Goal: Information Seeking & Learning: Learn about a topic

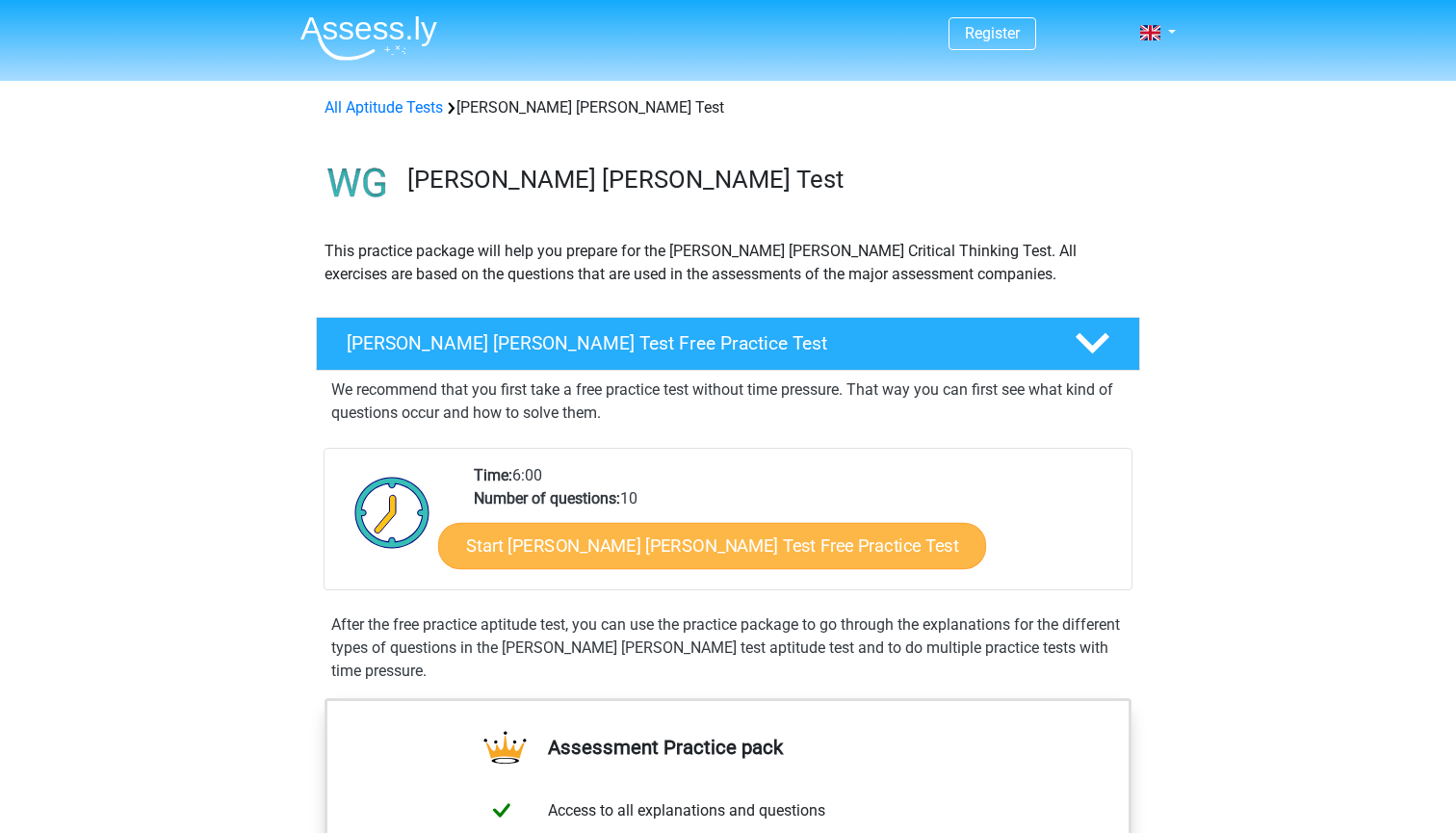
click at [625, 534] on link "Start Watson Glaser Test Free Practice Test" at bounding box center [713, 545] width 548 height 46
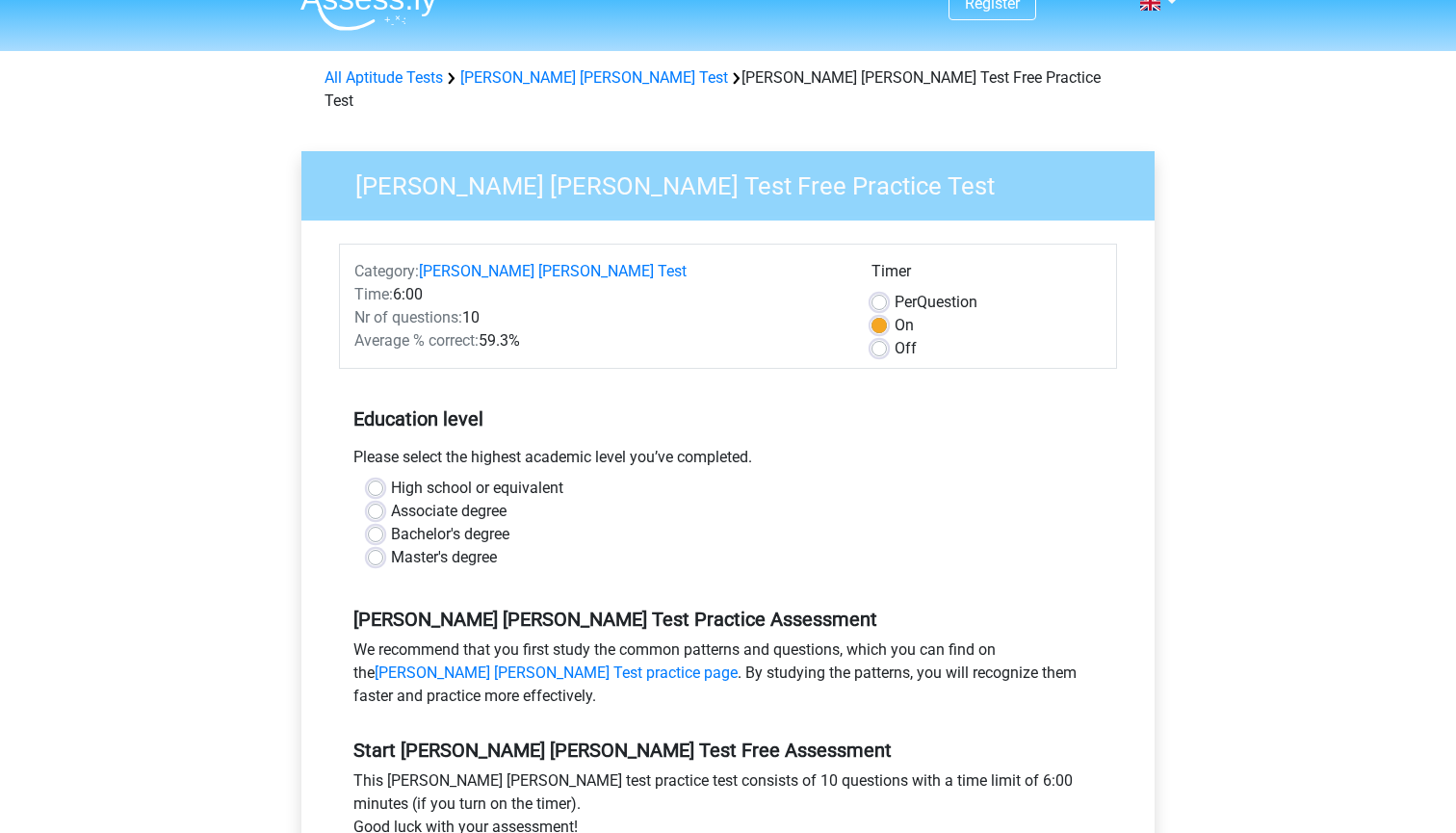
scroll to position [39, 0]
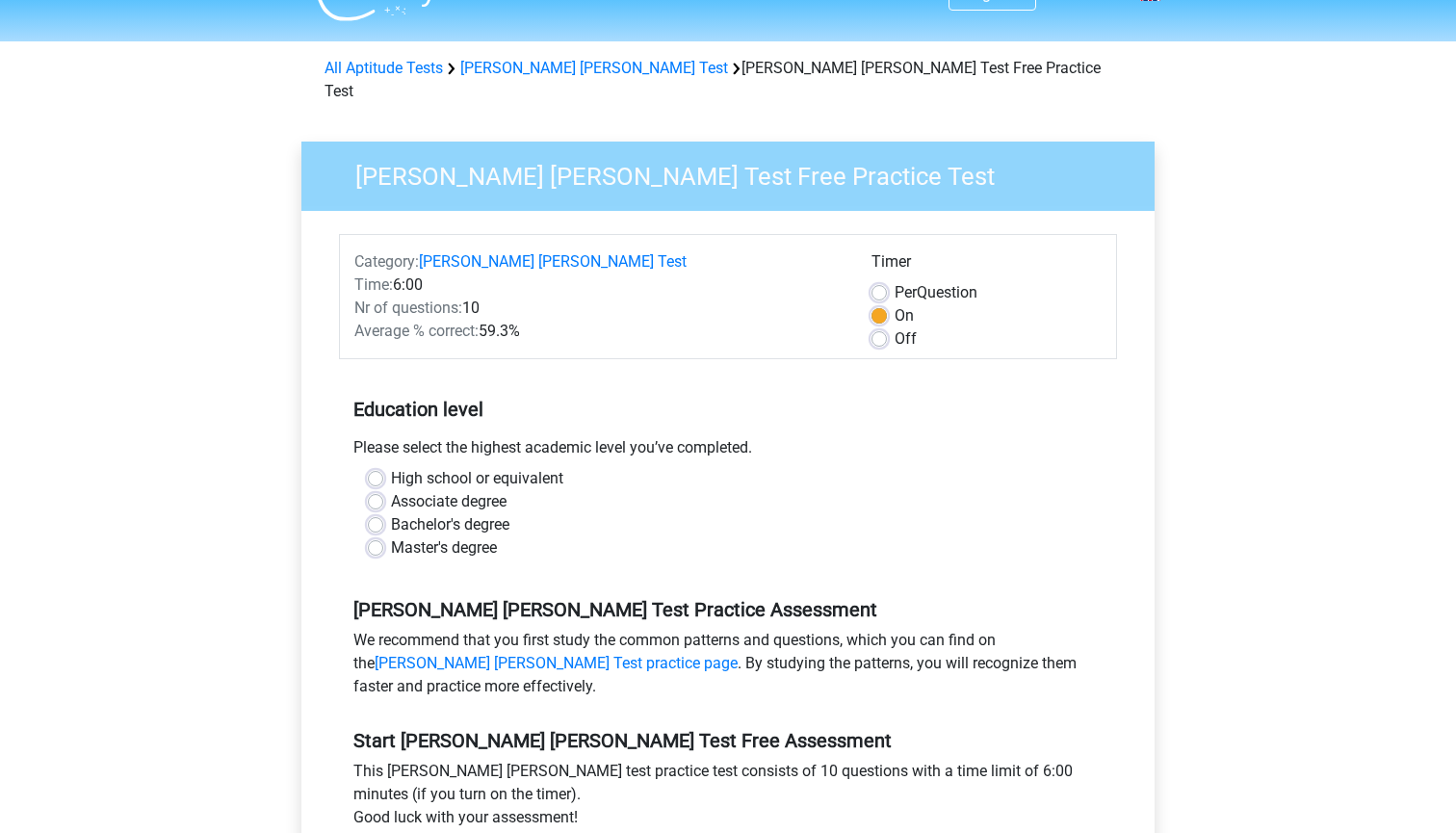
click at [453, 513] on label "Bachelor's degree" at bounding box center [449, 525] width 118 height 23
click at [383, 513] on input "Bachelor's degree" at bounding box center [376, 523] width 16 height 20
radio input "true"
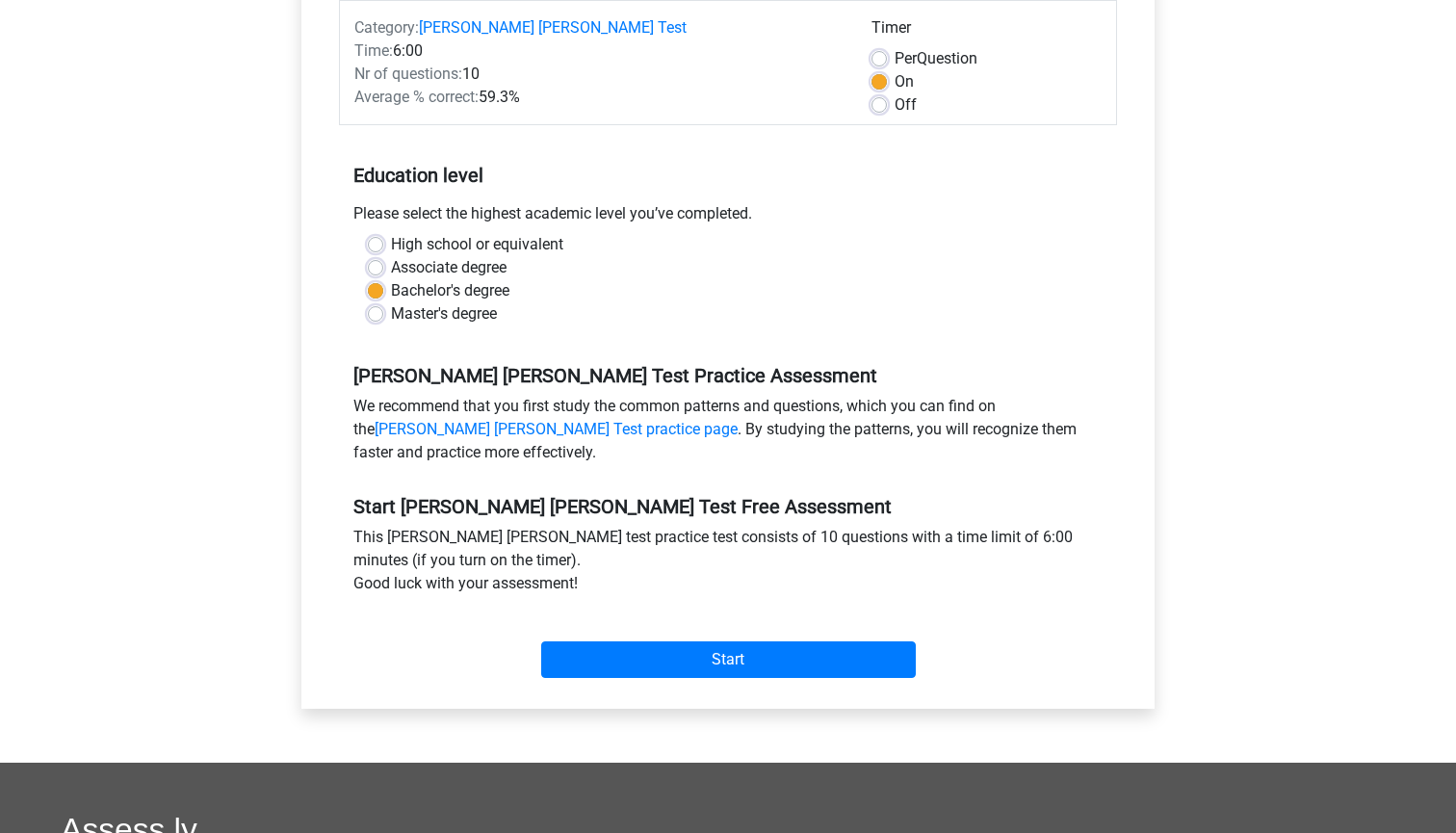
scroll to position [289, 0]
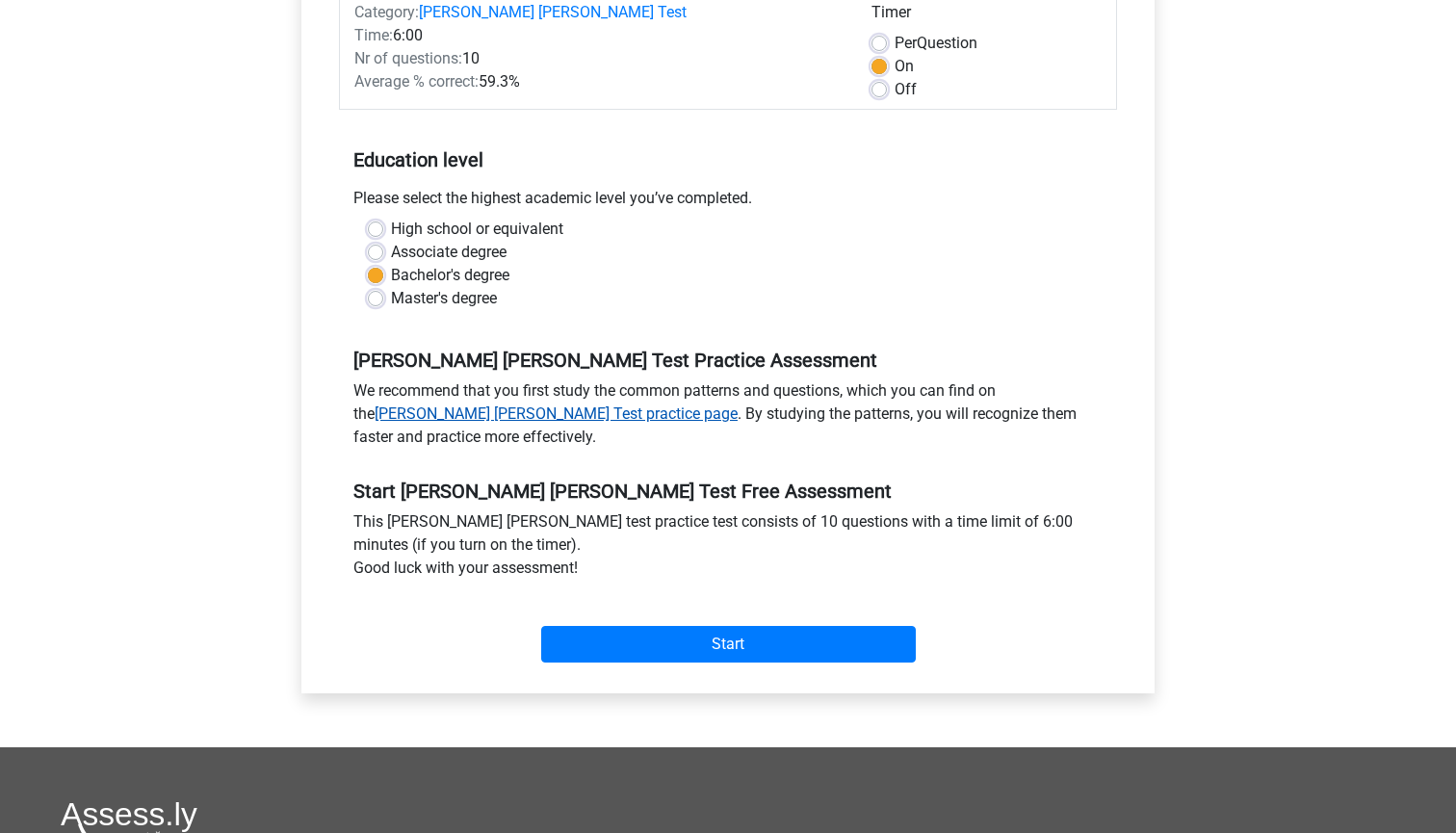
click at [737, 404] on link "Watson Glaser Test practice page" at bounding box center [556, 413] width 363 height 19
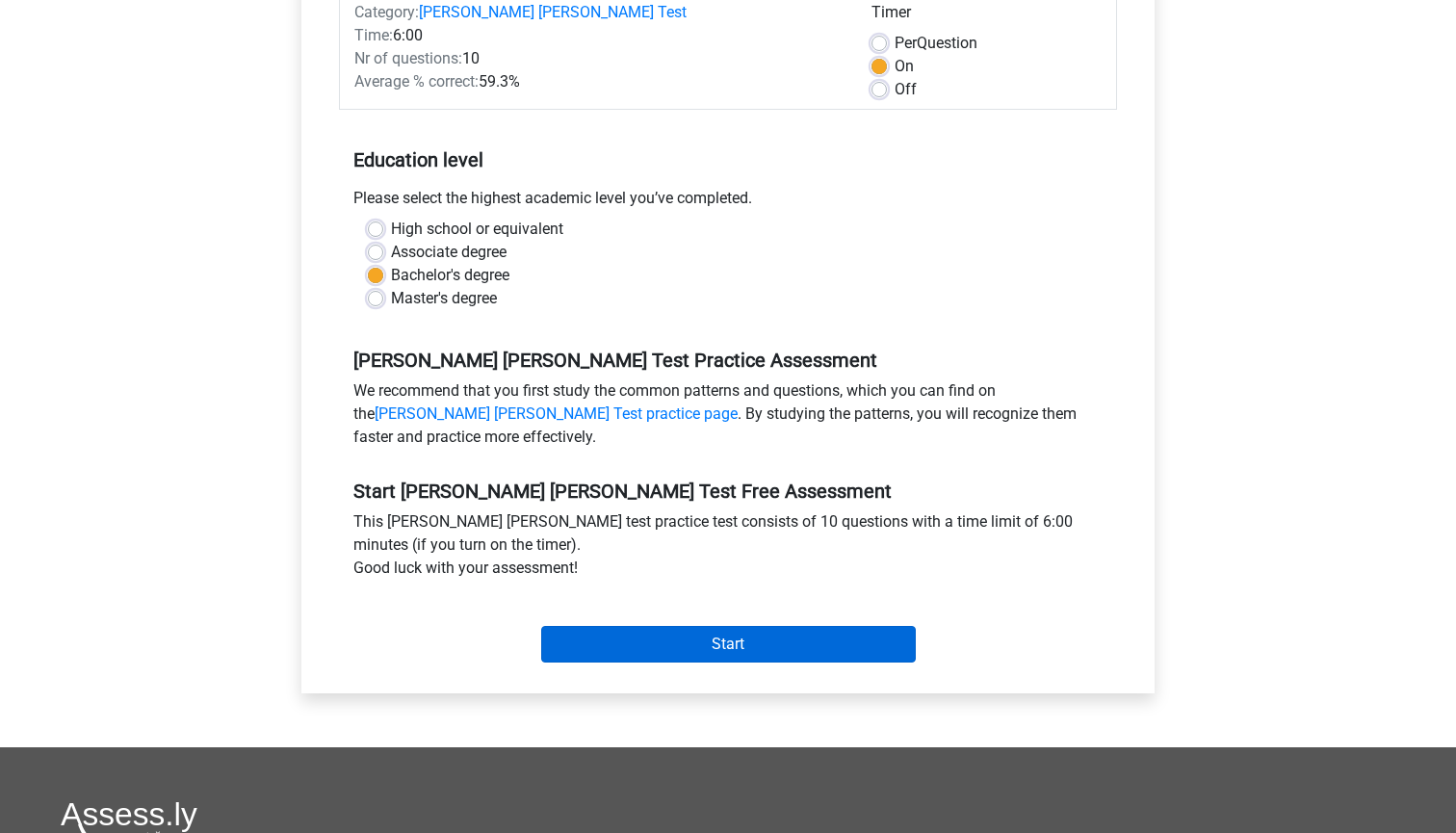
click at [638, 634] on input "Start" at bounding box center [728, 643] width 375 height 36
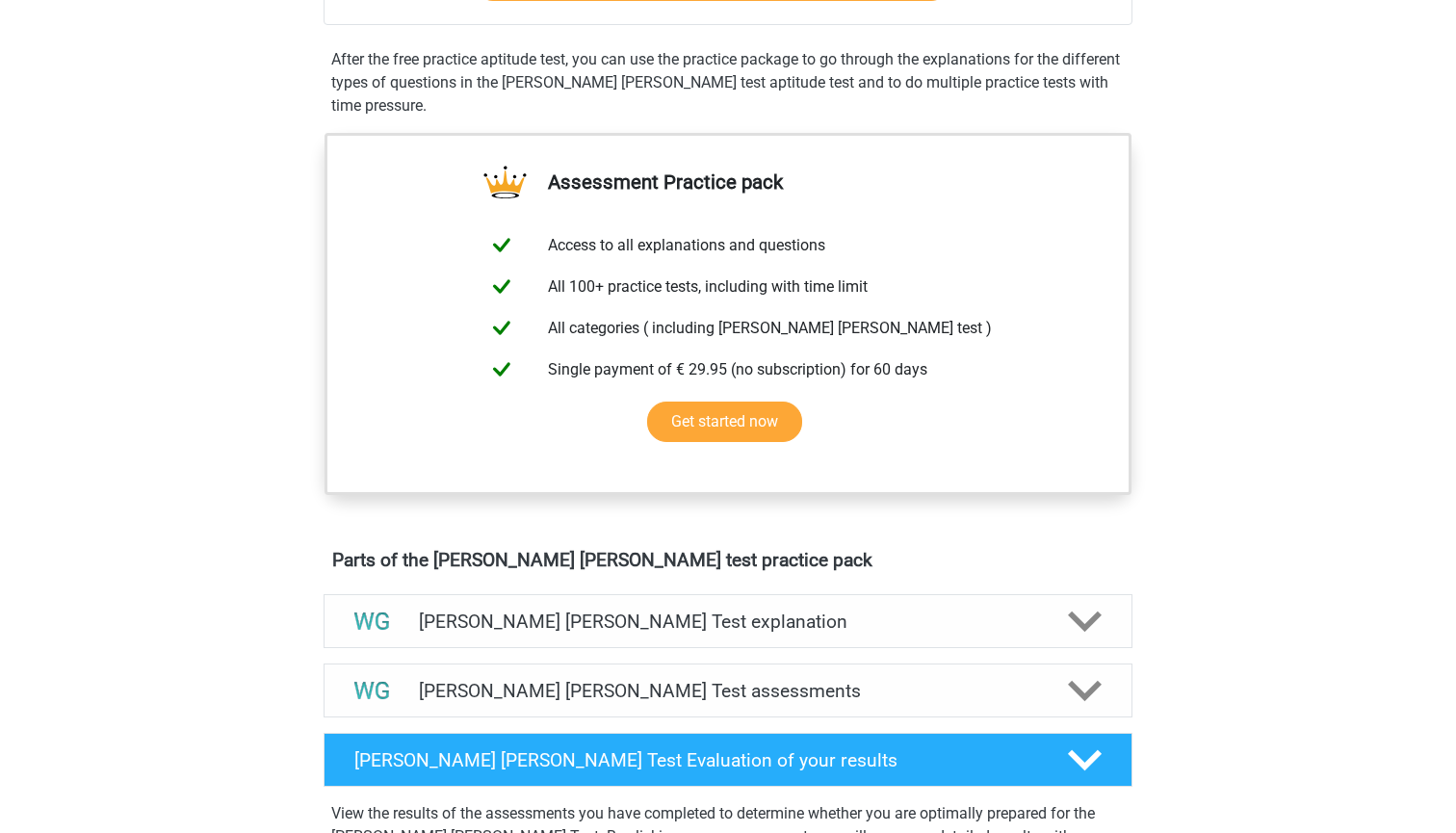
scroll to position [570, 0]
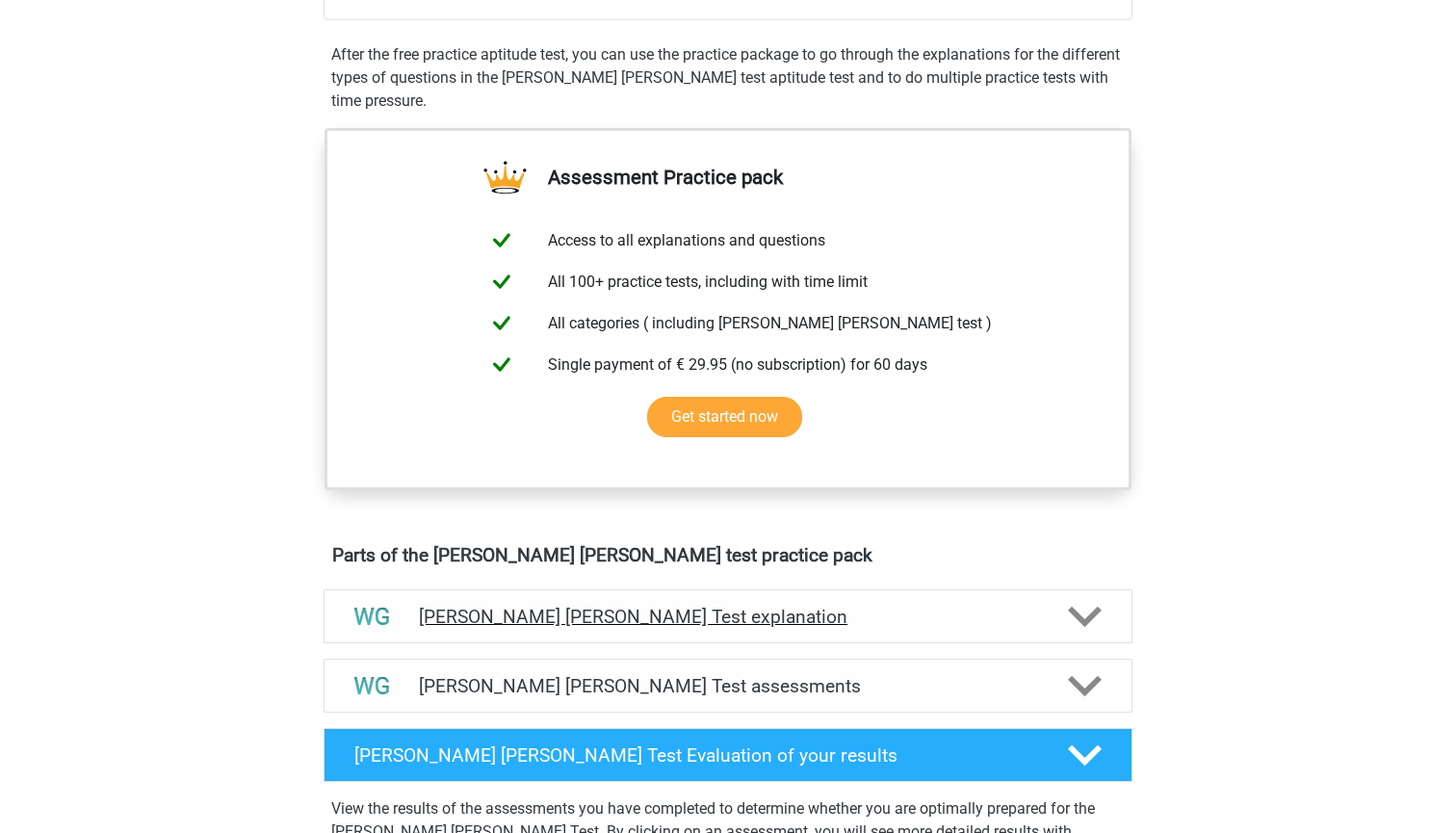
click at [489, 614] on h4 "Watson Glaser Test explanation" at bounding box center [728, 617] width 618 height 23
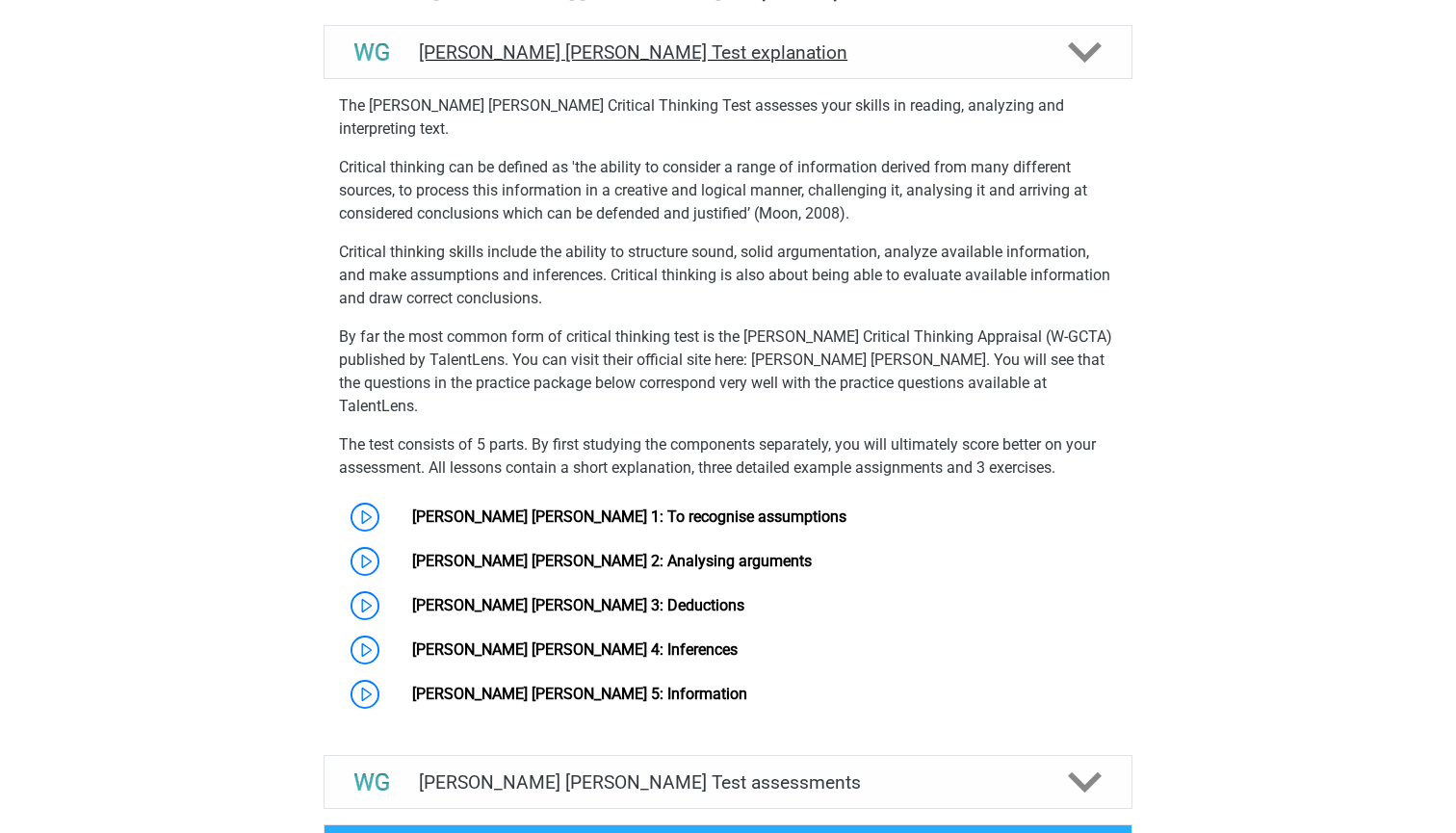
scroll to position [1390, 0]
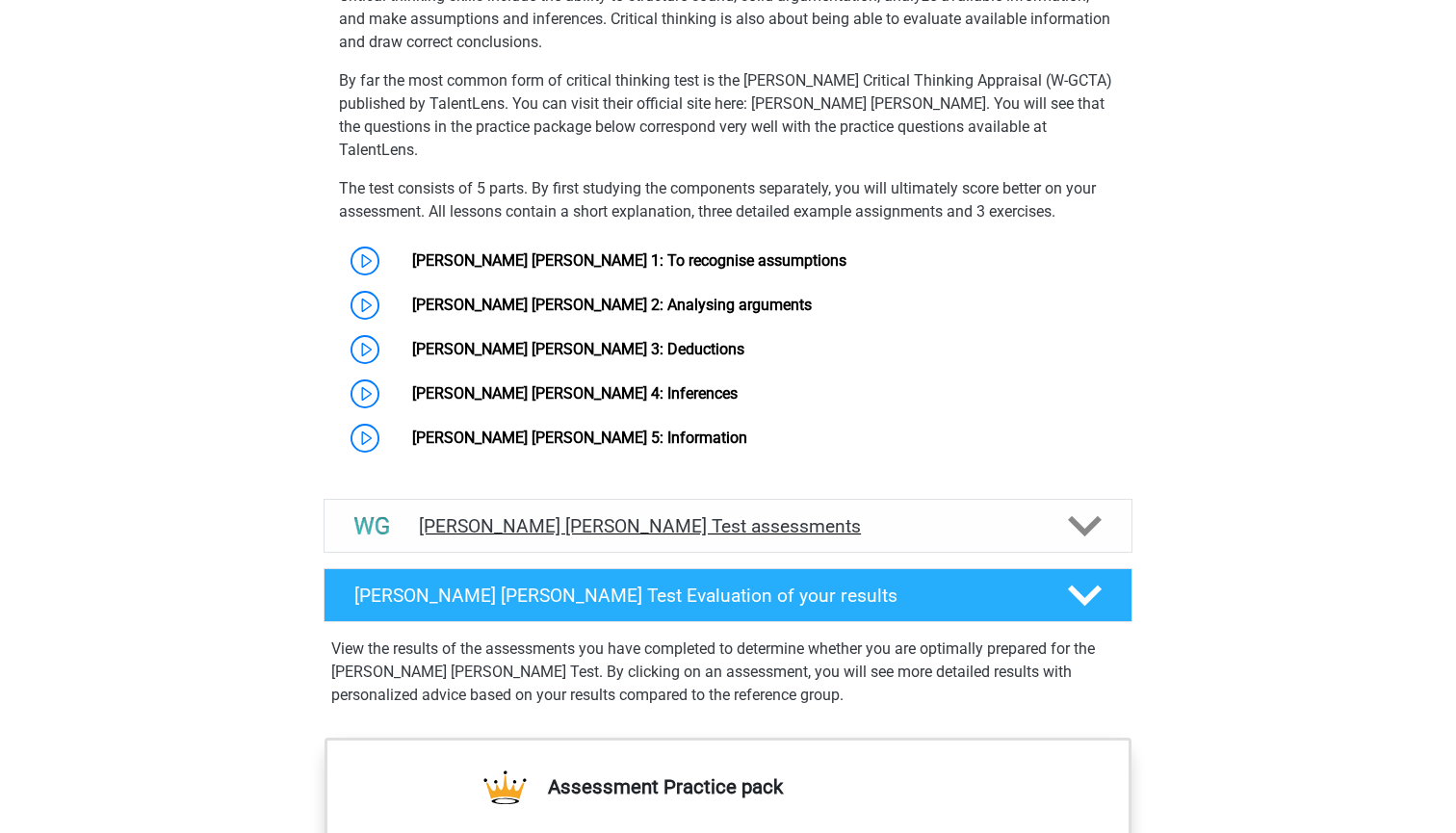
click at [540, 498] on div "Watson Glaser Test assessments" at bounding box center [728, 525] width 809 height 54
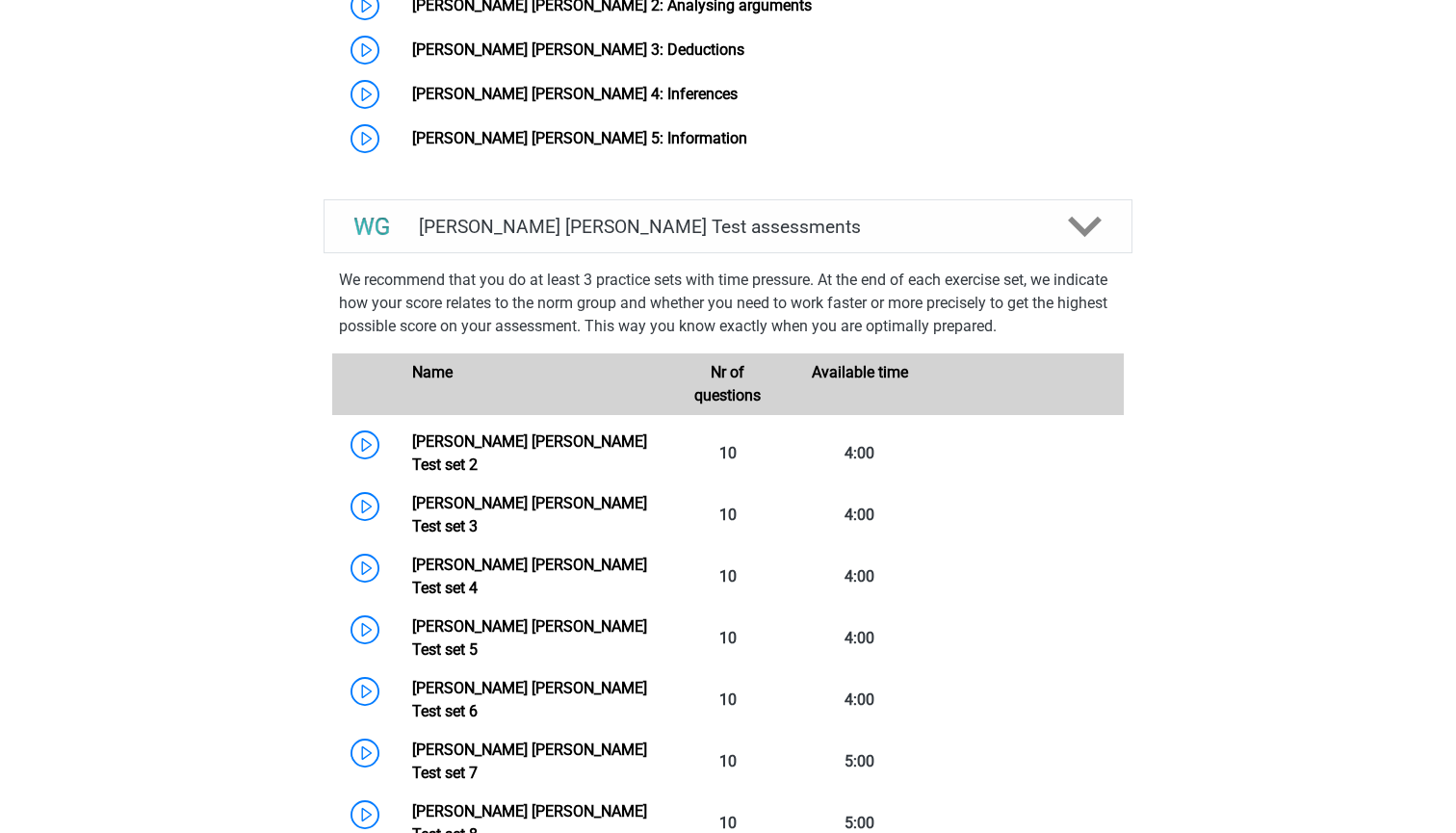
scroll to position [1602, 0]
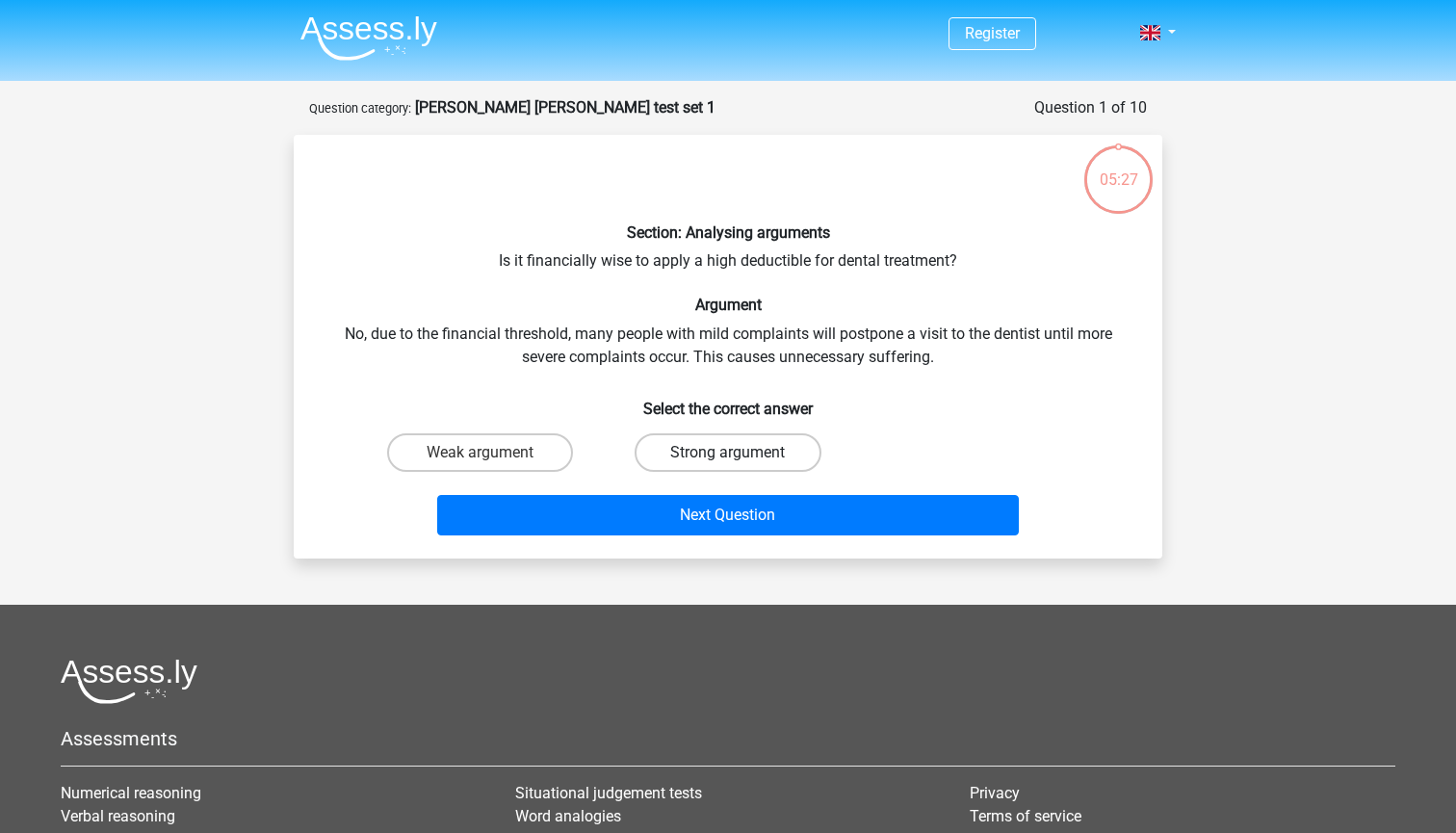
click at [781, 446] on label "Strong argument" at bounding box center [728, 452] width 186 height 38
click at [740, 452] on input "Strong argument" at bounding box center [734, 458] width 13 height 13
radio input "true"
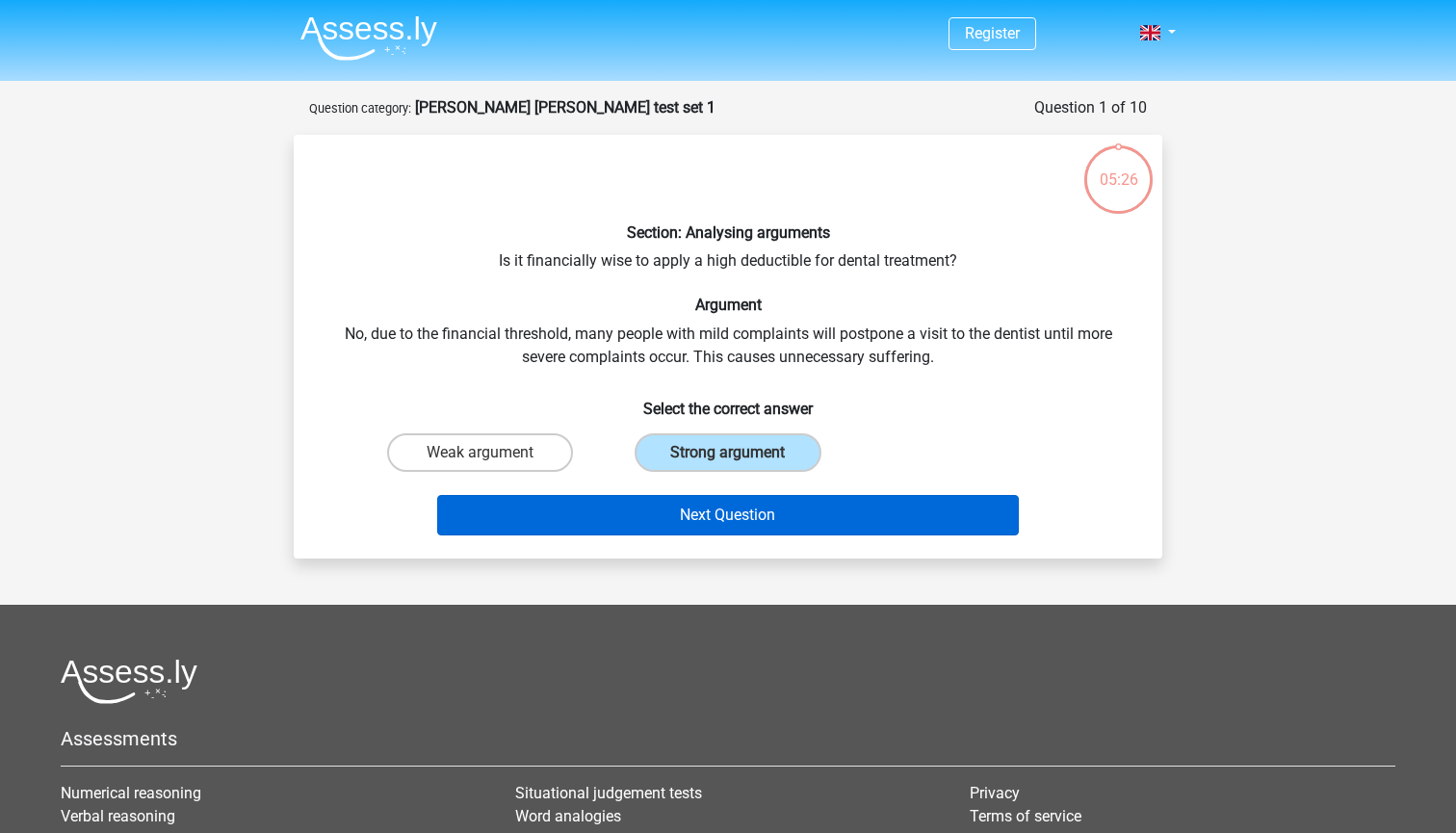
click at [771, 512] on button "Next Question" at bounding box center [728, 515] width 583 height 40
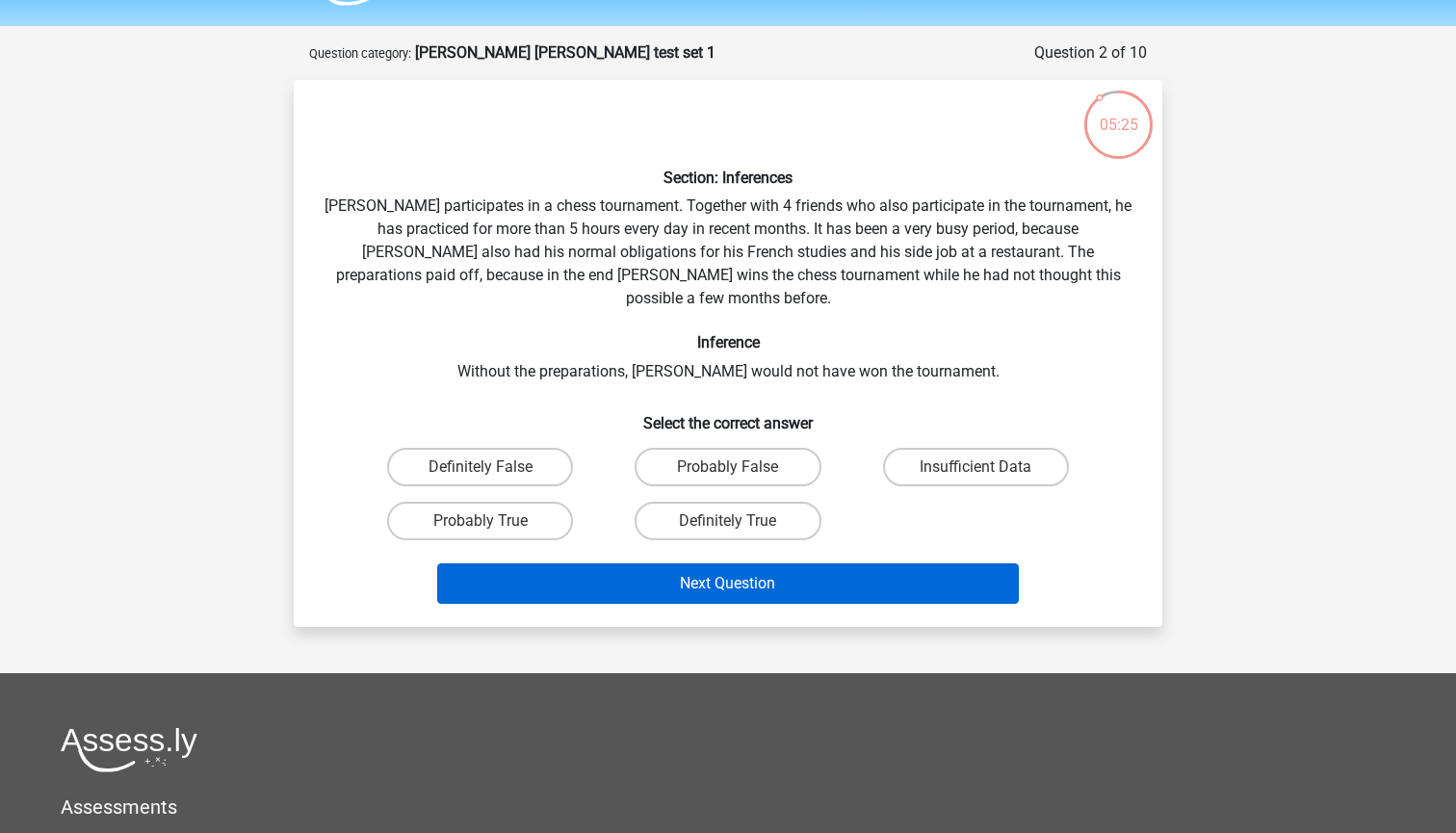
scroll to position [52, 0]
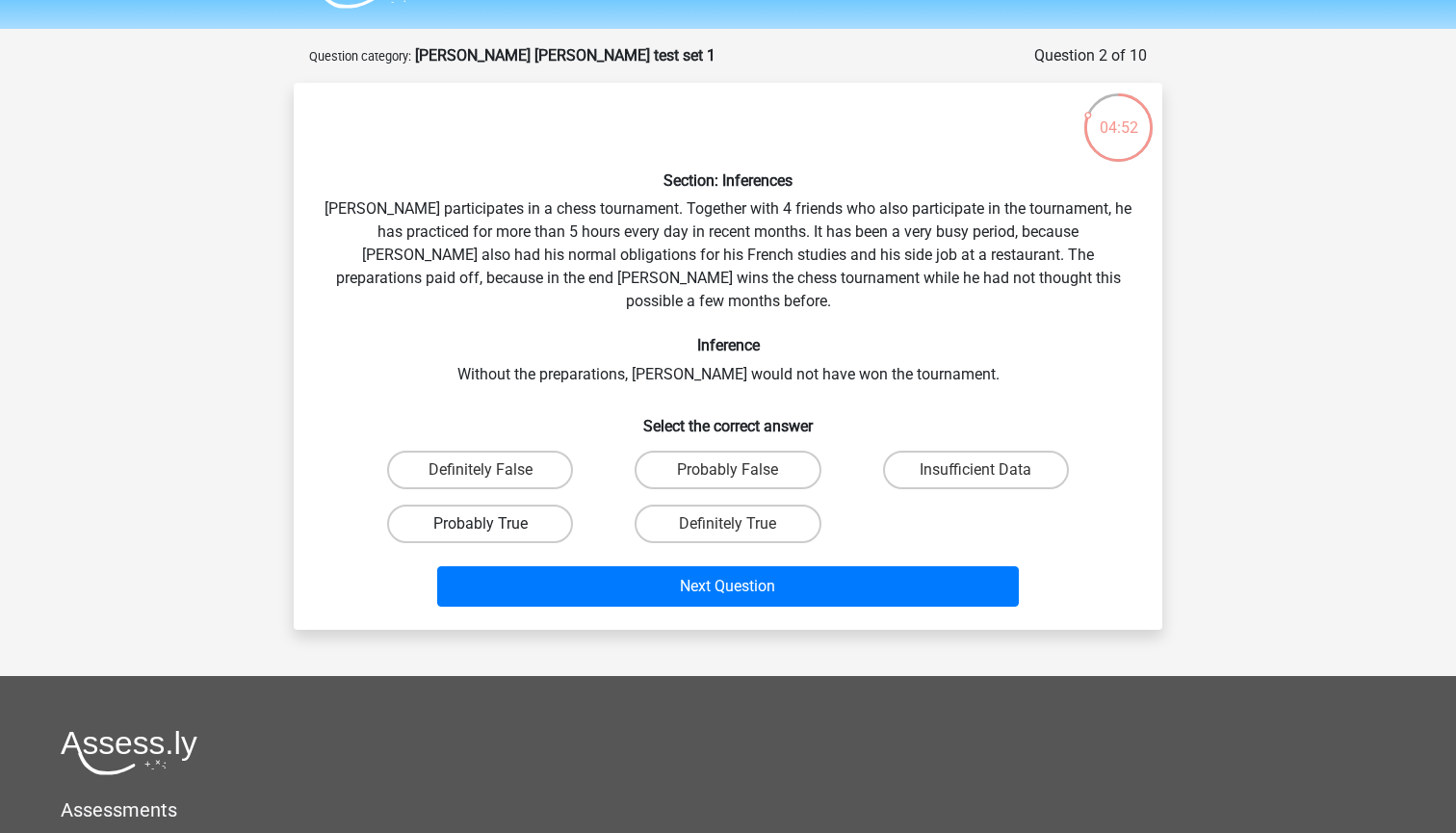
click at [501, 506] on label "Probably True" at bounding box center [480, 523] width 186 height 38
click at [493, 524] on input "Probably True" at bounding box center [487, 530] width 13 height 13
radio input "true"
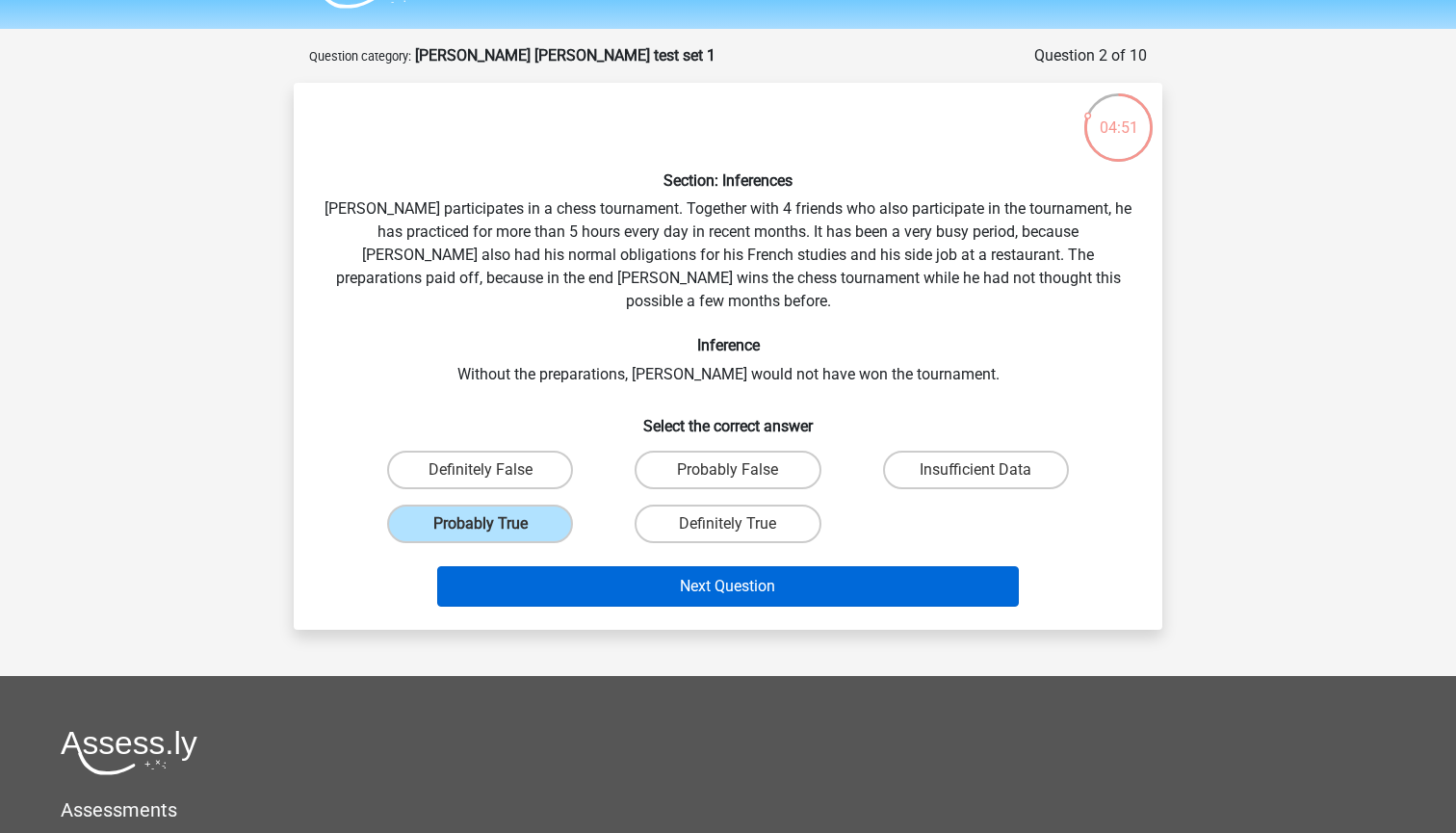
click at [596, 566] on button "Next Question" at bounding box center [728, 585] width 583 height 40
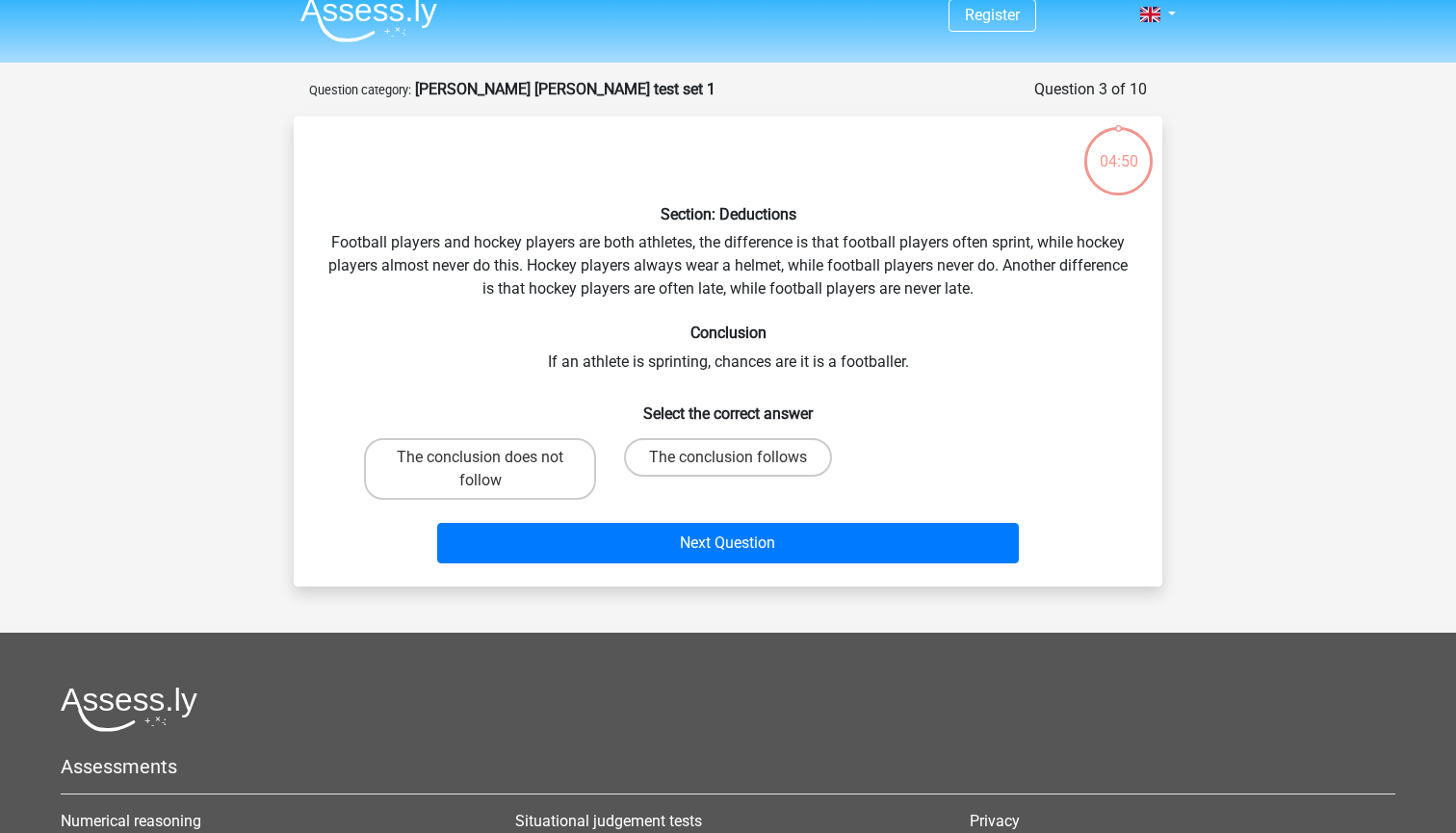
scroll to position [8, 0]
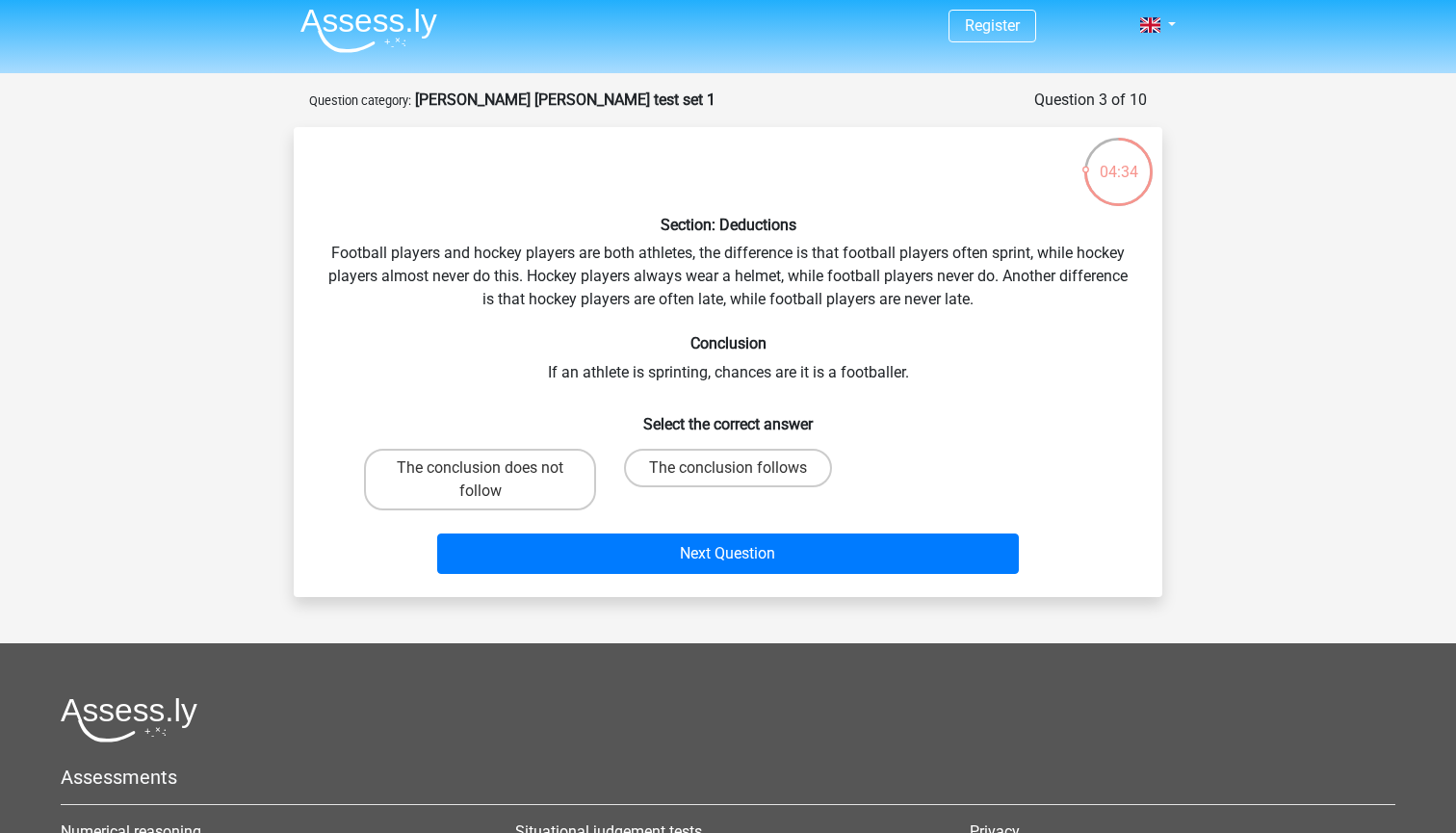
click at [486, 479] on input "The conclusion does not follow" at bounding box center [487, 474] width 13 height 13
radio input "true"
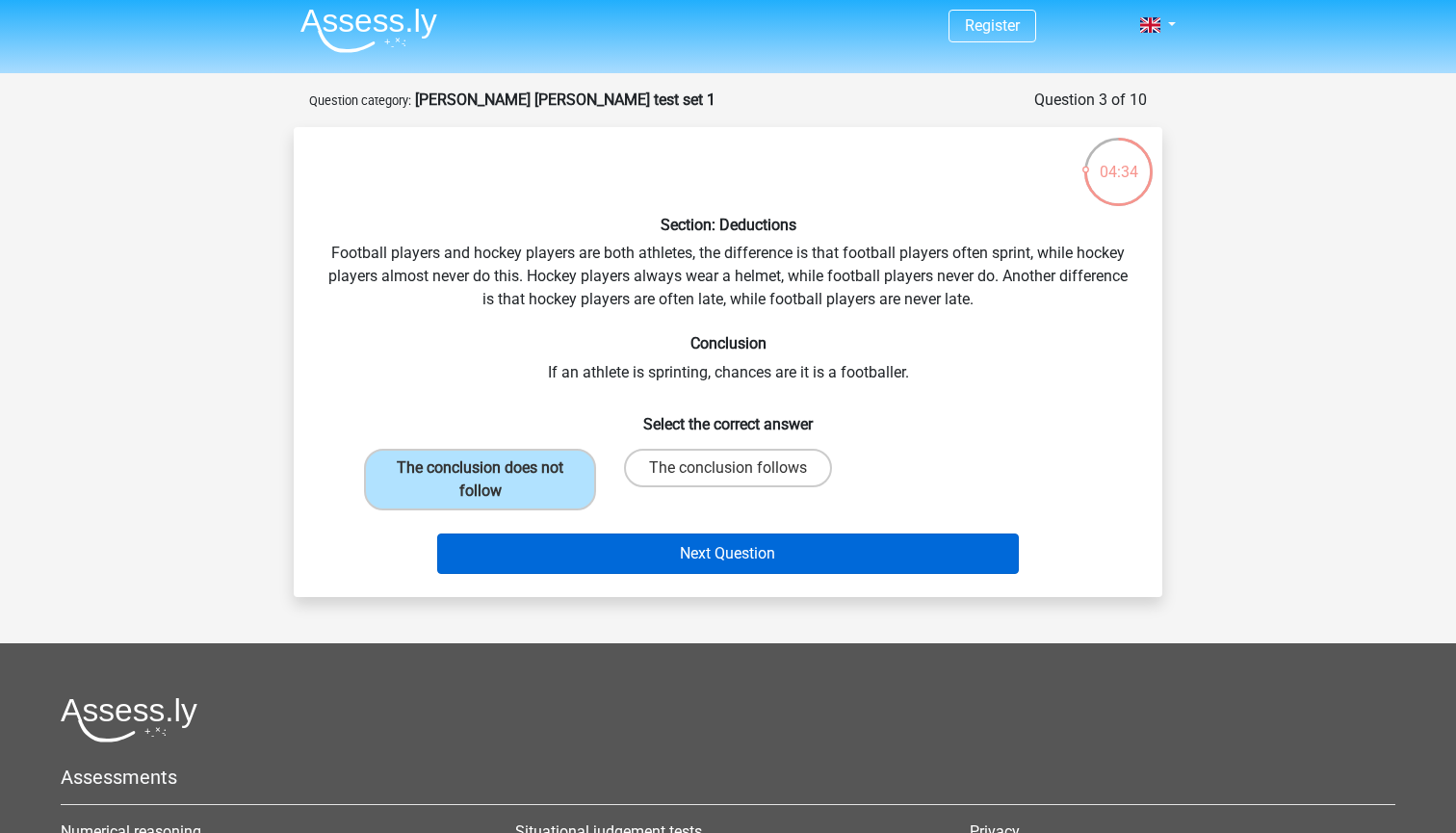
click at [532, 565] on button "Next Question" at bounding box center [728, 553] width 583 height 40
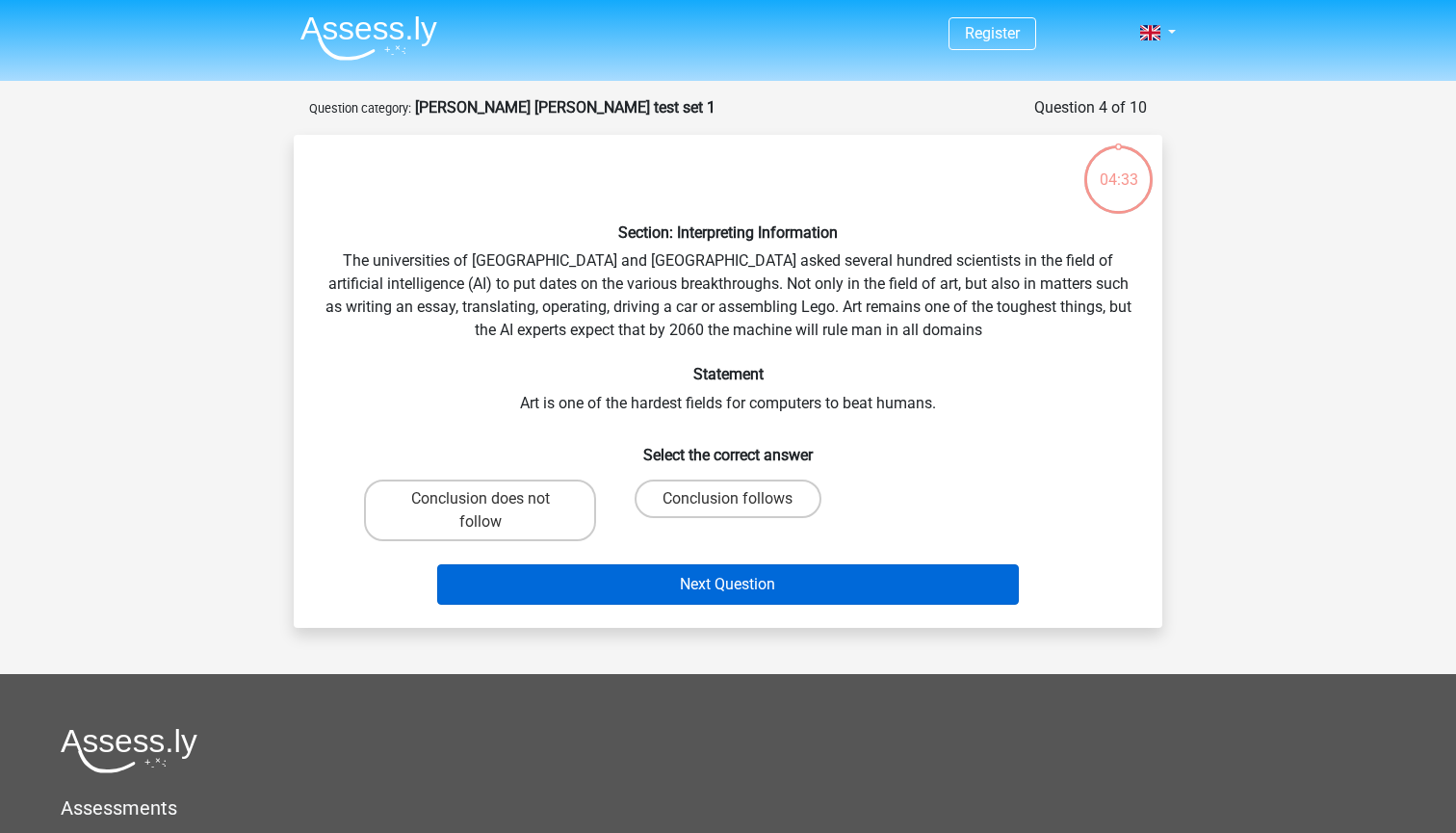
scroll to position [0, 0]
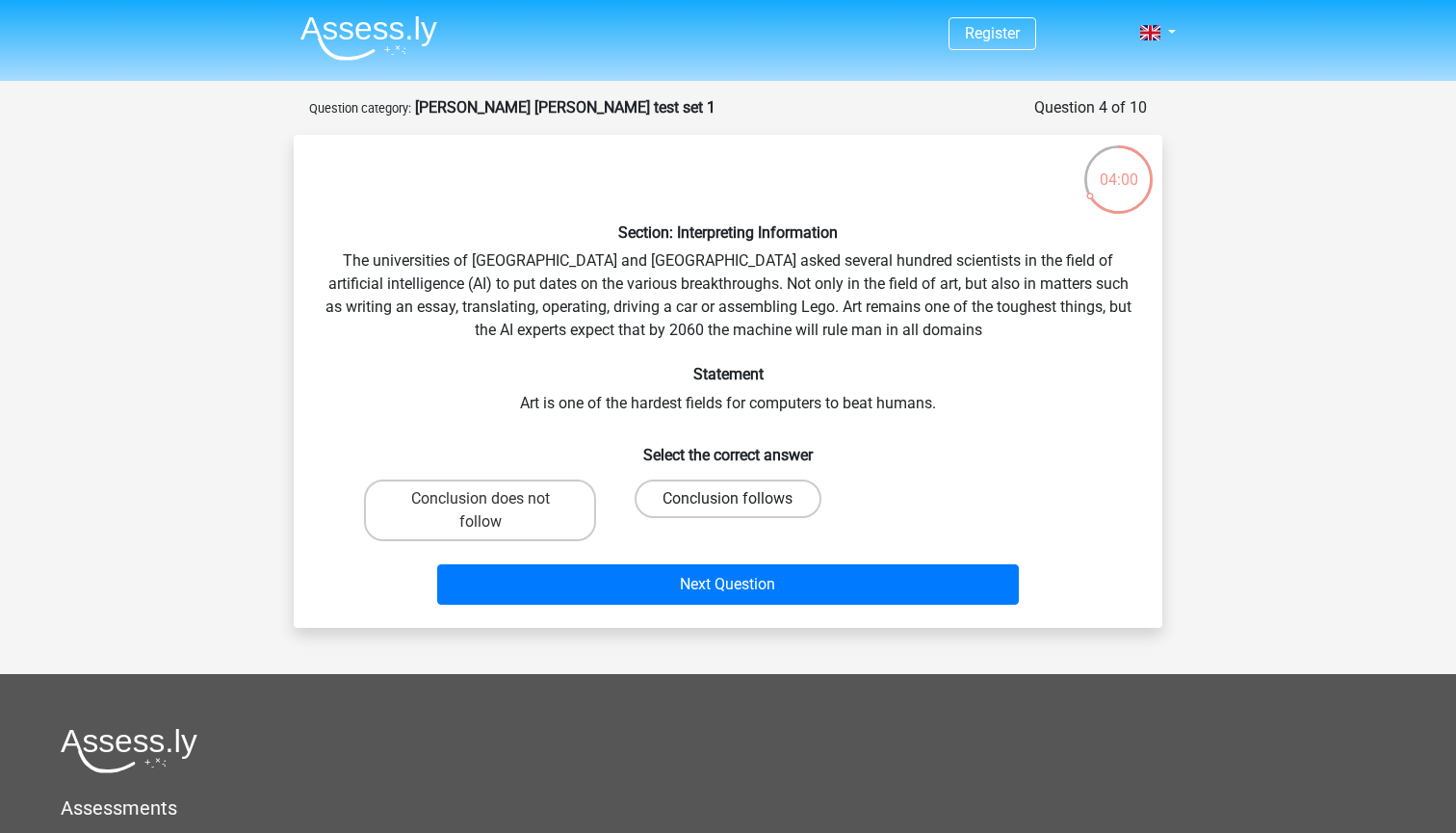
click at [656, 489] on label "Conclusion follows" at bounding box center [728, 498] width 186 height 38
click at [728, 498] on input "Conclusion follows" at bounding box center [734, 504] width 13 height 13
radio input "true"
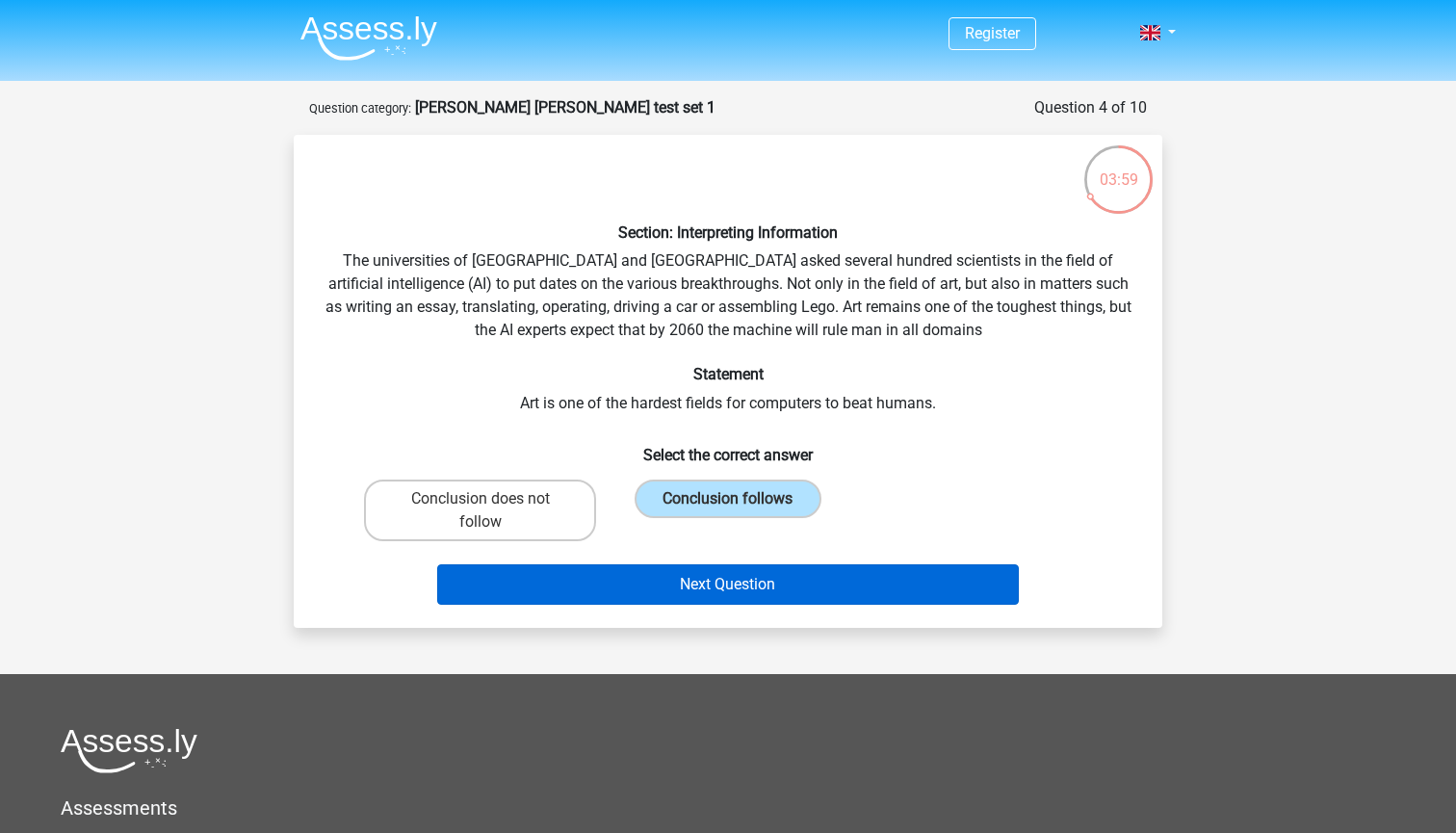
click at [622, 597] on button "Next Question" at bounding box center [728, 583] width 583 height 40
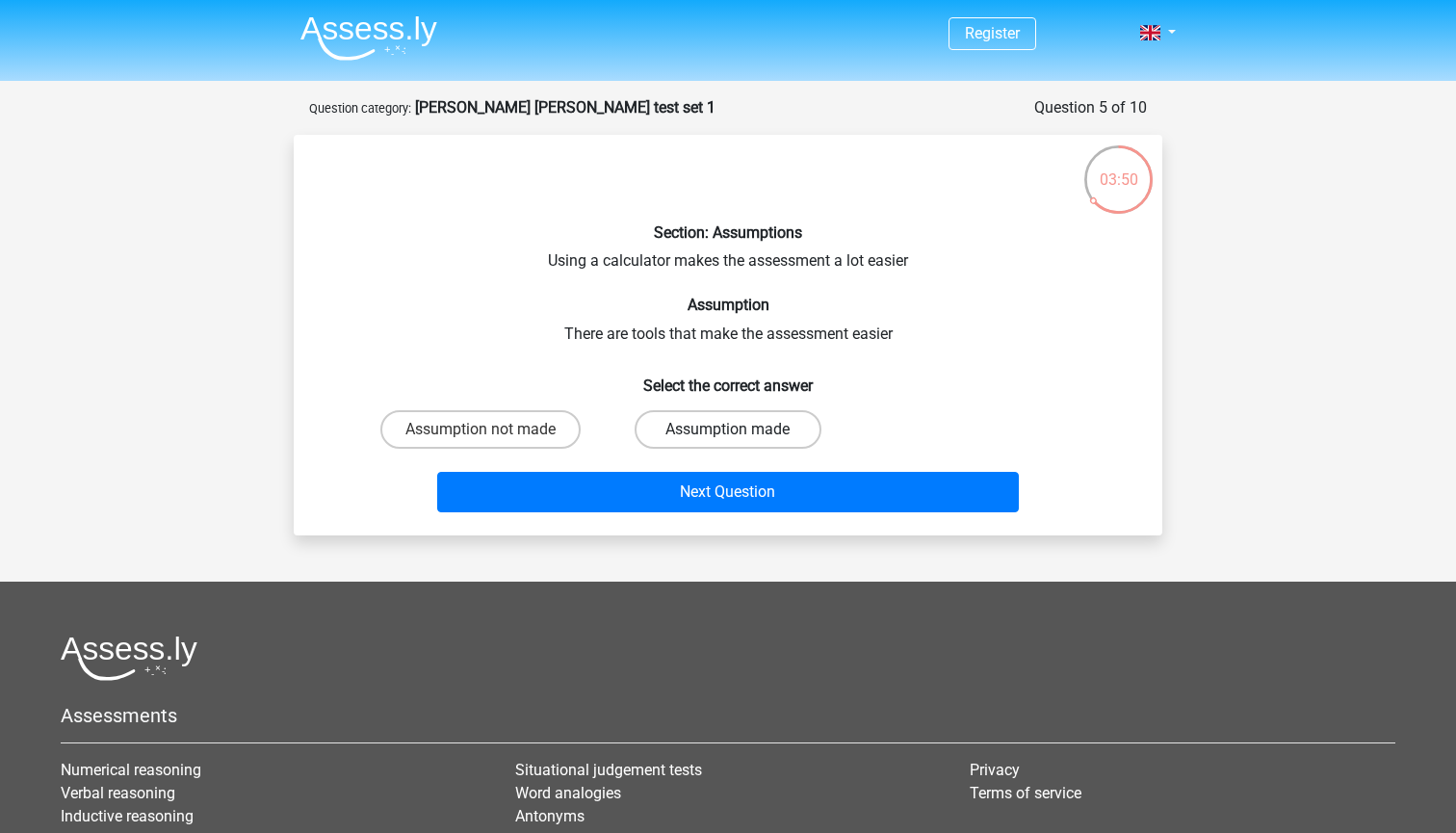
click at [741, 423] on label "Assumption made" at bounding box center [728, 429] width 186 height 38
click at [740, 430] on input "Assumption made" at bounding box center [734, 436] width 13 height 13
radio input "true"
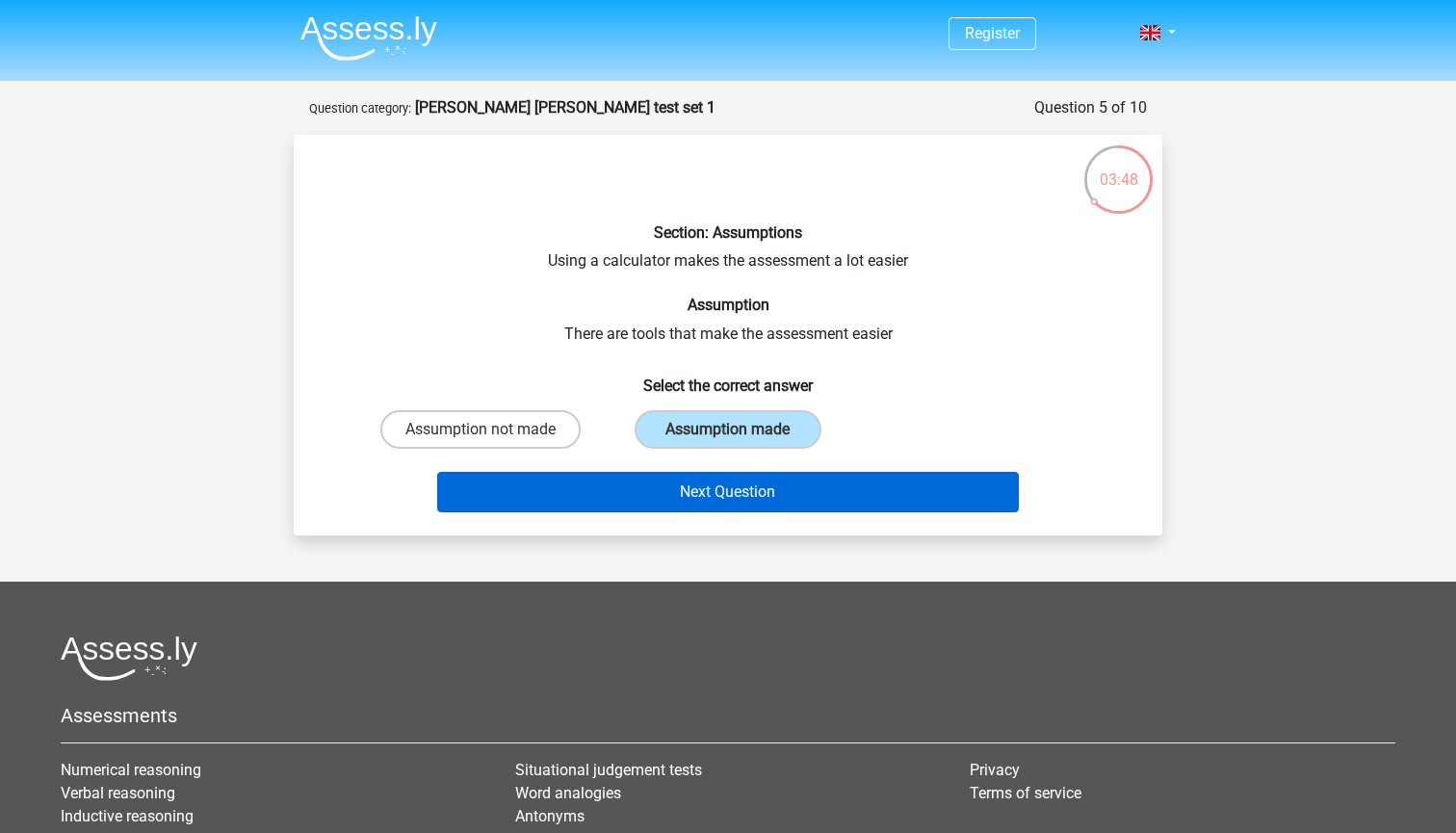
click at [690, 505] on button "Next Question" at bounding box center [728, 491] width 583 height 40
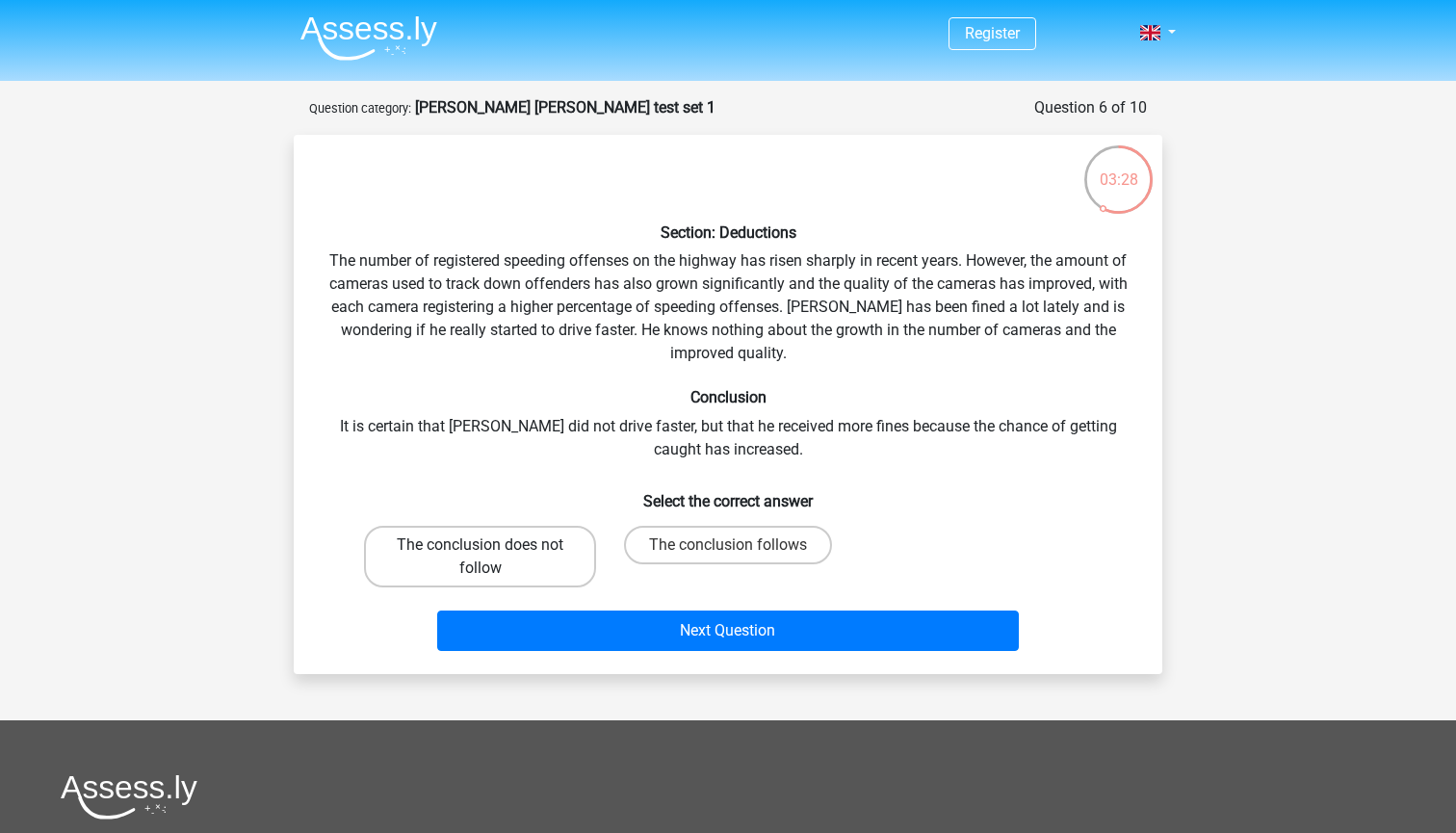
click at [486, 557] on label "The conclusion does not follow" at bounding box center [480, 556] width 232 height 62
click at [486, 557] on input "The conclusion does not follow" at bounding box center [487, 551] width 13 height 13
radio input "true"
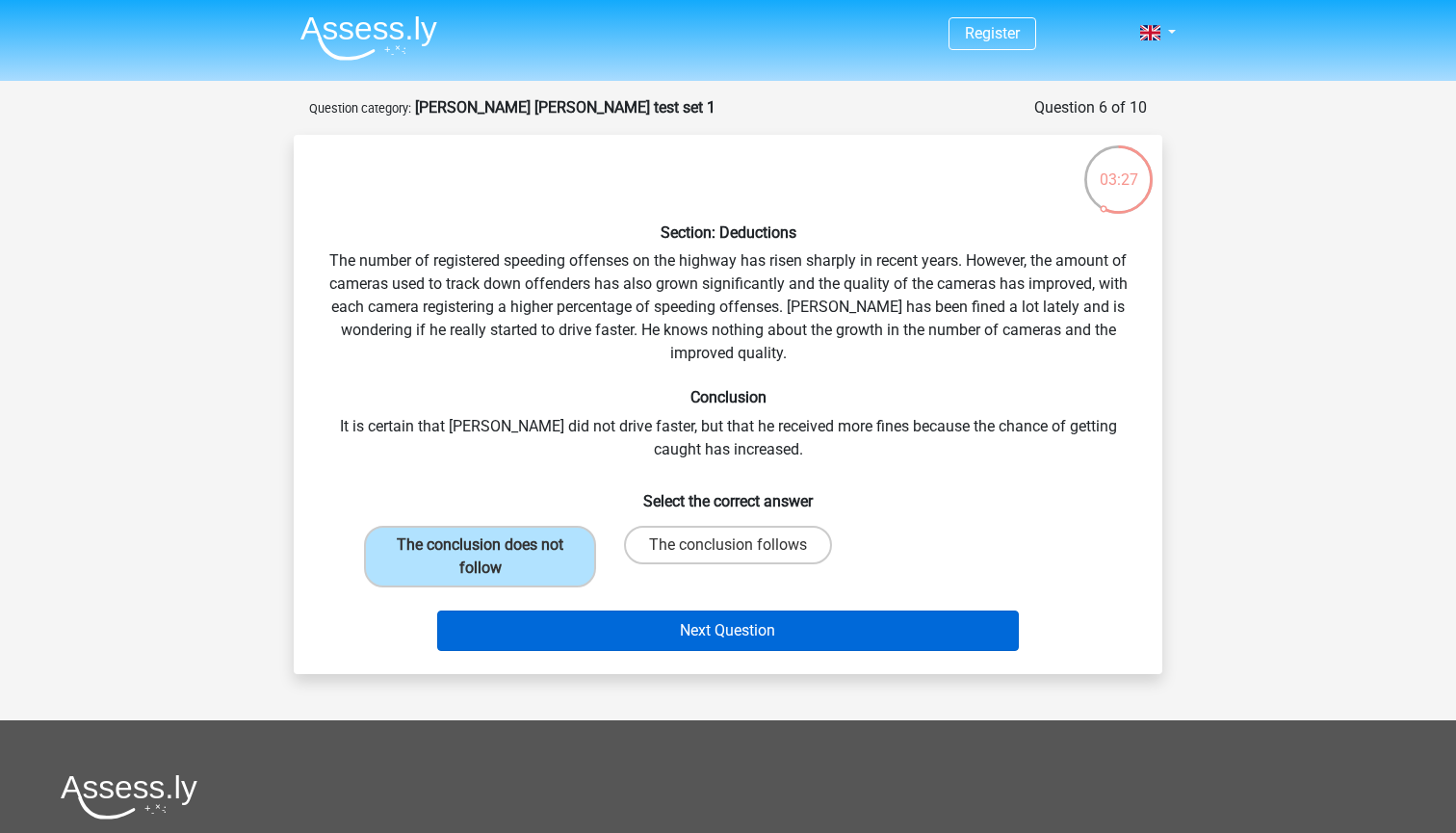
click at [530, 646] on button "Next Question" at bounding box center [728, 630] width 583 height 40
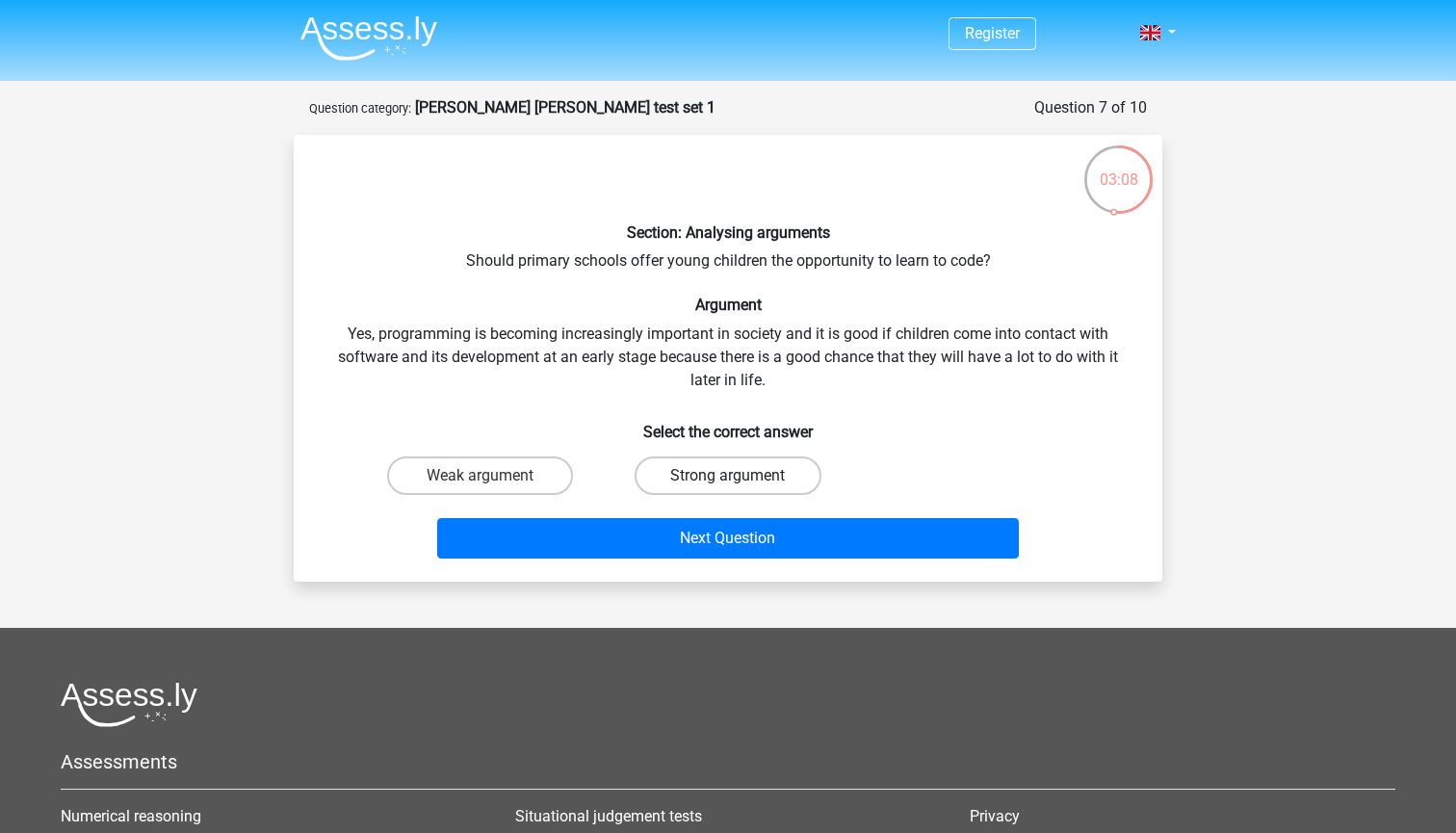
click at [694, 472] on label "Strong argument" at bounding box center [728, 475] width 186 height 38
click at [728, 476] on input "Strong argument" at bounding box center [734, 482] width 13 height 13
radio input "true"
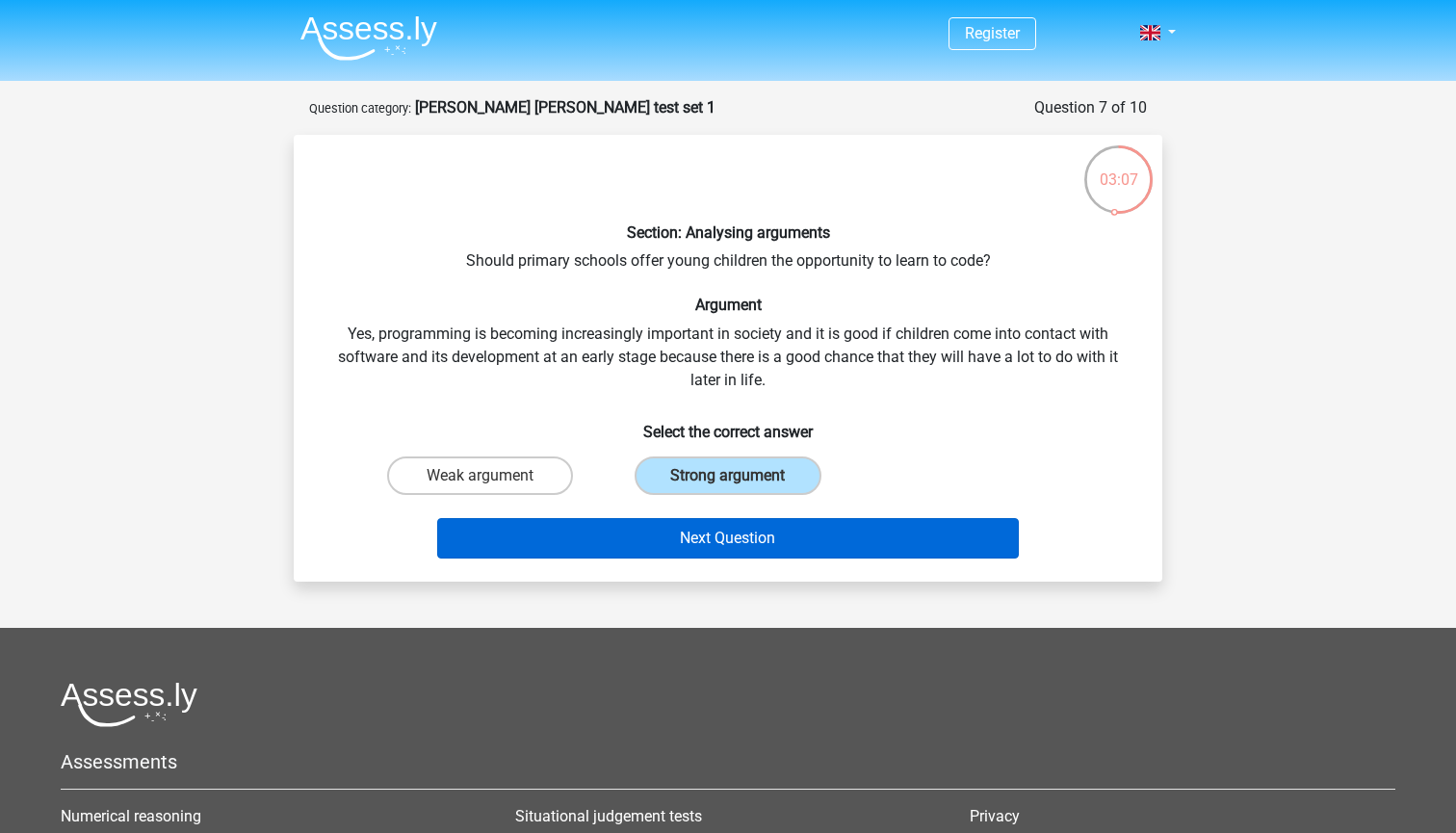
click at [689, 530] on button "Next Question" at bounding box center [728, 537] width 583 height 40
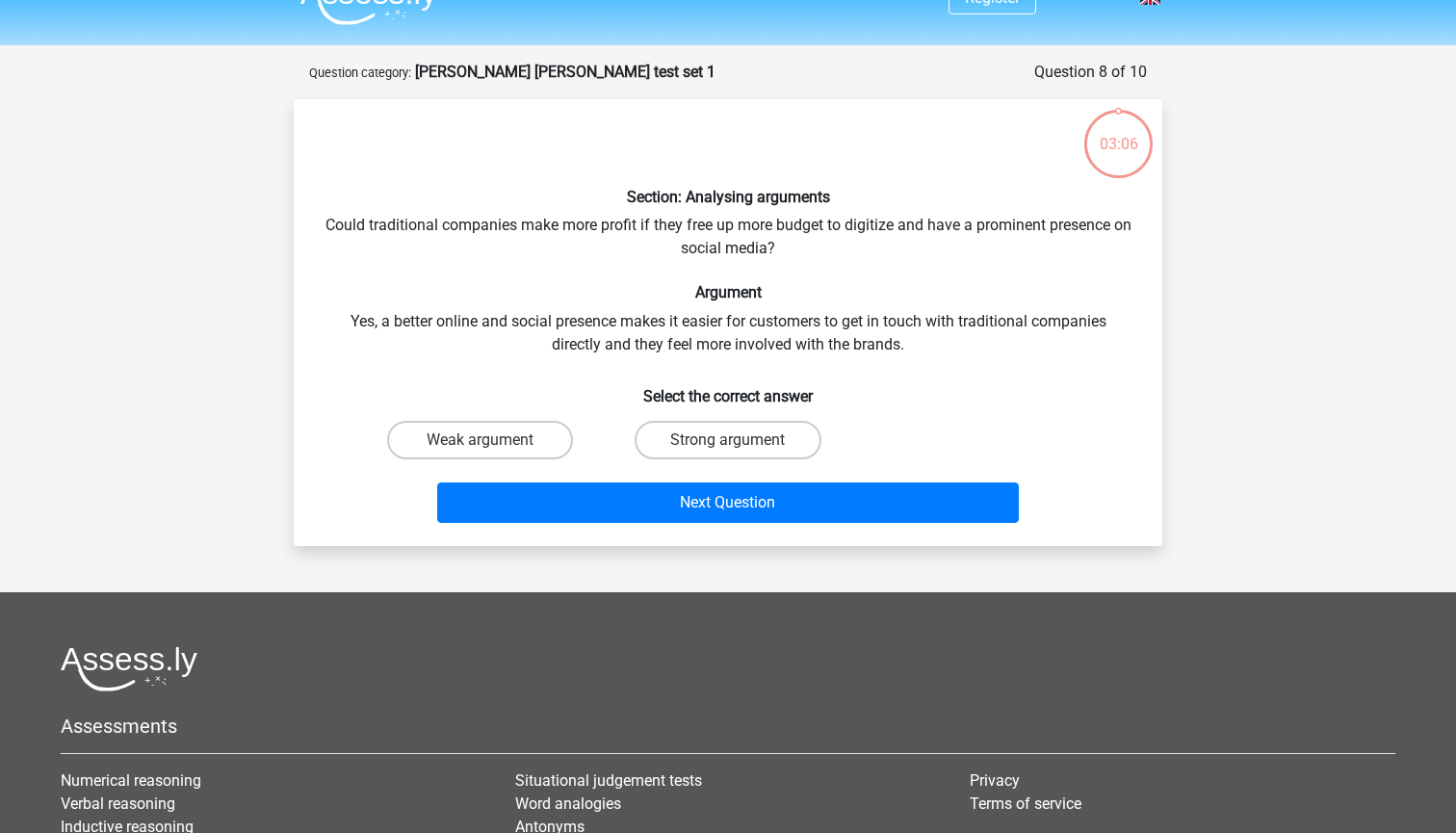
scroll to position [27, 0]
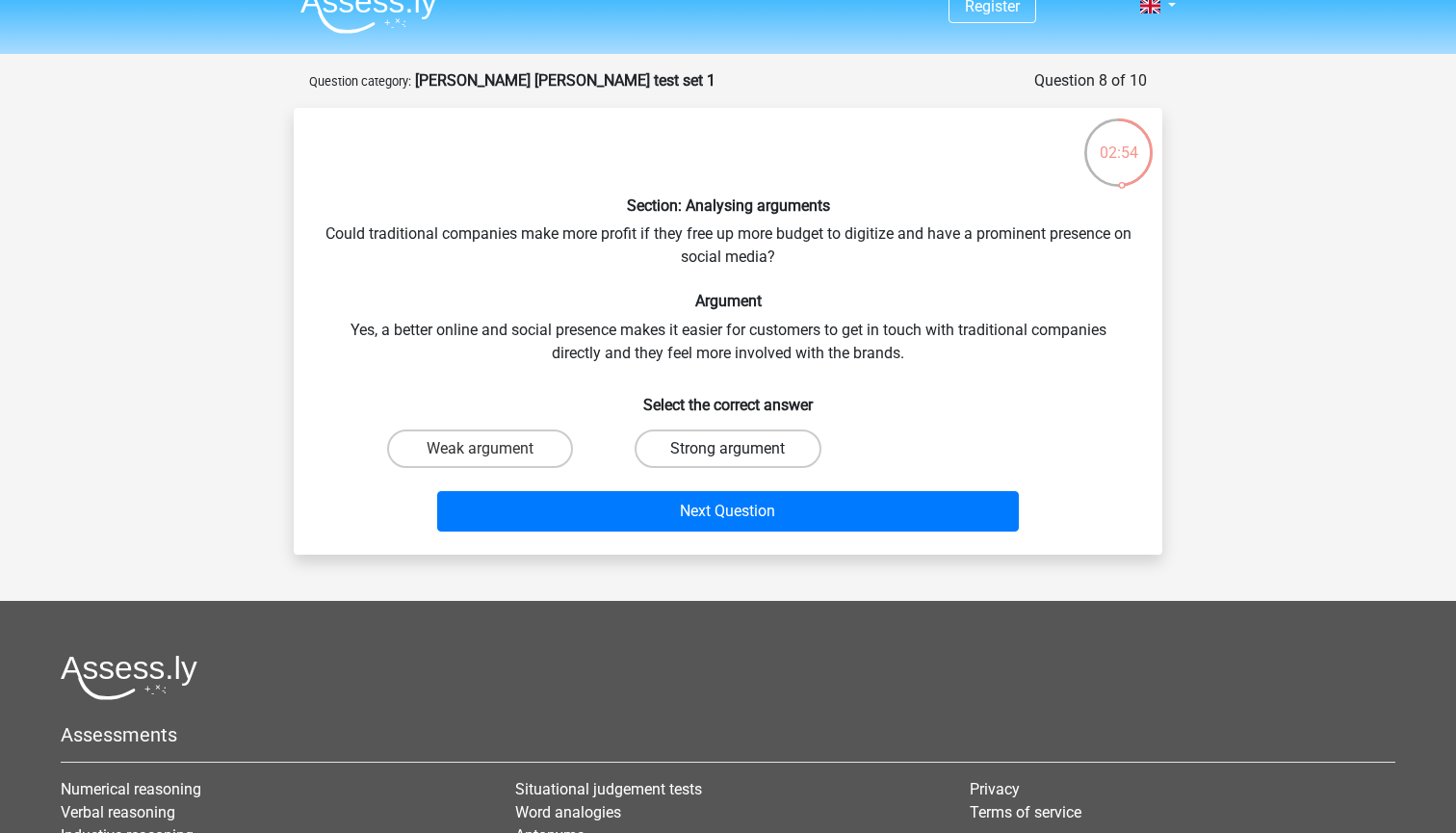
click at [709, 438] on label "Strong argument" at bounding box center [728, 448] width 186 height 38
click at [728, 448] on input "Strong argument" at bounding box center [734, 454] width 13 height 13
radio input "true"
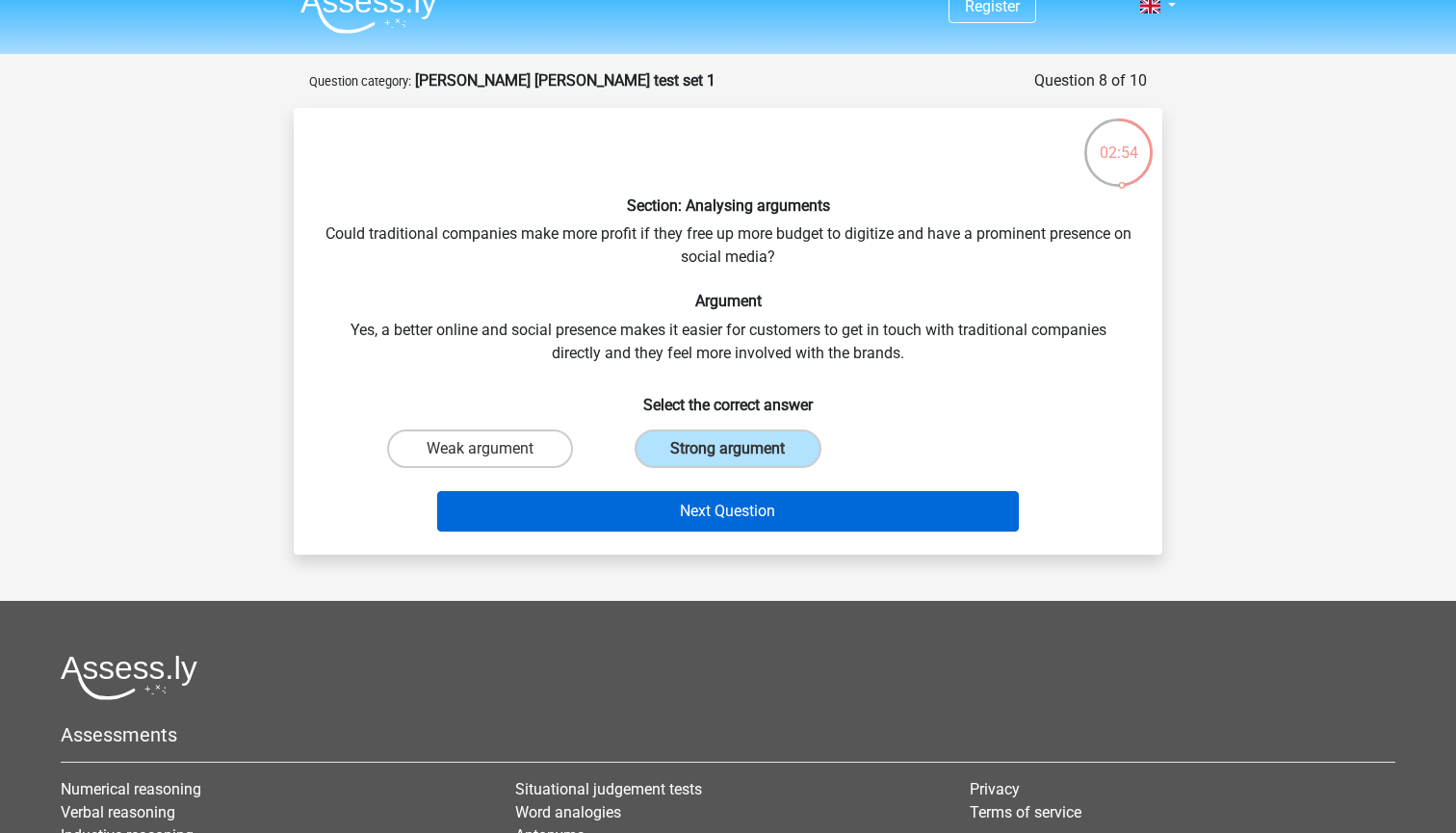
click at [709, 507] on button "Next Question" at bounding box center [728, 511] width 583 height 40
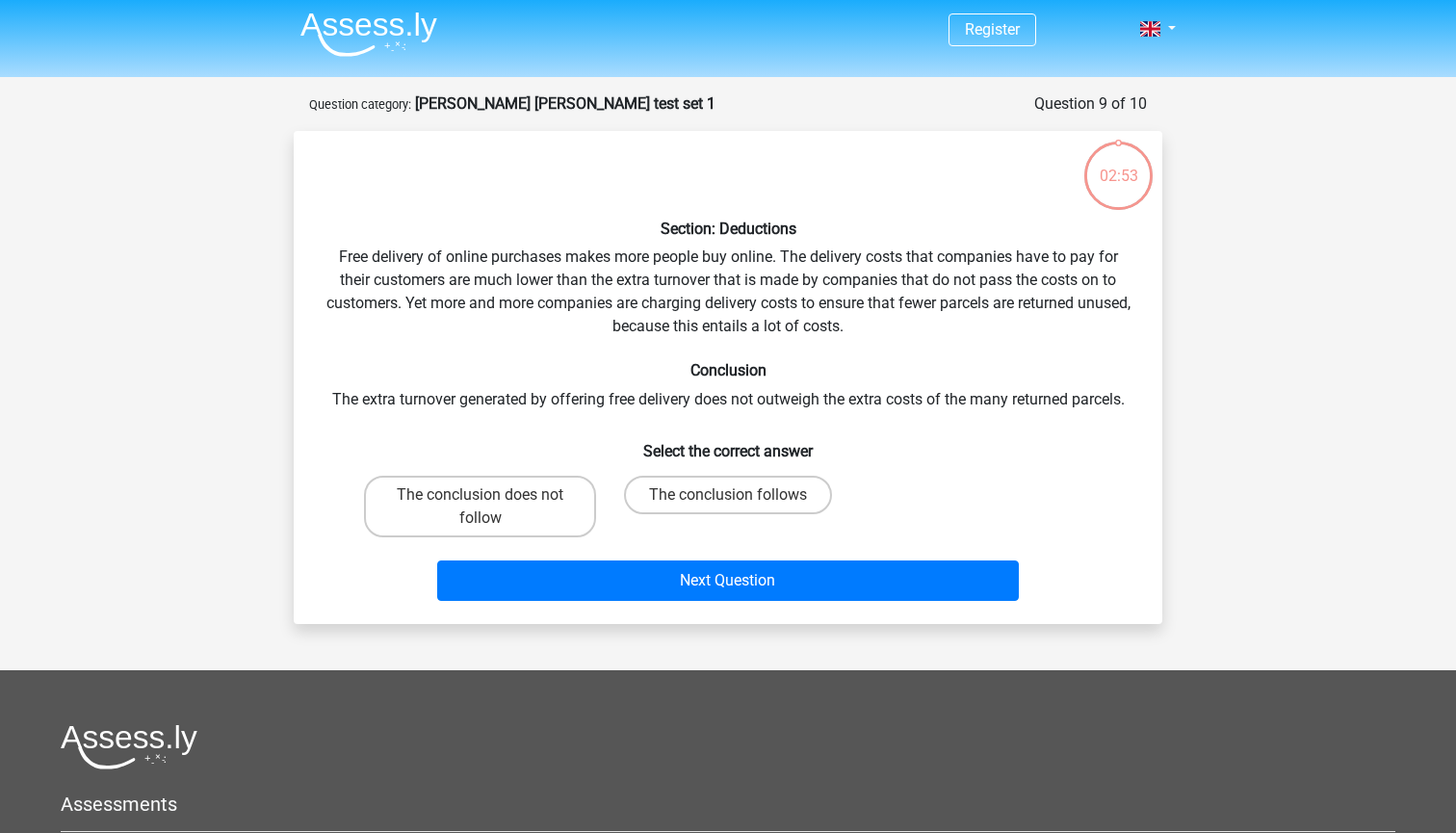
scroll to position [0, 0]
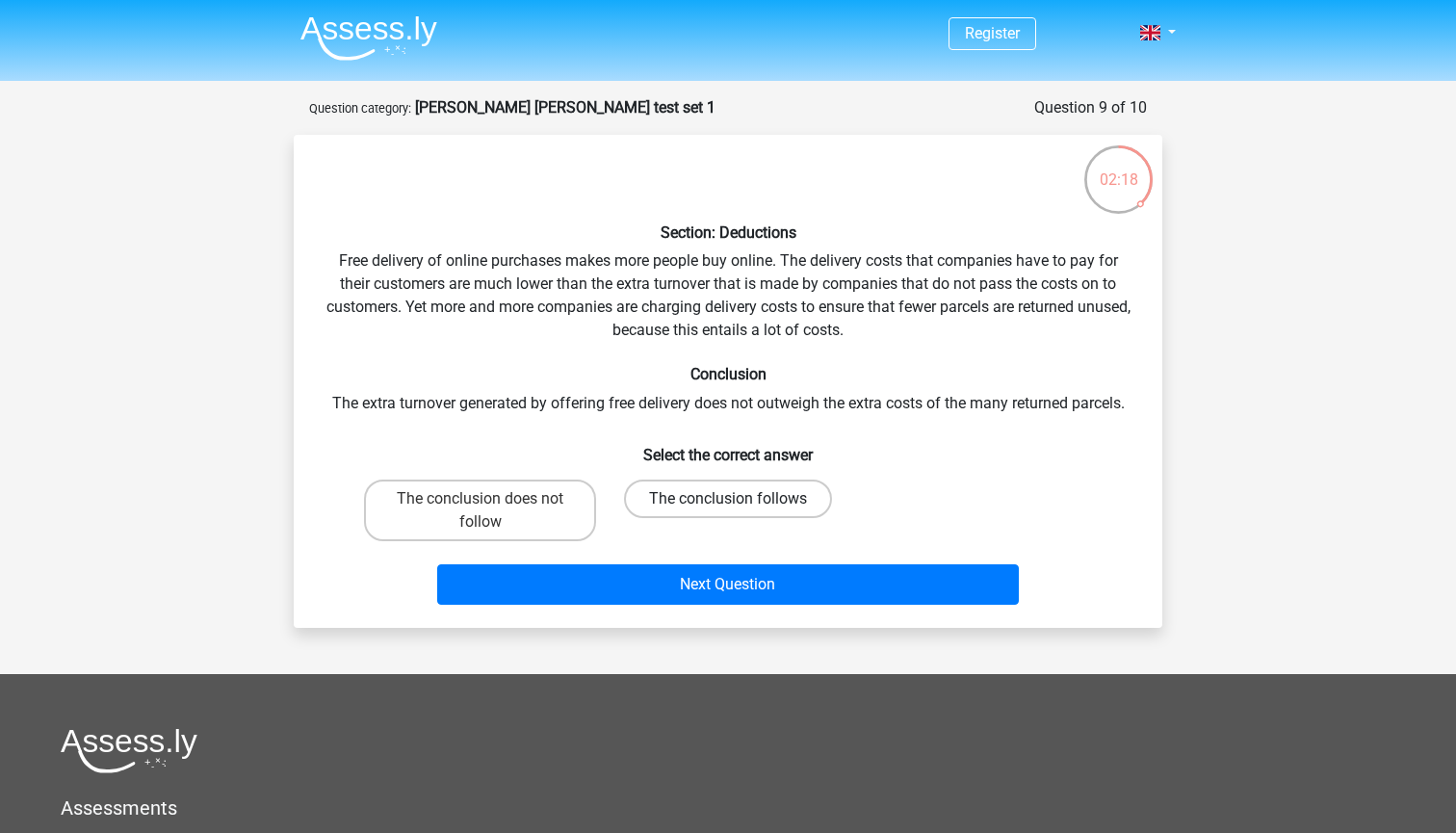
click at [680, 487] on label "The conclusion follows" at bounding box center [728, 498] width 208 height 38
click at [728, 498] on input "The conclusion follows" at bounding box center [734, 504] width 13 height 13
radio input "true"
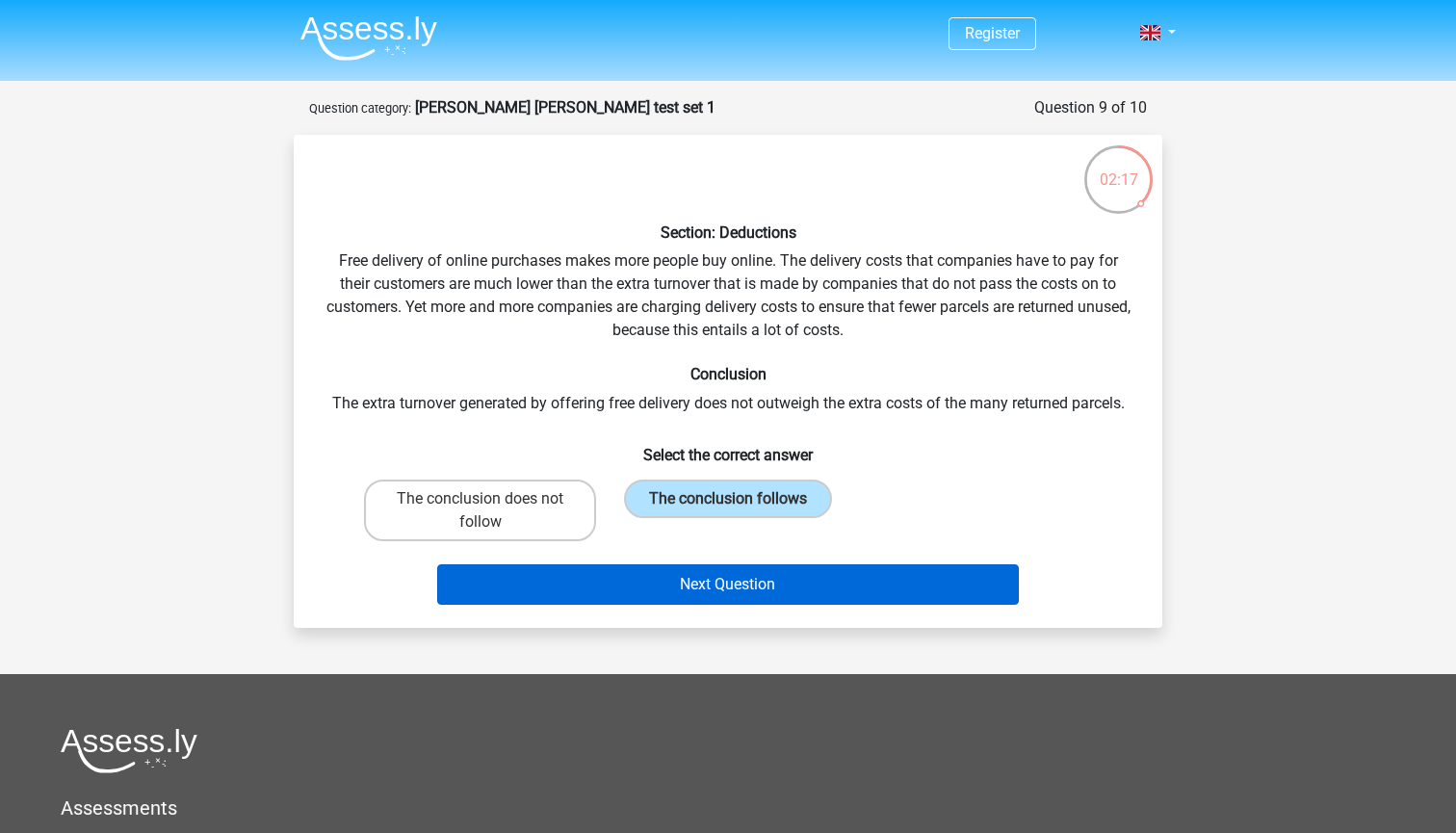
click at [657, 577] on button "Next Question" at bounding box center [728, 583] width 583 height 40
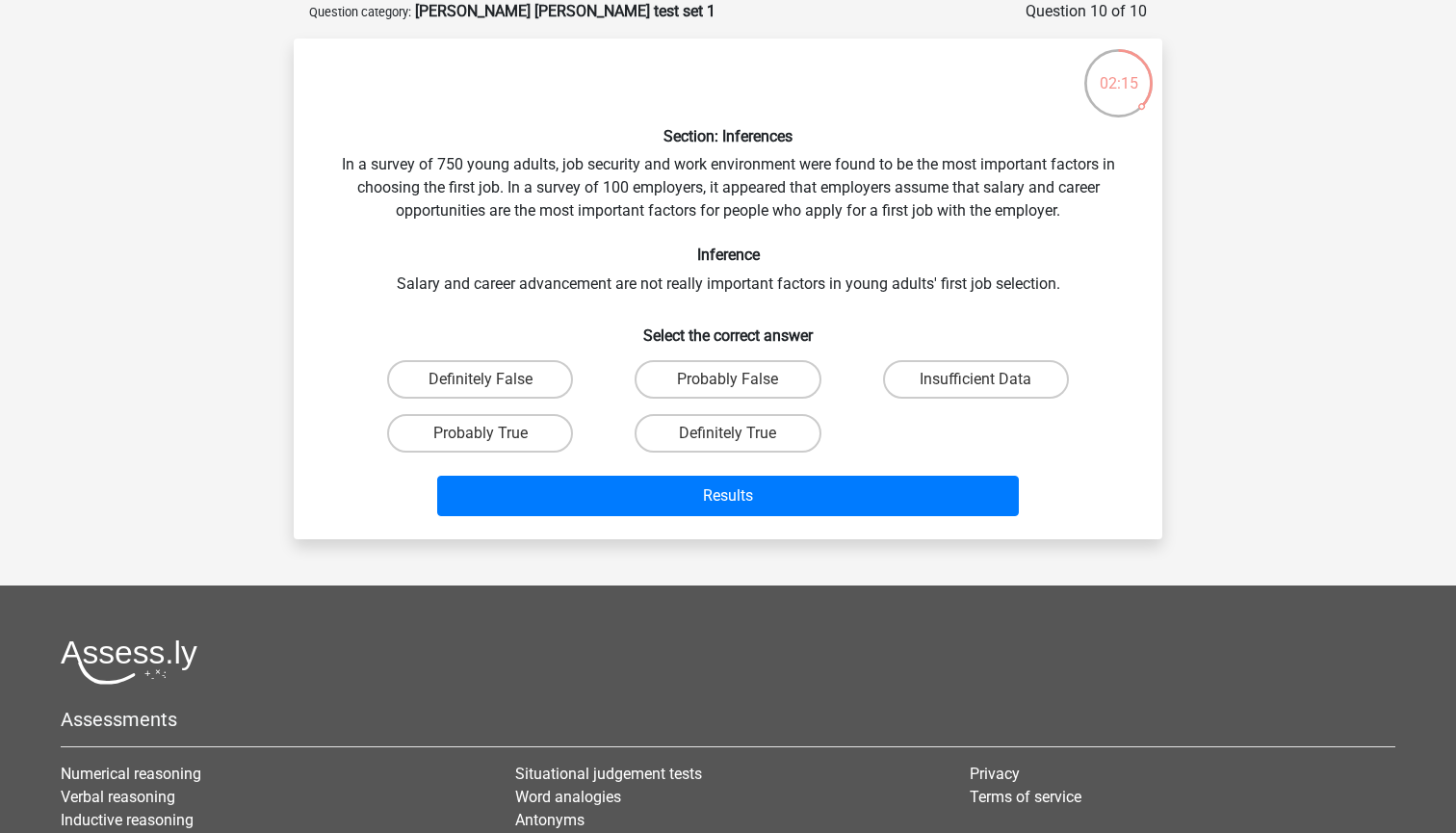
scroll to position [65, 0]
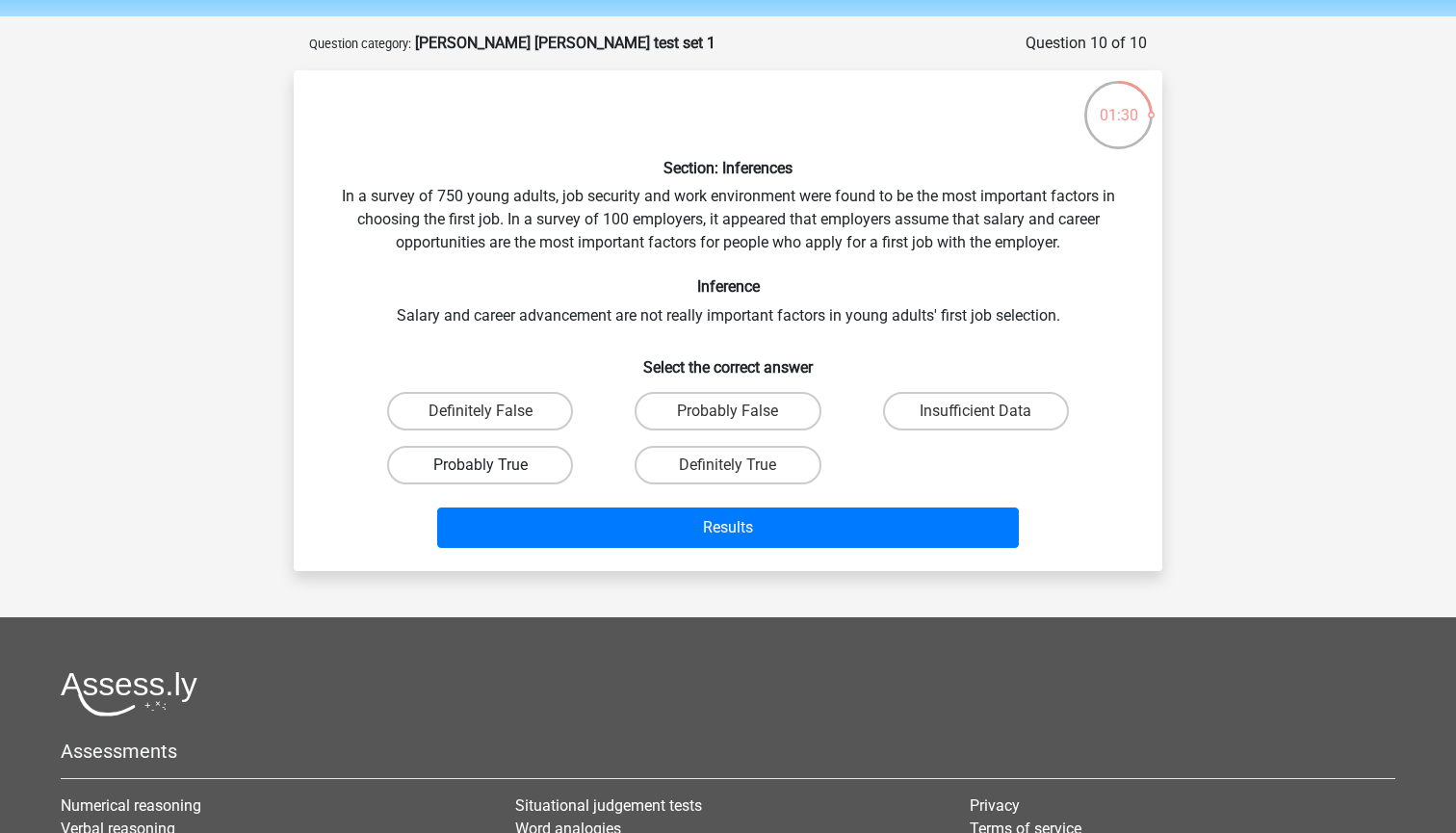
click at [533, 454] on label "Probably True" at bounding box center [480, 464] width 186 height 38
click at [493, 465] on input "Probably True" at bounding box center [487, 471] width 13 height 13
radio input "true"
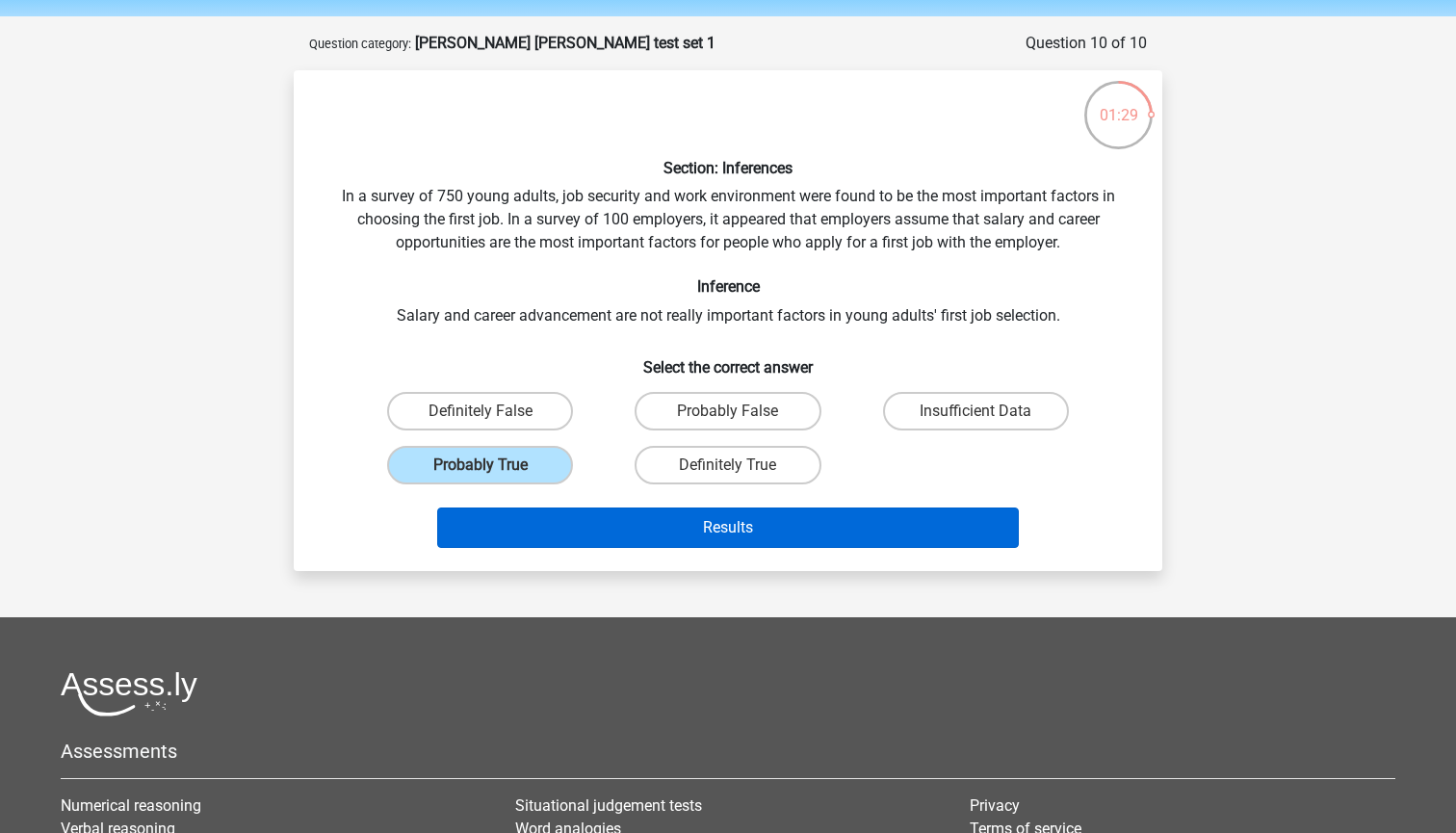
click at [559, 542] on button "Results" at bounding box center [728, 527] width 583 height 40
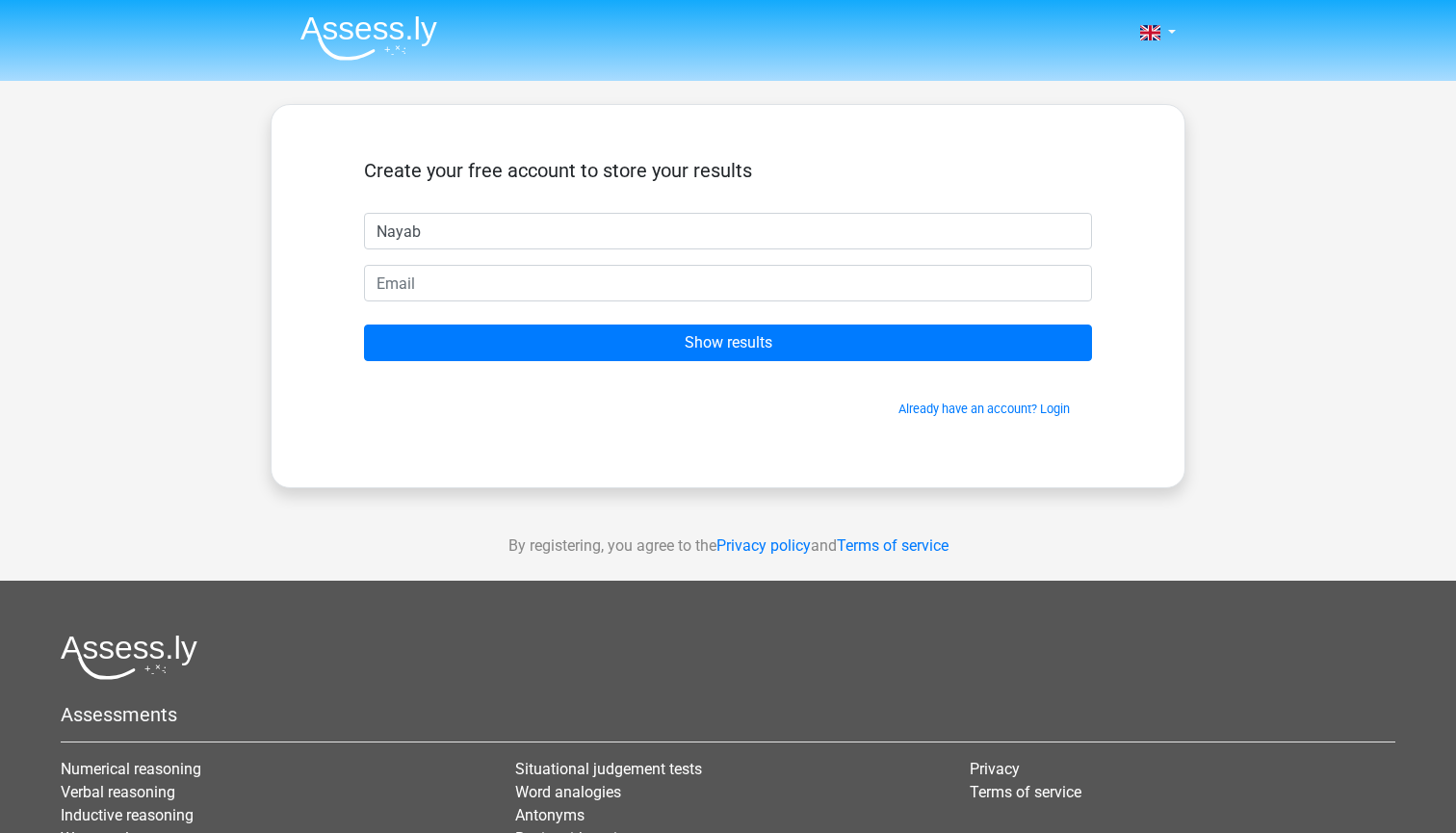
type input "Nayab"
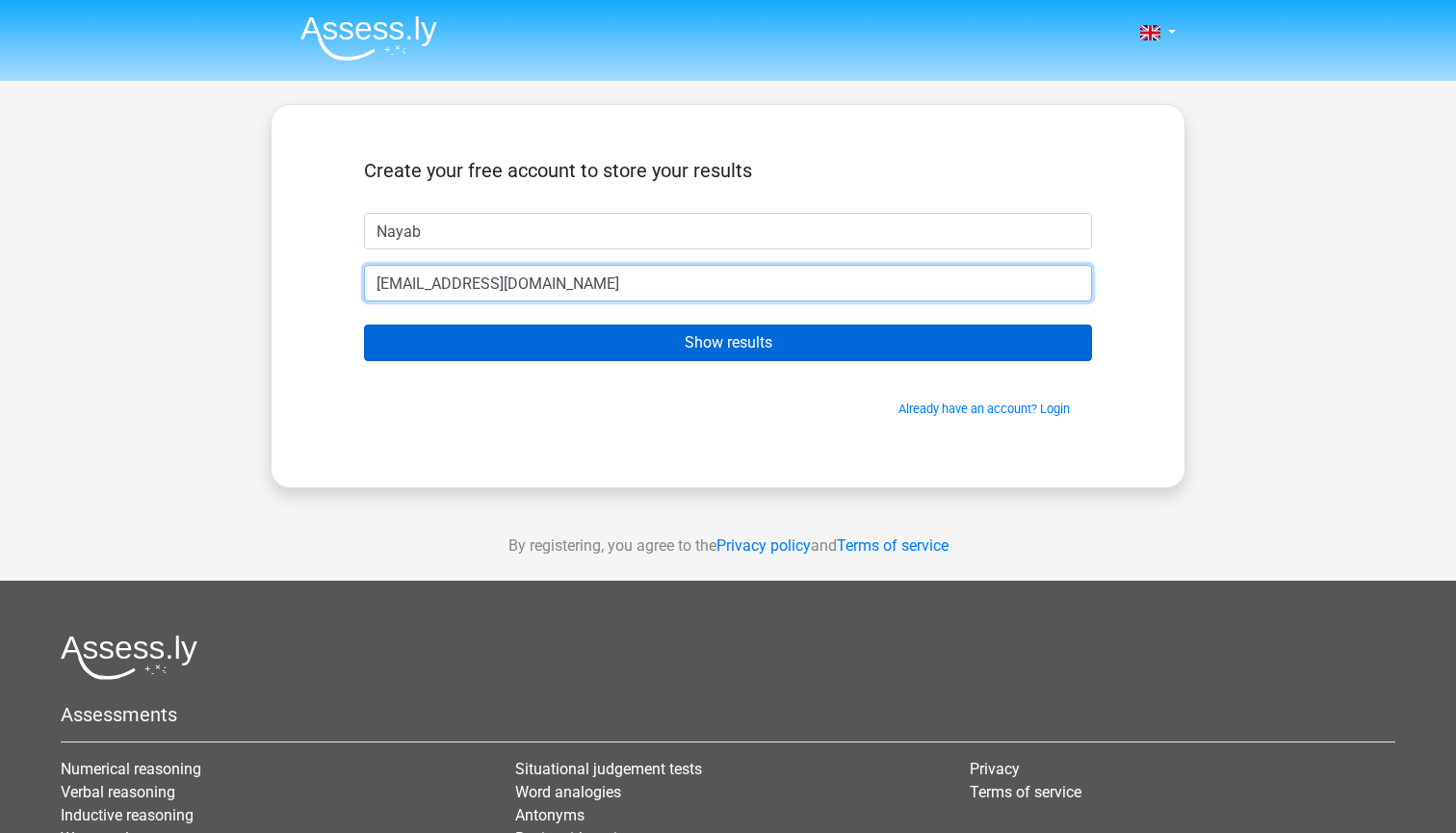
type input "naya.khan@hotmail.com"
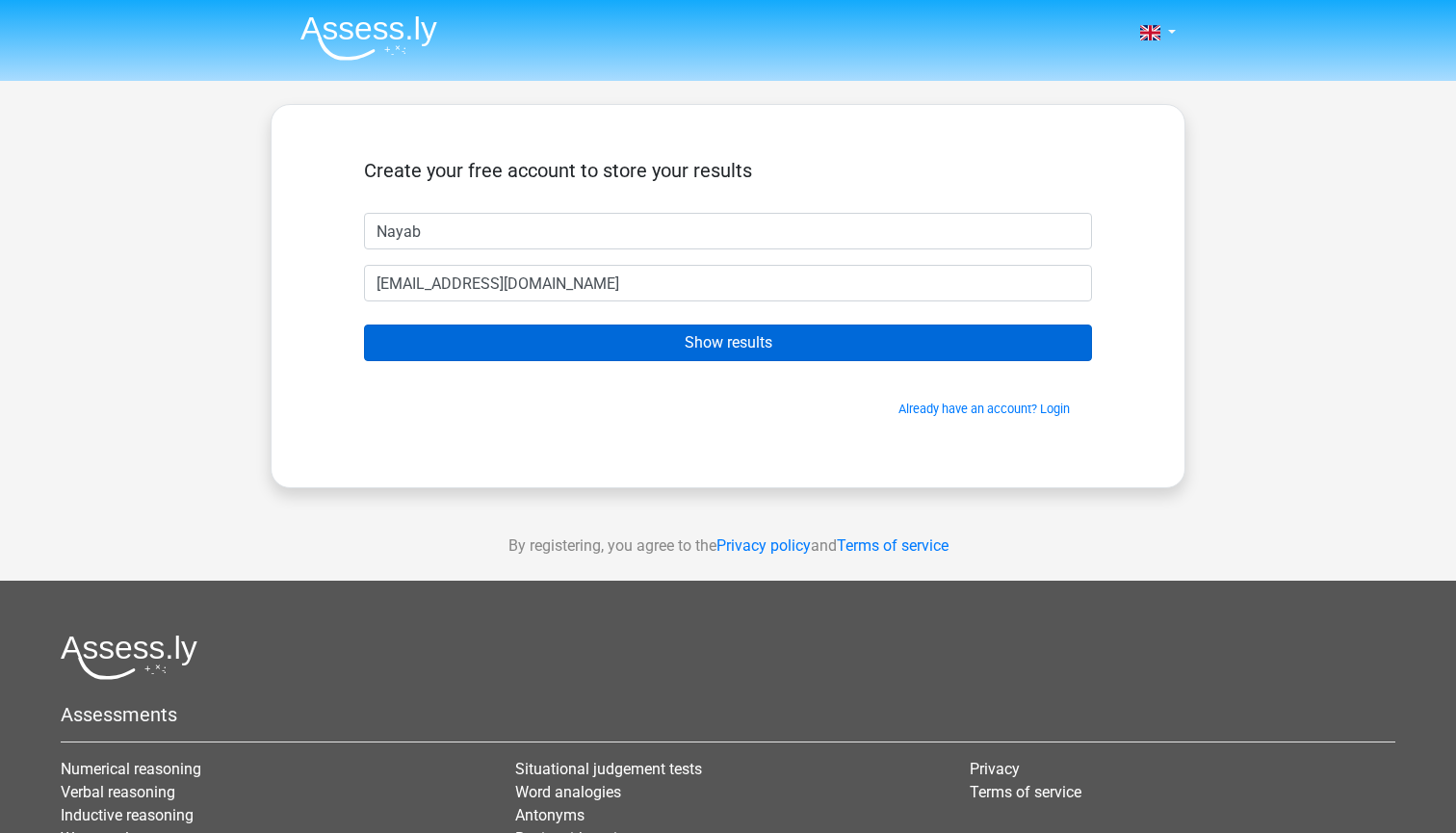
click at [721, 342] on input "Show results" at bounding box center [728, 342] width 728 height 36
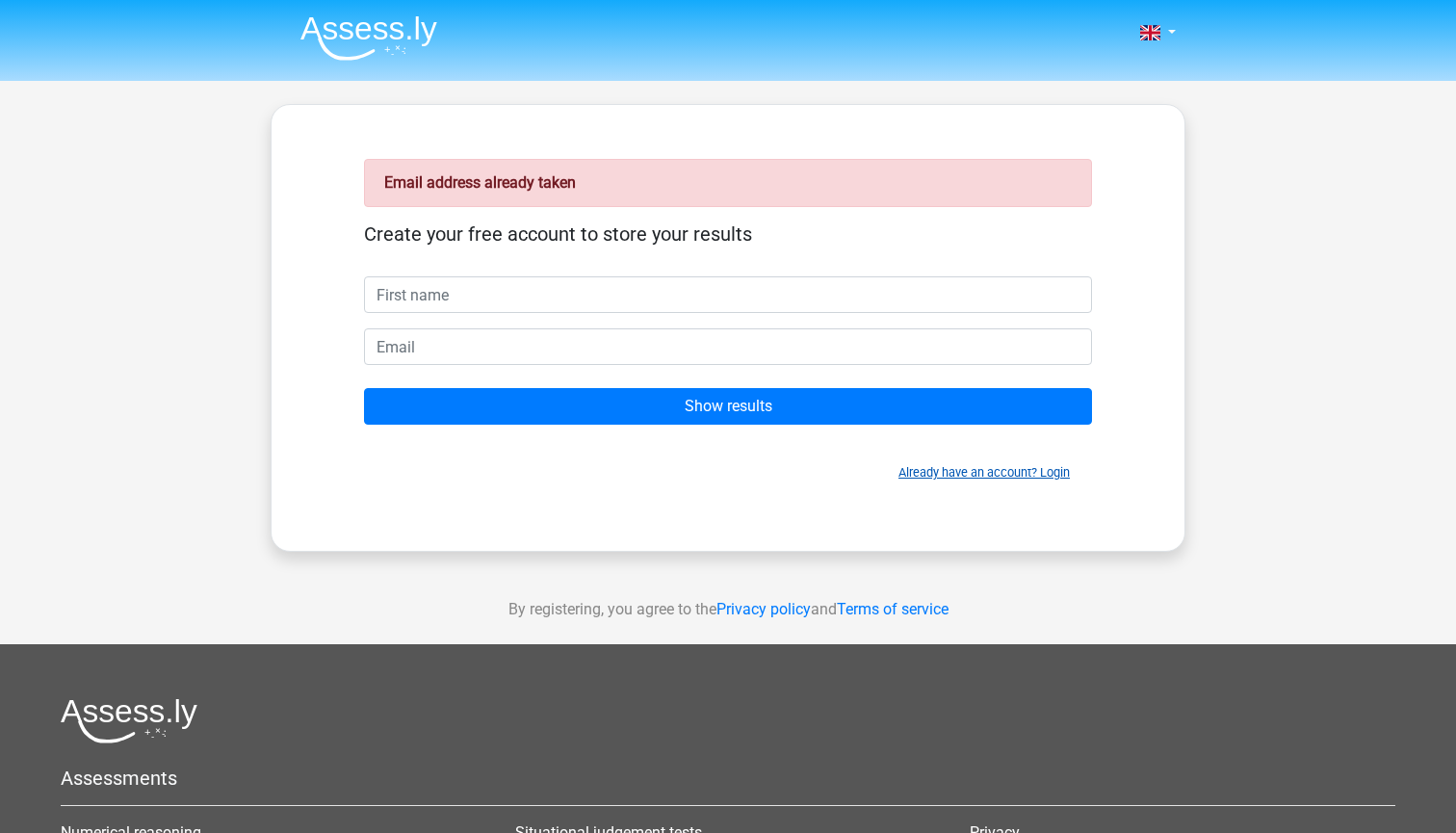
click at [951, 472] on link "Already have an account? Login" at bounding box center [984, 472] width 171 height 15
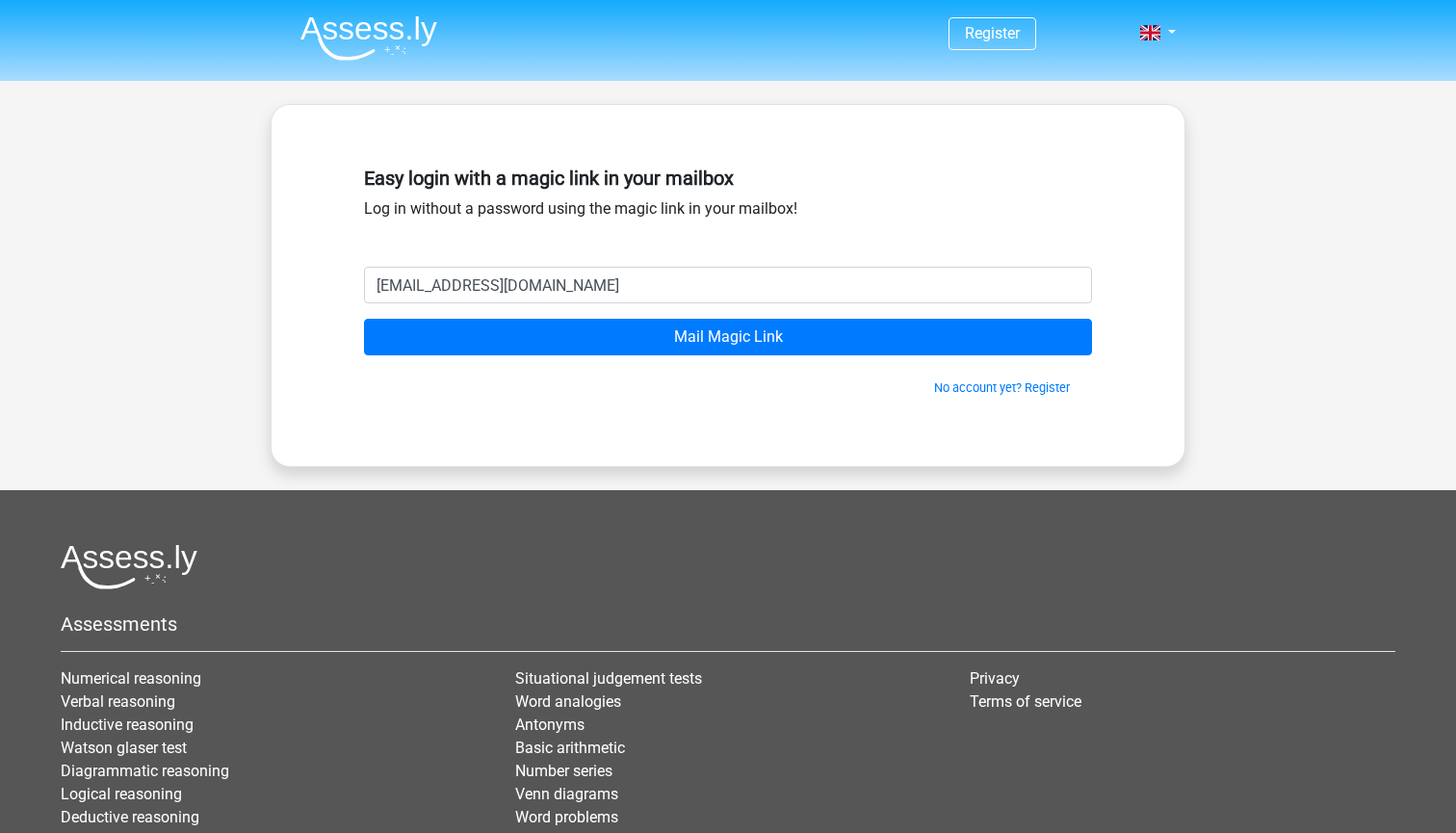
type input "[EMAIL_ADDRESS][DOMAIN_NAME]"
click at [728, 337] on input "Mail Magic Link" at bounding box center [728, 337] width 728 height 36
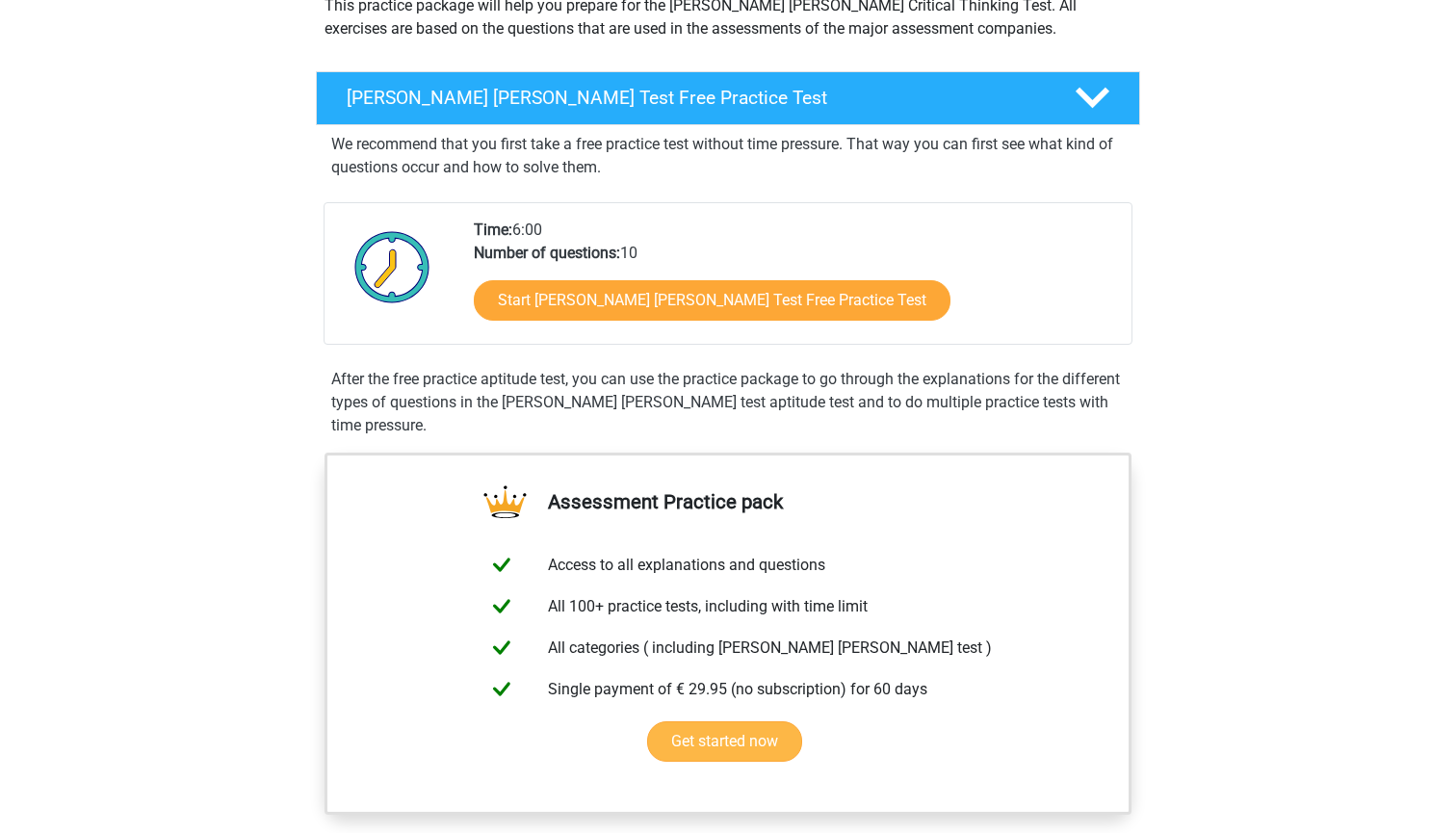
scroll to position [122, 0]
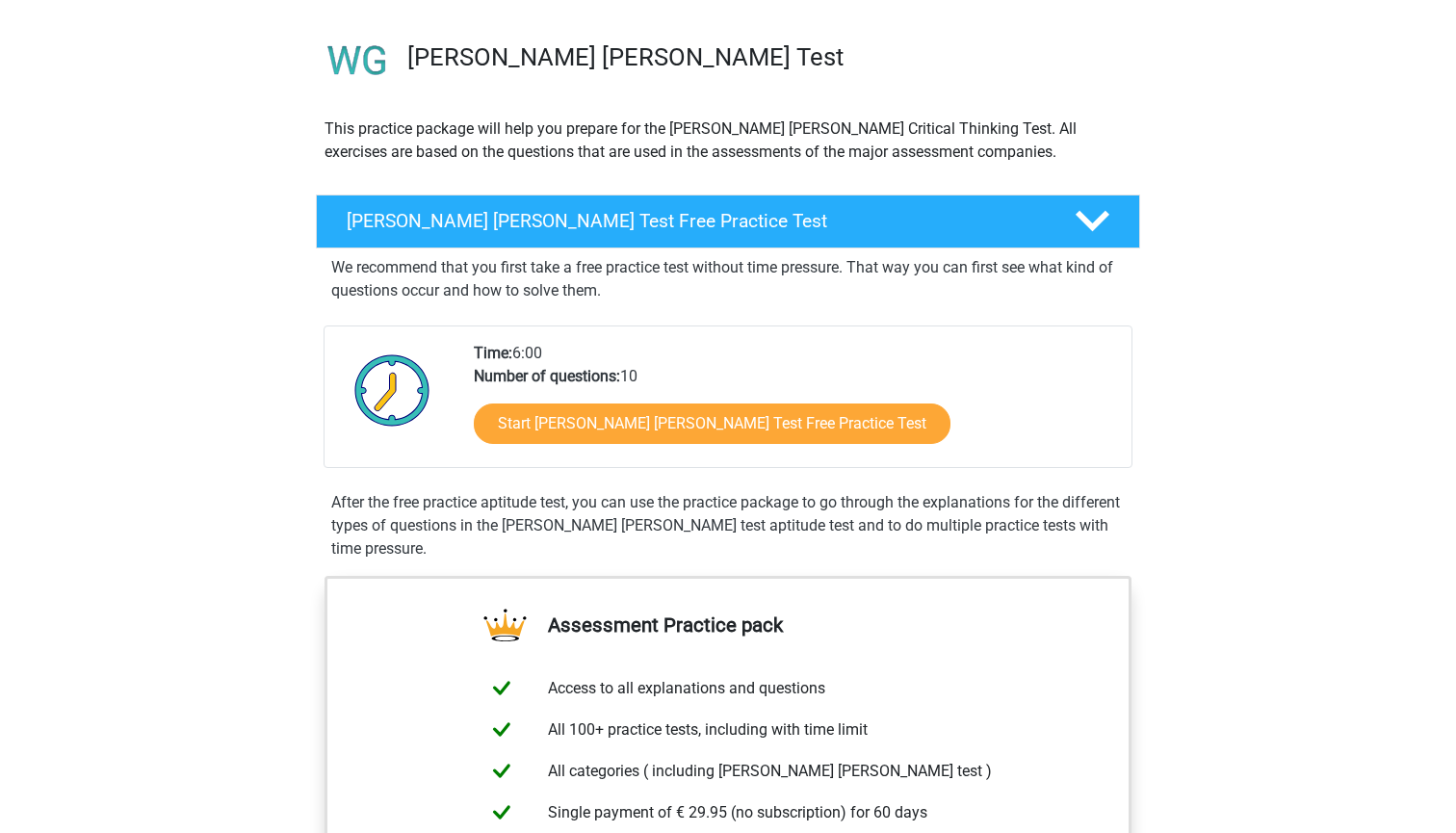
click at [1032, 192] on div "[PERSON_NAME] [PERSON_NAME] Test Free Practice Test We recommend that you first…" at bounding box center [728, 381] width 900 height 389
click at [1027, 221] on h4 "[PERSON_NAME] [PERSON_NAME] Test Free Practice Test" at bounding box center [695, 220] width 697 height 23
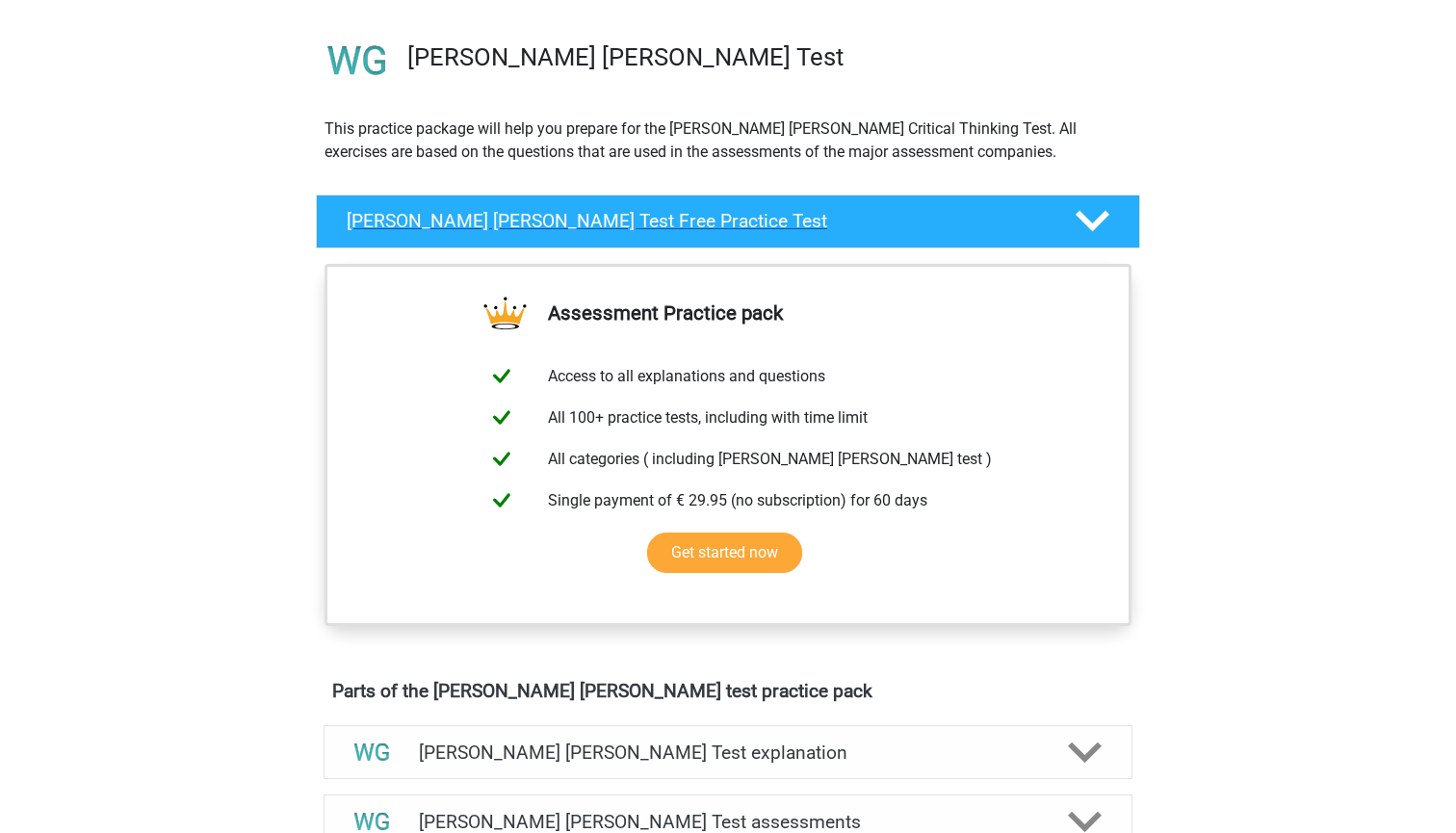
click at [1027, 219] on h4 "[PERSON_NAME] [PERSON_NAME] Test Free Practice Test" at bounding box center [695, 220] width 697 height 23
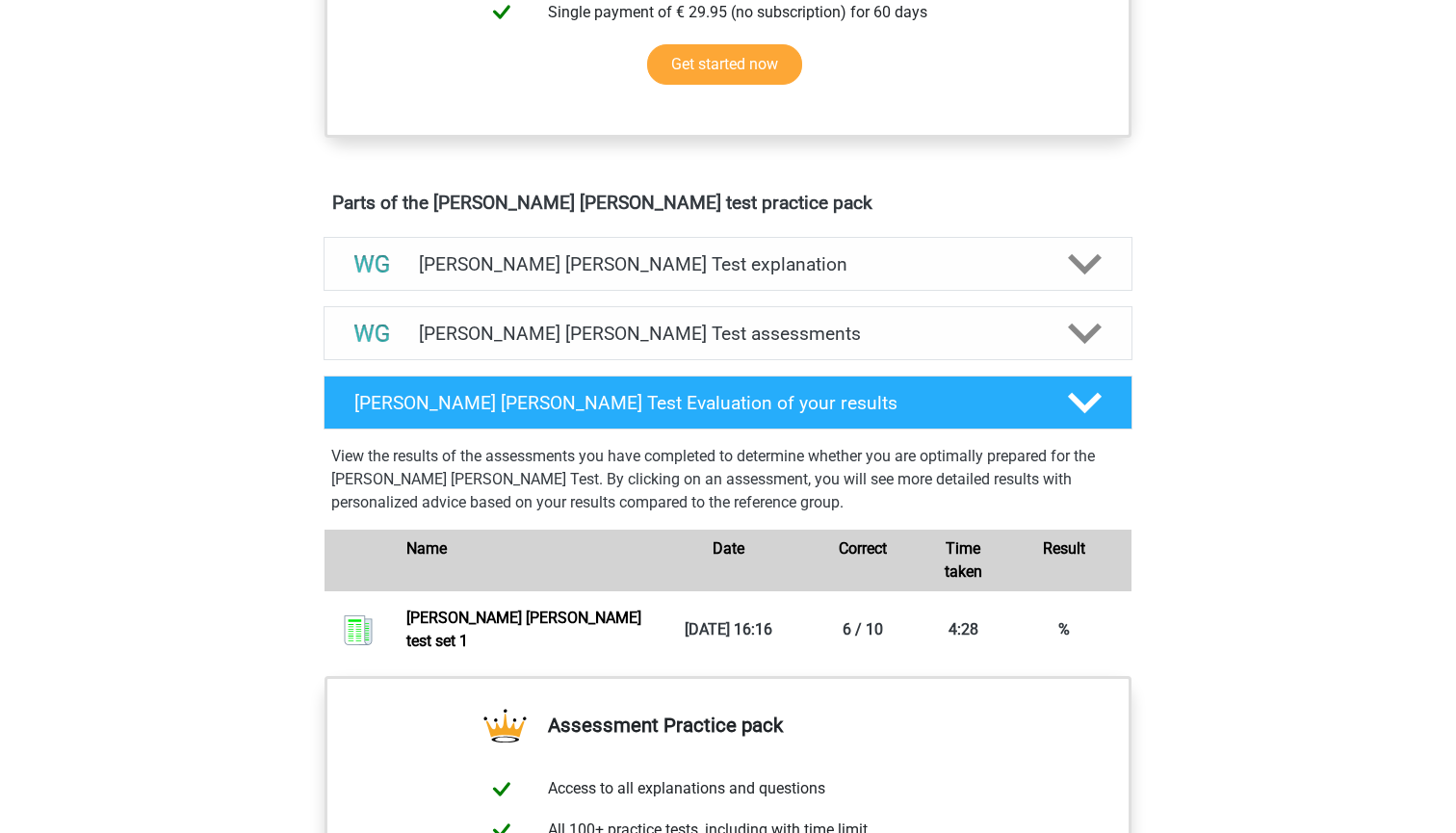
scroll to position [900, 0]
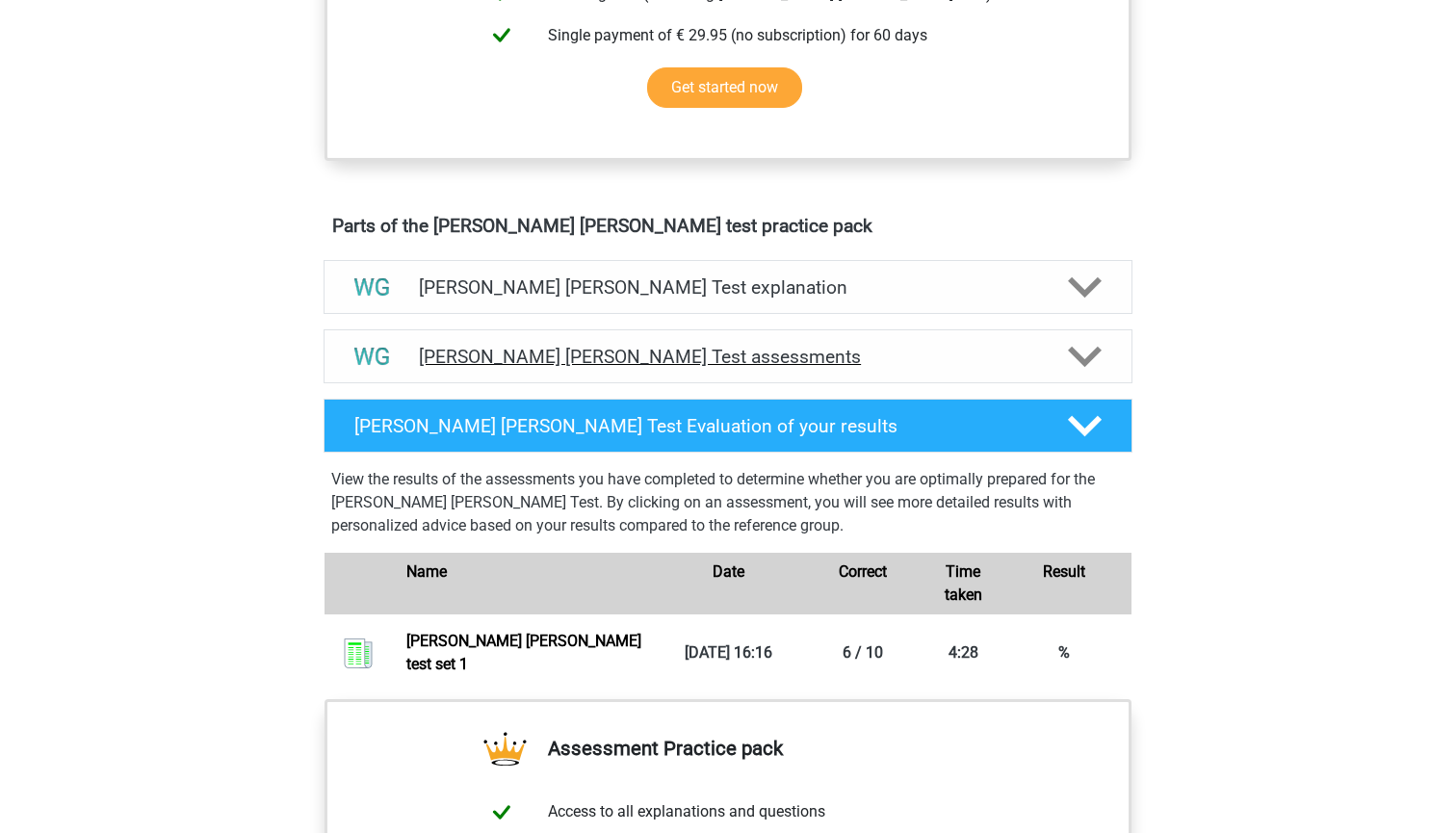
click at [1032, 343] on div "[PERSON_NAME] [PERSON_NAME] Test assessments" at bounding box center [728, 355] width 809 height 54
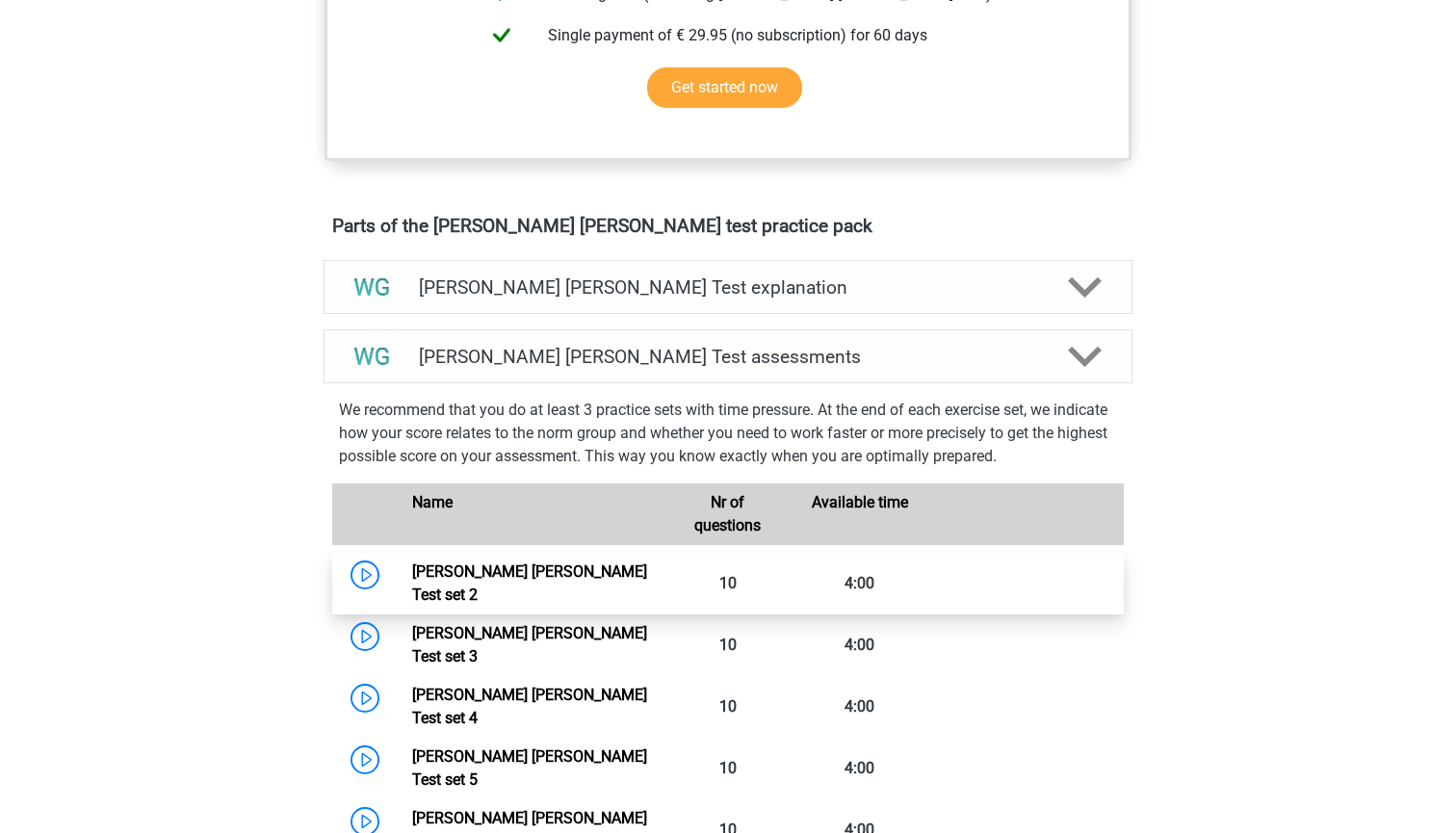
click at [548, 574] on link "[PERSON_NAME] [PERSON_NAME] Test set 2" at bounding box center [530, 582] width 235 height 41
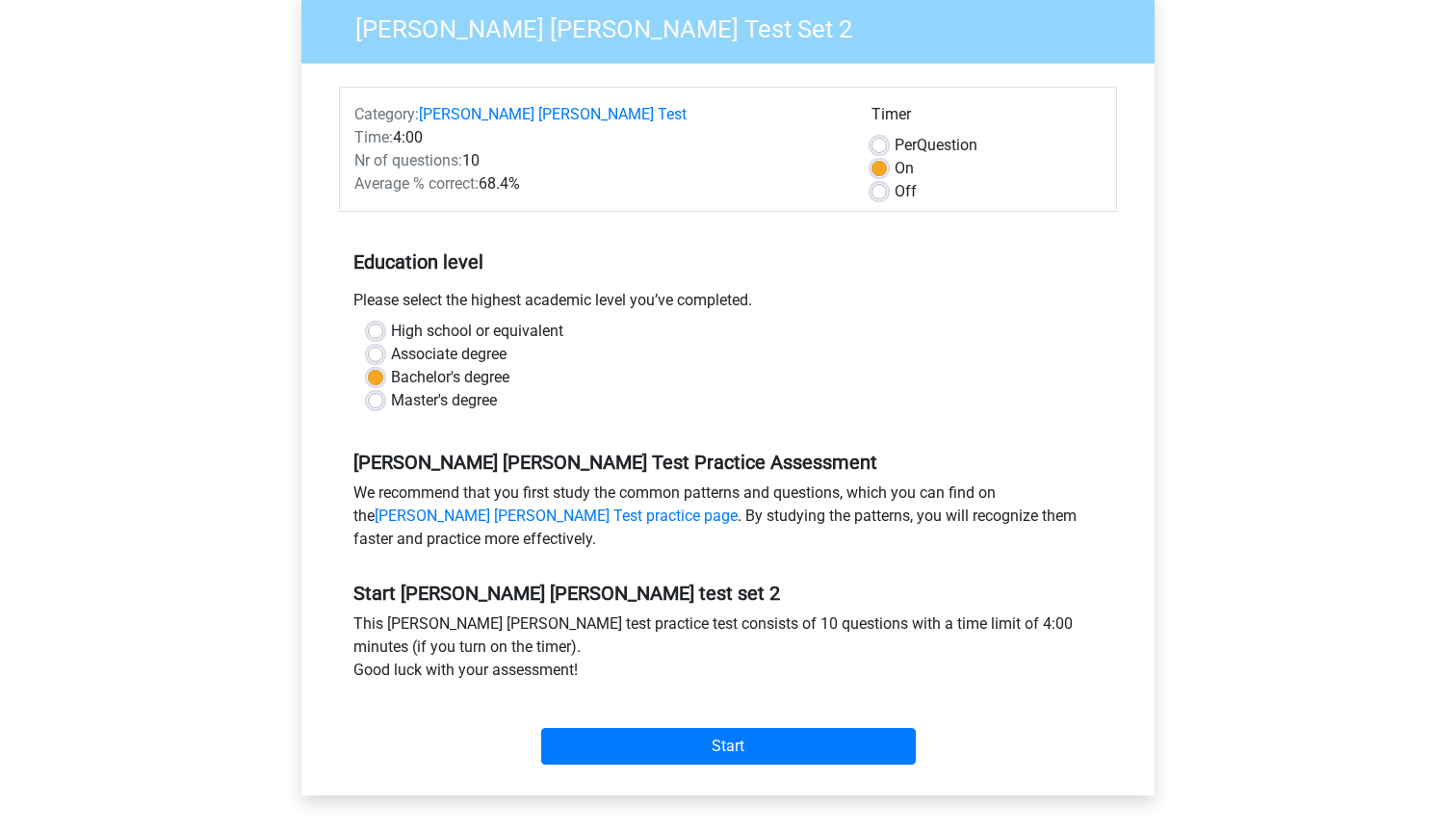
scroll to position [175, 0]
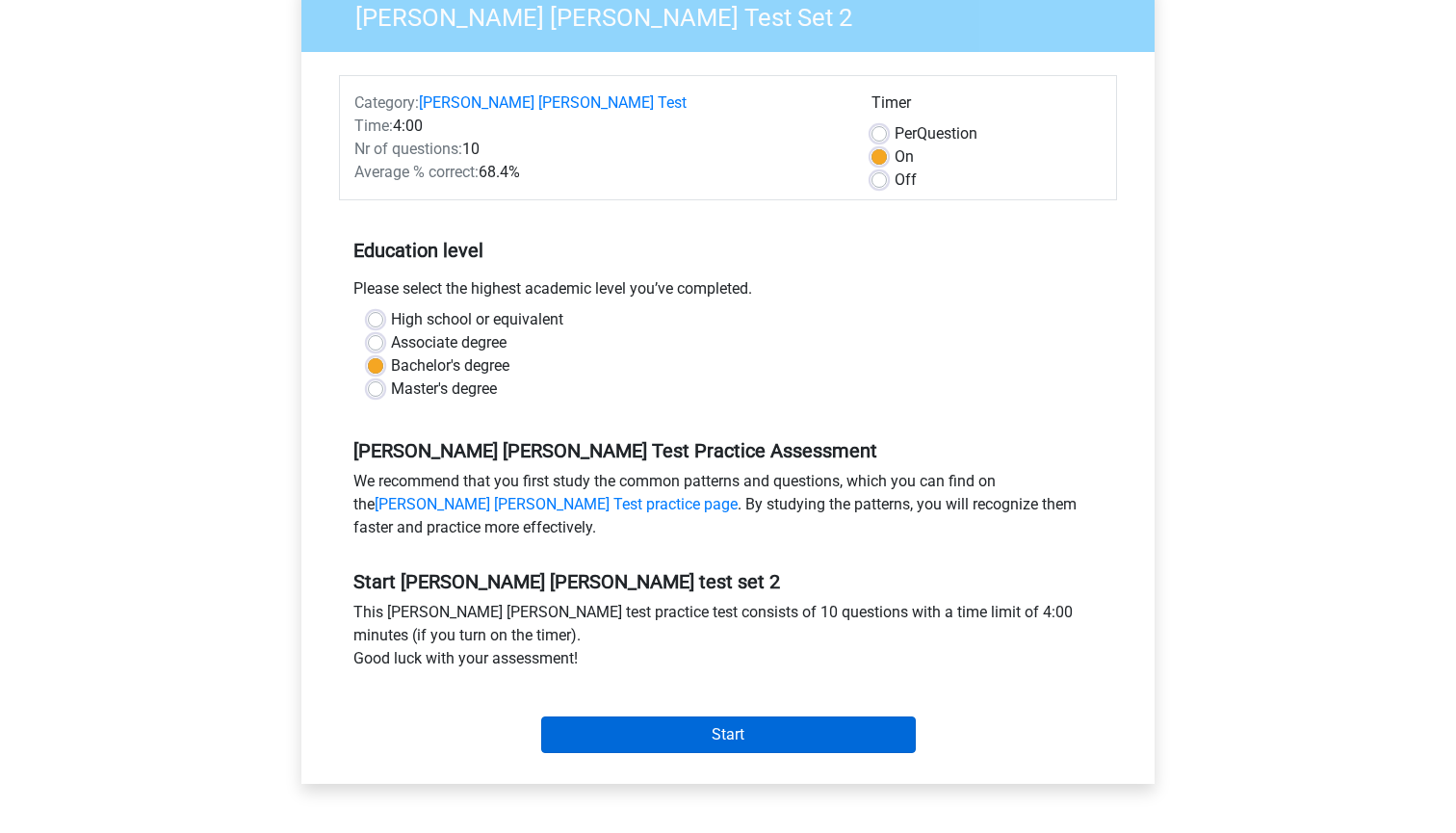
click at [627, 723] on input "Start" at bounding box center [728, 734] width 375 height 36
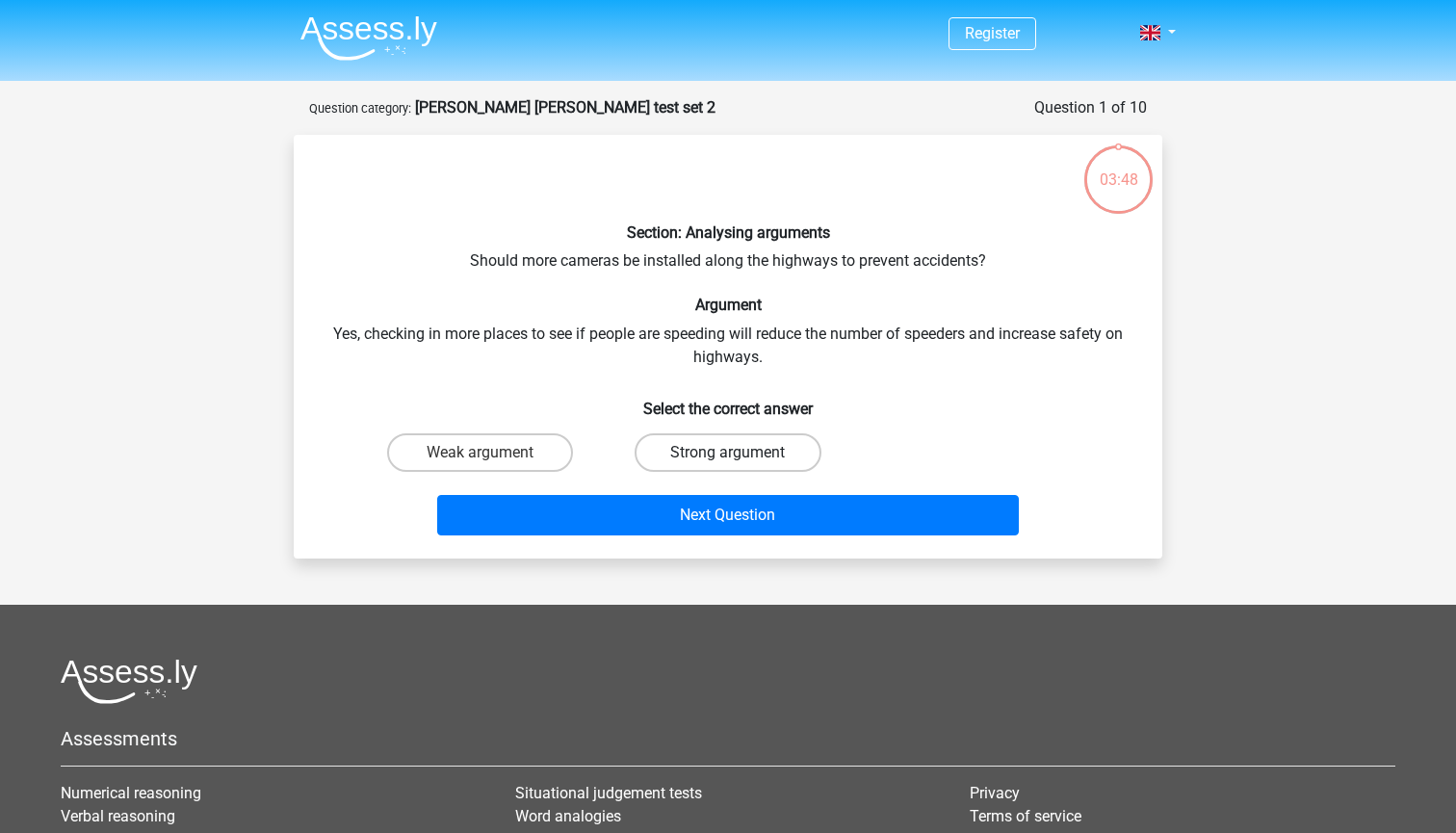
click at [639, 451] on label "Strong argument" at bounding box center [728, 452] width 186 height 38
click at [728, 452] on input "Strong argument" at bounding box center [734, 458] width 13 height 13
radio input "true"
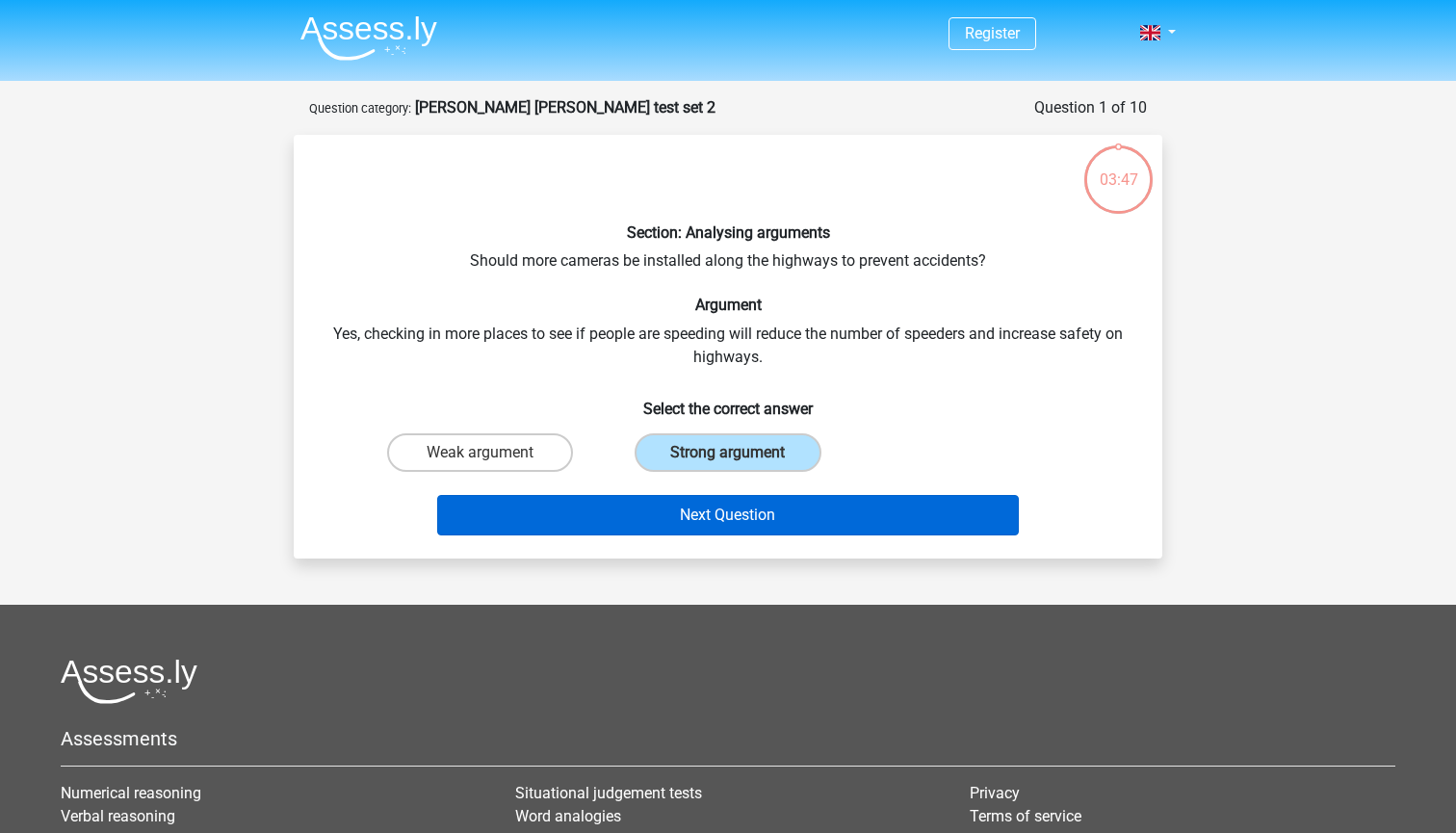
click at [624, 514] on button "Next Question" at bounding box center [728, 515] width 583 height 40
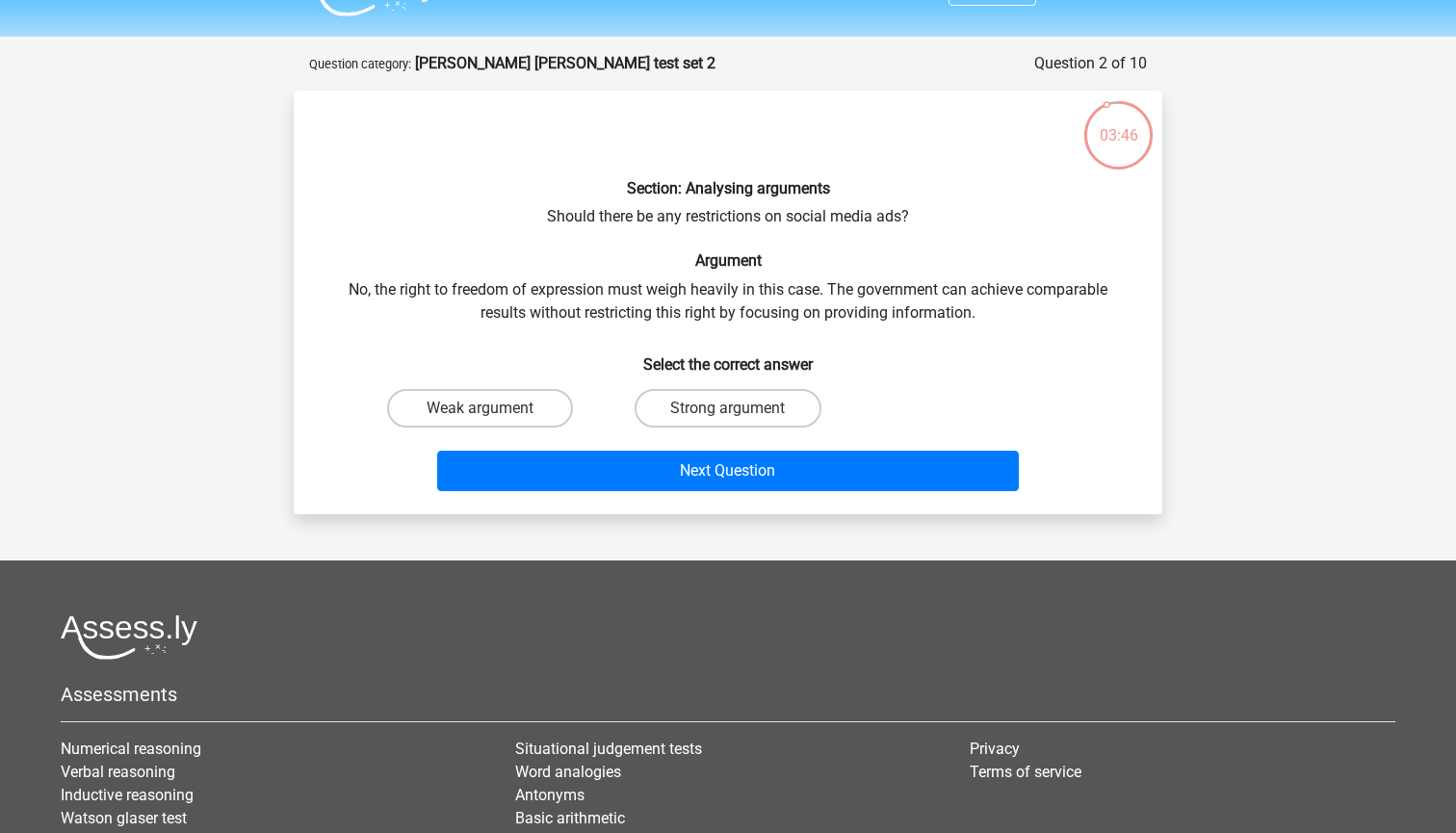
scroll to position [41, 0]
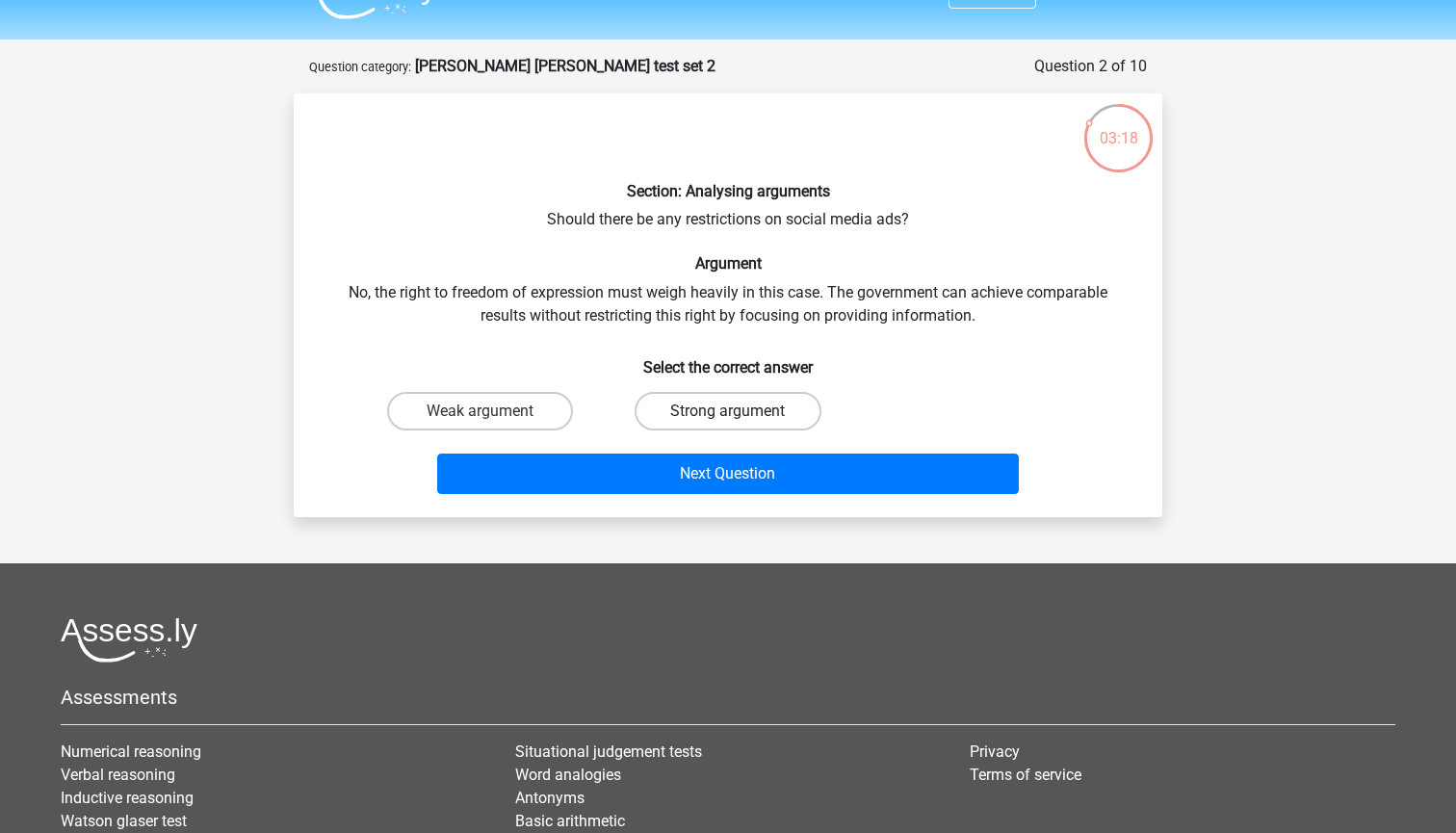
click at [717, 412] on label "Strong argument" at bounding box center [728, 410] width 186 height 38
click at [728, 412] on input "Strong argument" at bounding box center [734, 417] width 13 height 13
radio input "true"
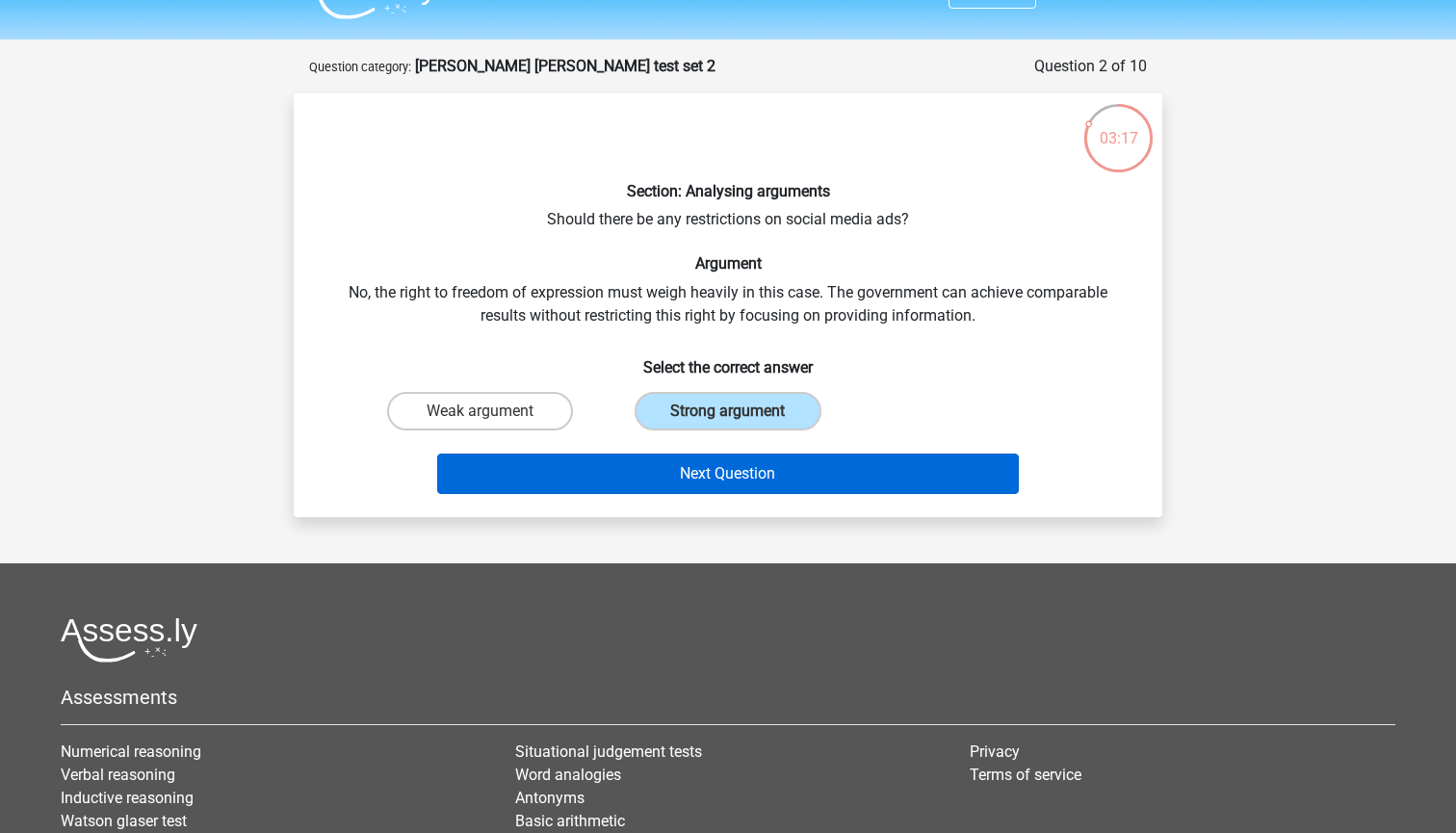
click at [703, 474] on button "Next Question" at bounding box center [728, 473] width 583 height 40
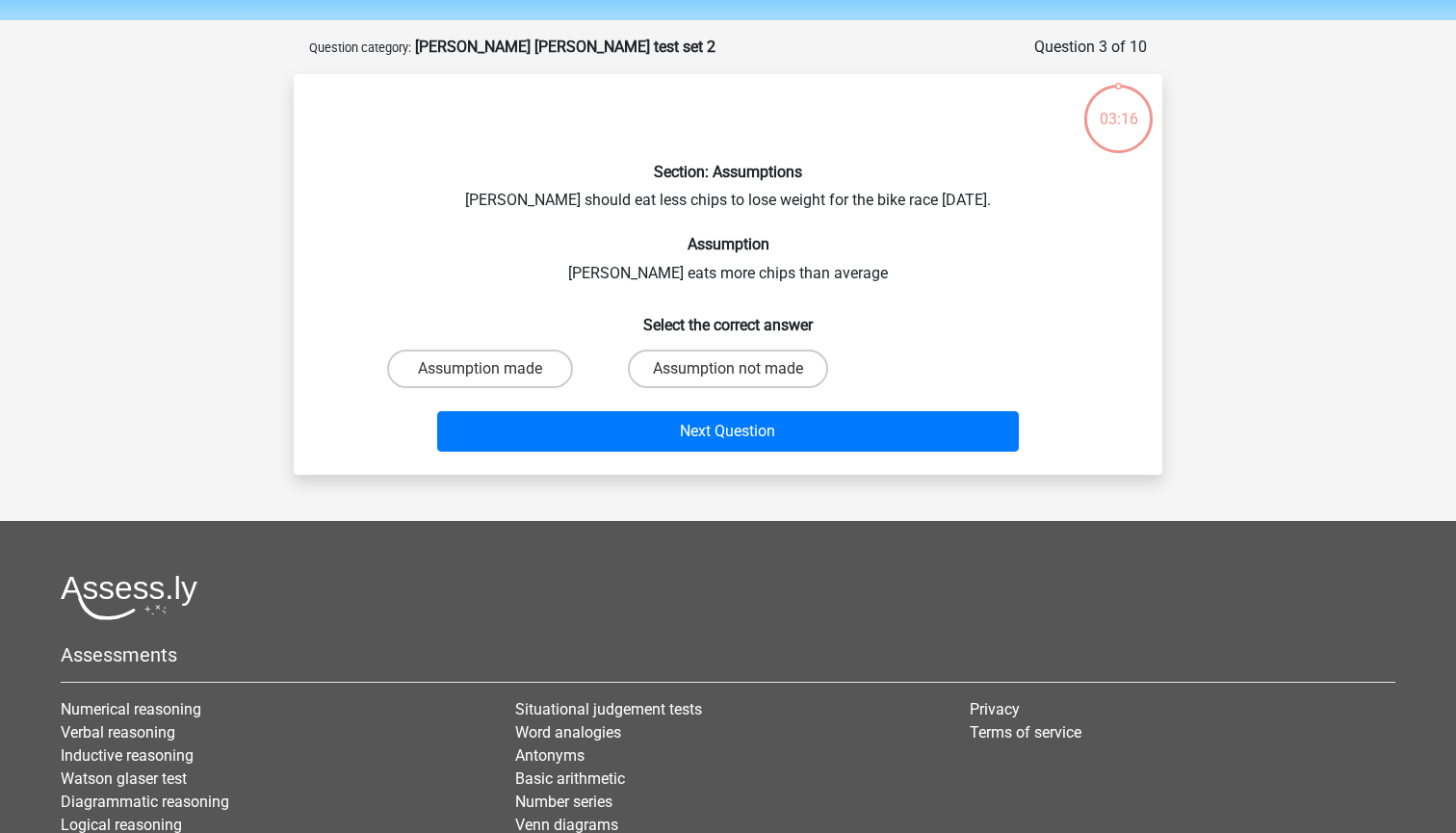
scroll to position [52, 0]
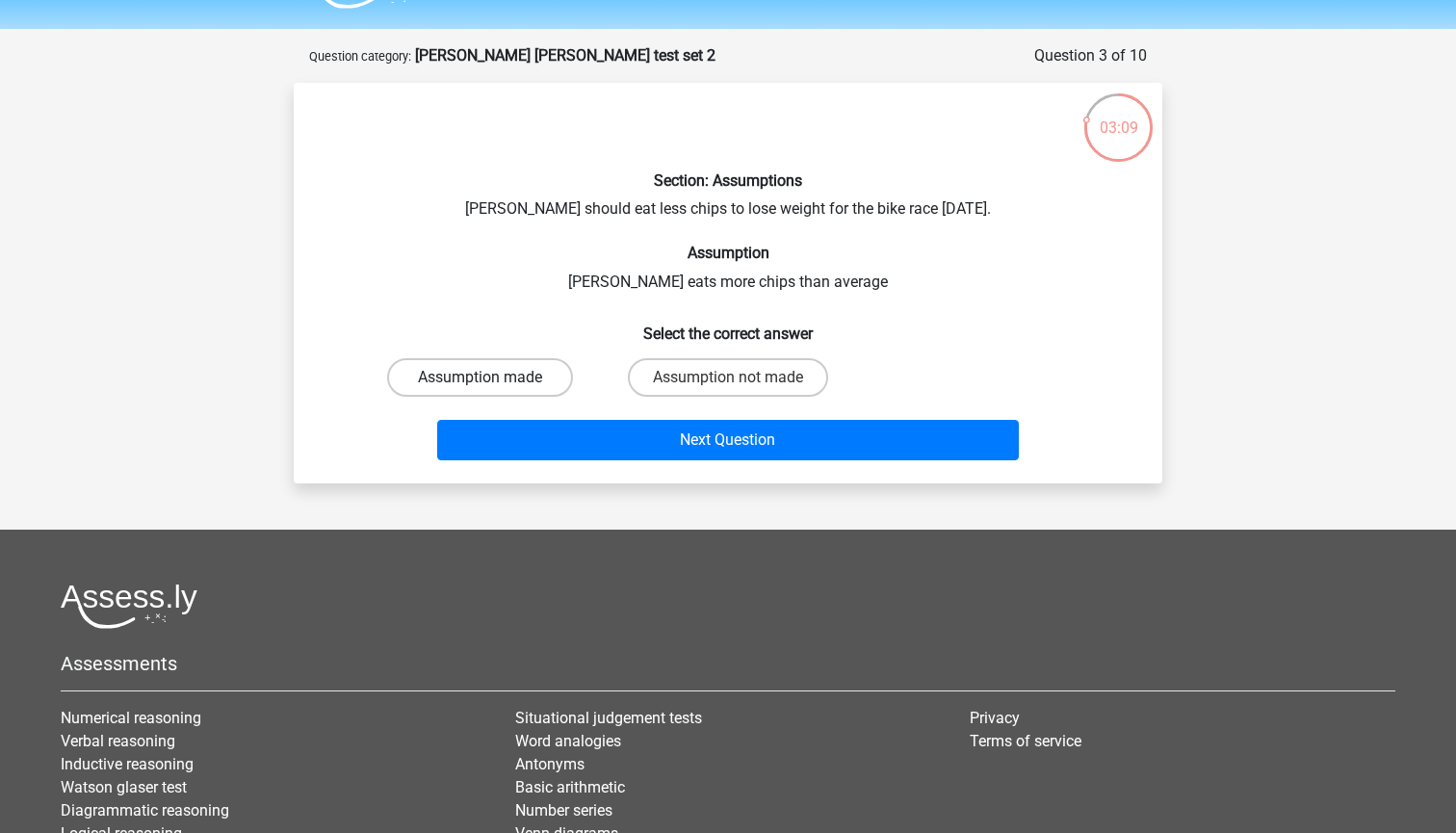
click at [520, 389] on label "Assumption made" at bounding box center [480, 377] width 186 height 38
click at [493, 389] on input "Assumption made" at bounding box center [487, 384] width 13 height 13
radio input "true"
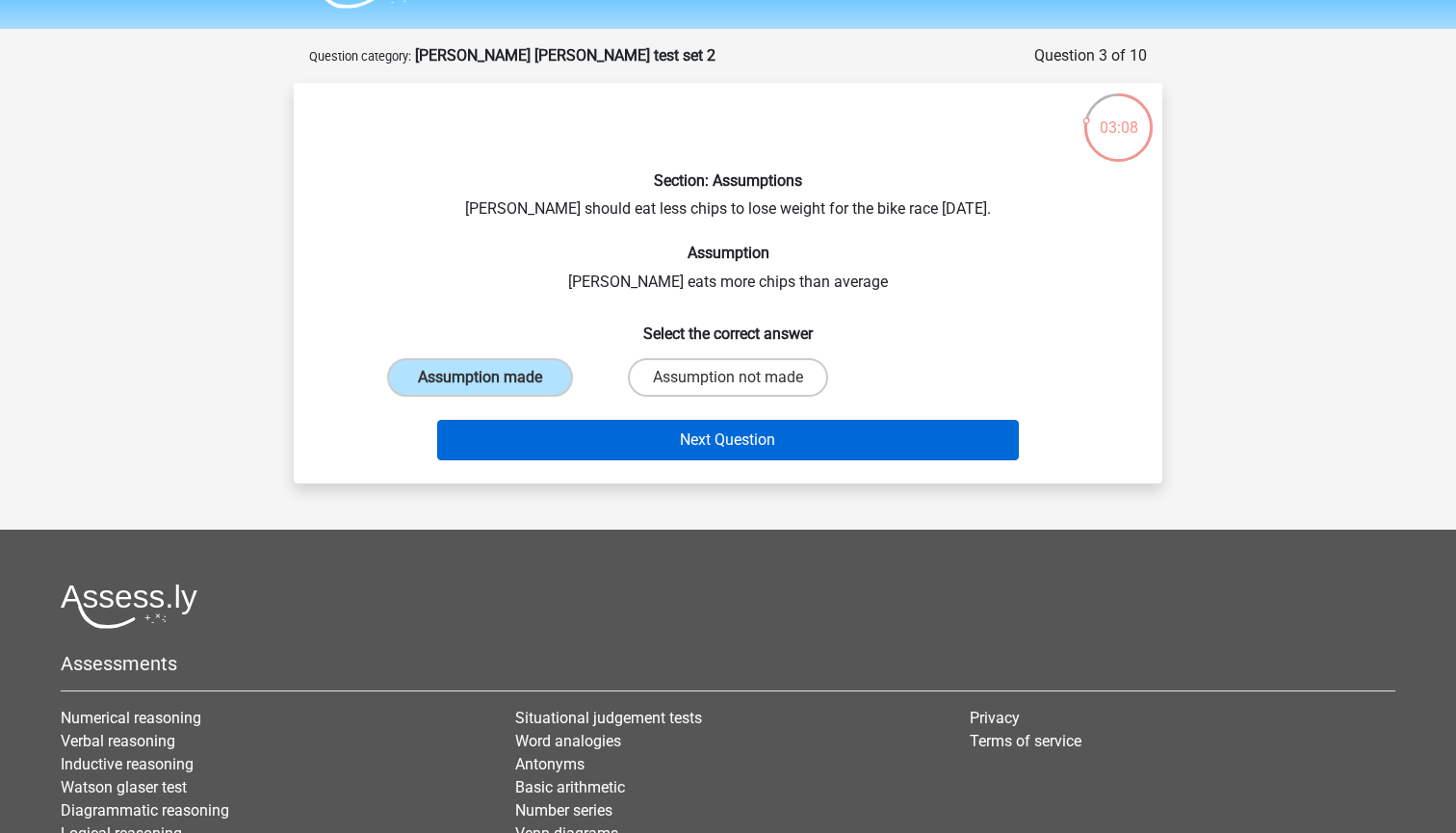
click at [546, 422] on button "Next Question" at bounding box center [728, 440] width 583 height 40
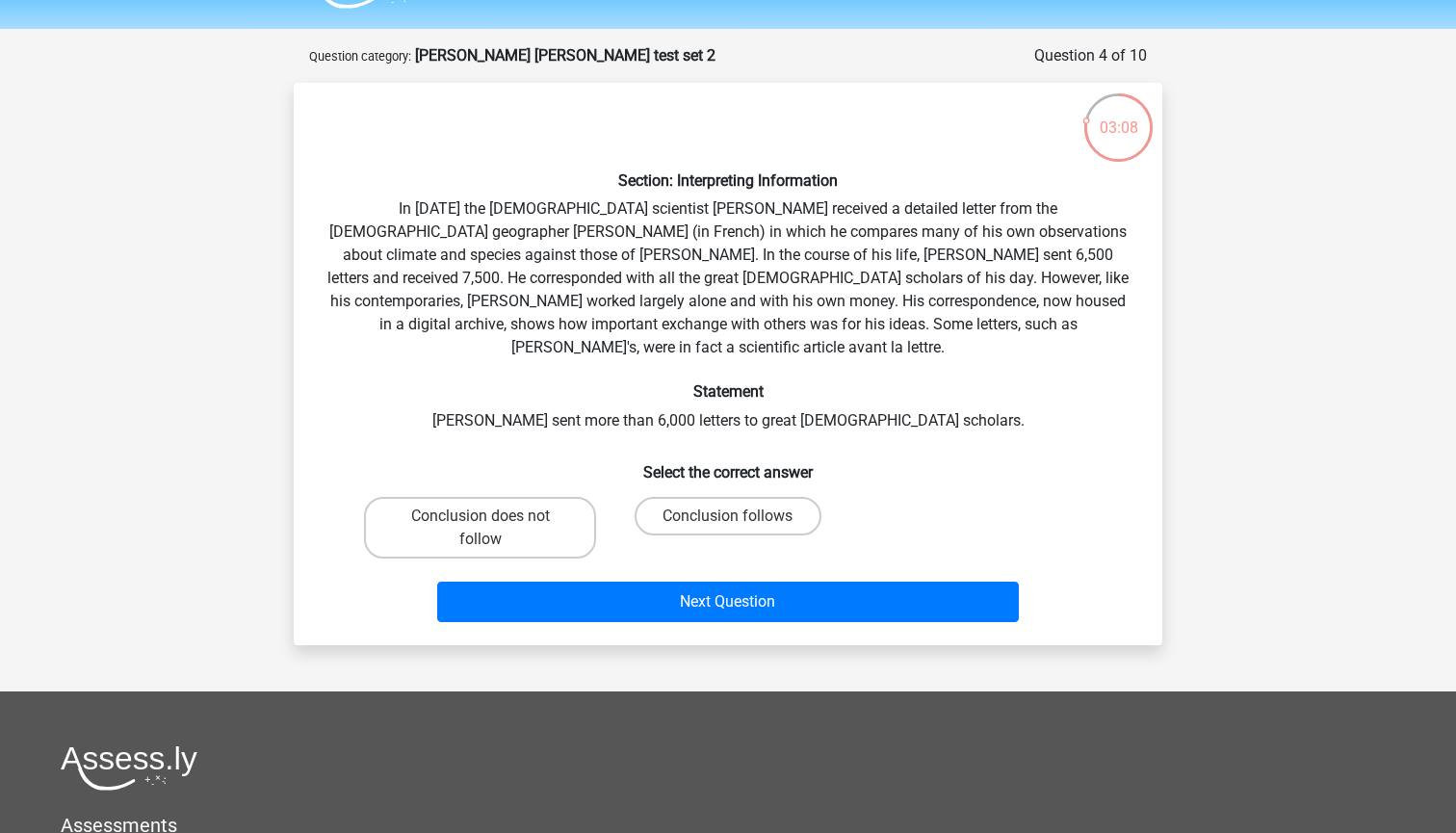
scroll to position [96, 0]
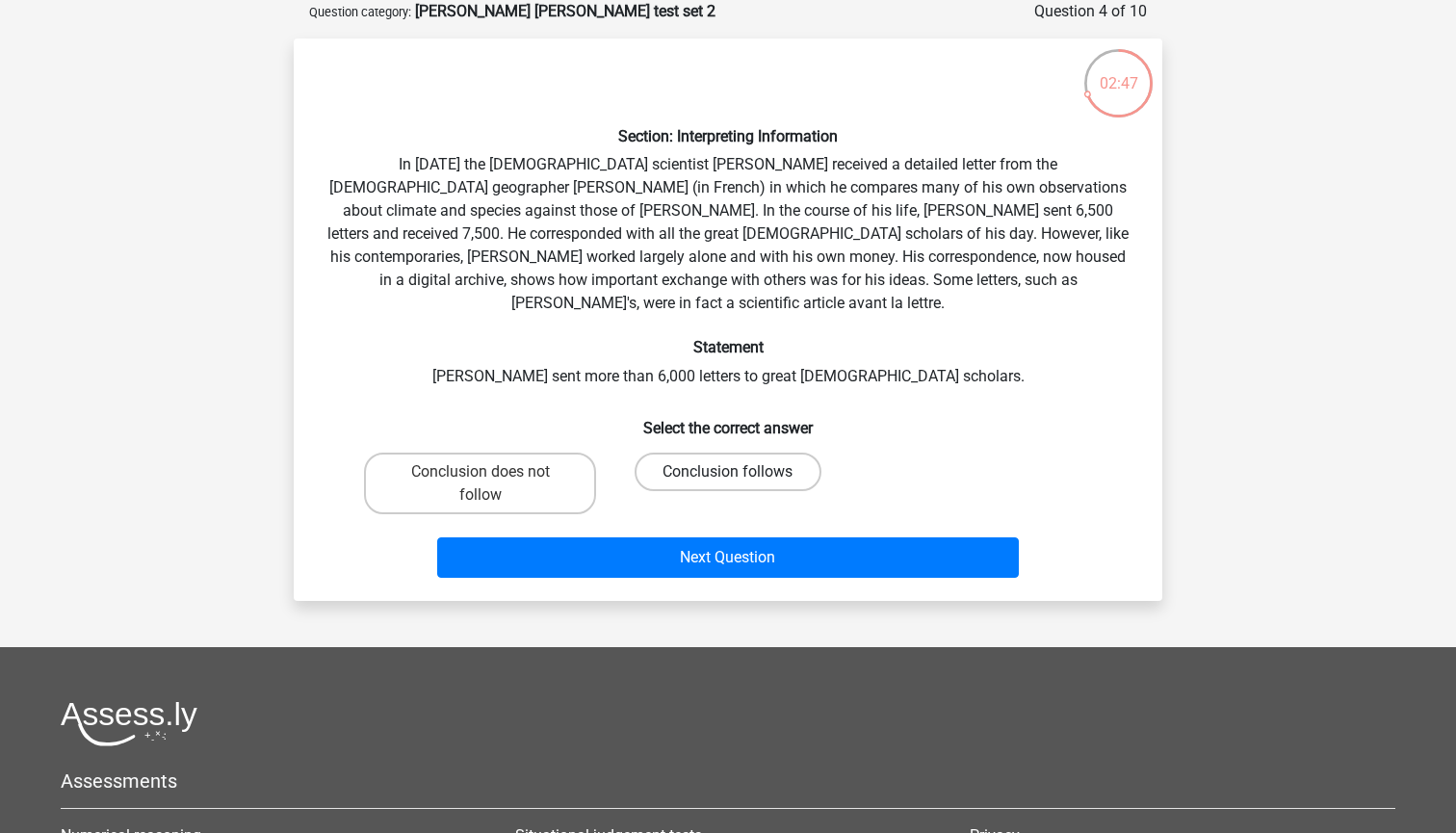
click at [726, 452] on label "Conclusion follows" at bounding box center [728, 471] width 186 height 38
click at [728, 472] on input "Conclusion follows" at bounding box center [734, 478] width 13 height 13
radio input "true"
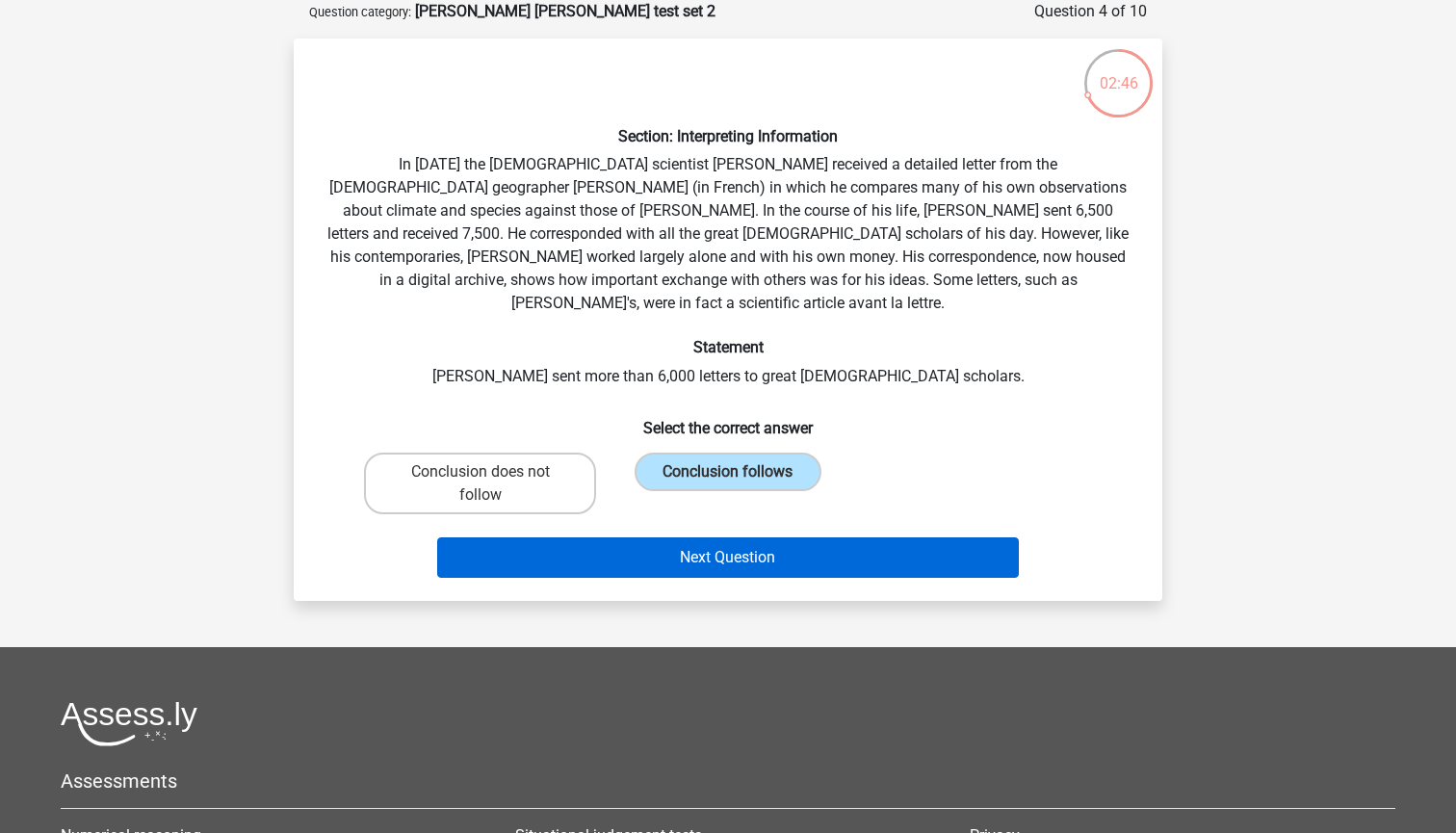
click at [696, 537] on button "Next Question" at bounding box center [728, 557] width 583 height 40
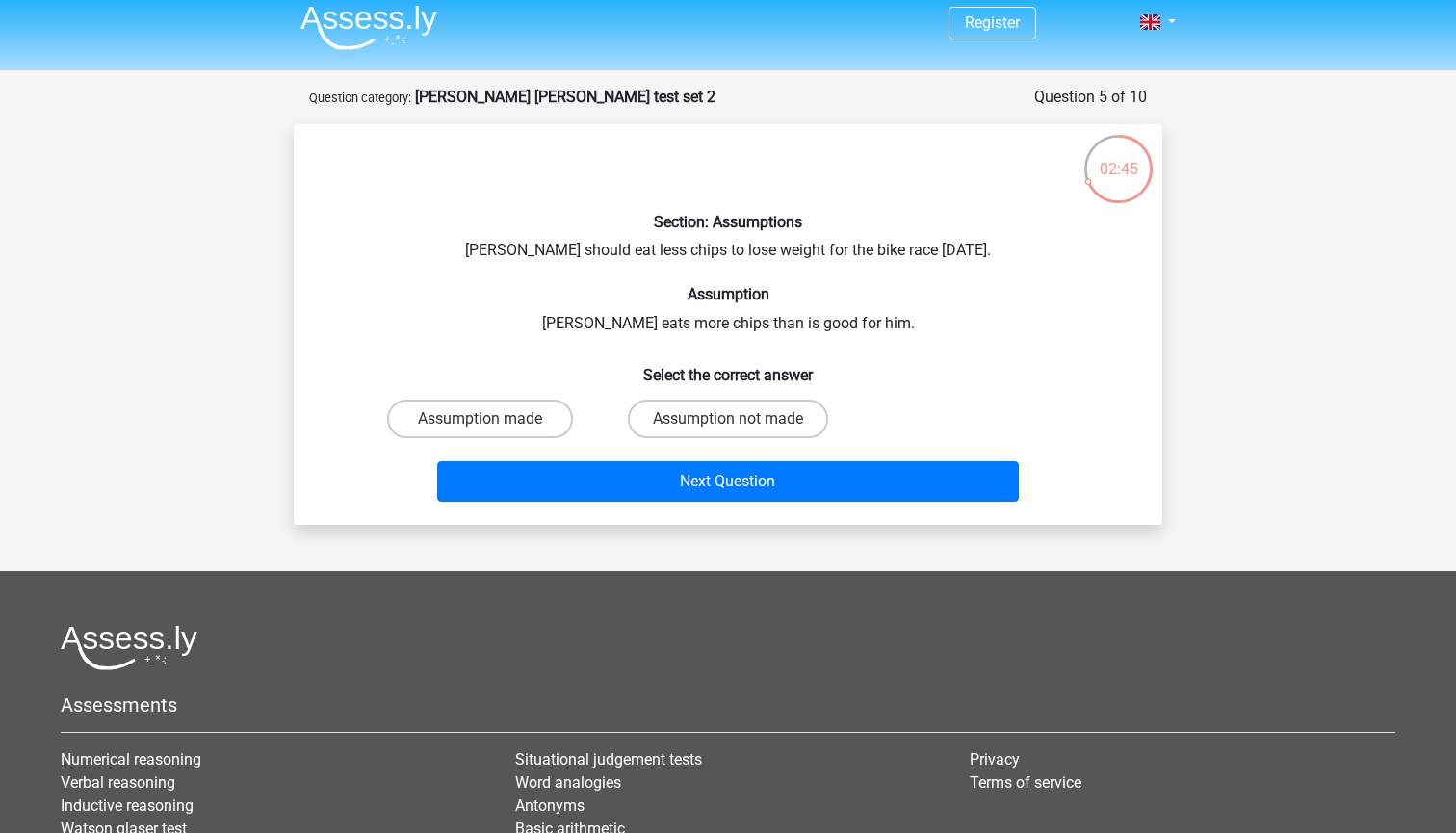
scroll to position [13, 0]
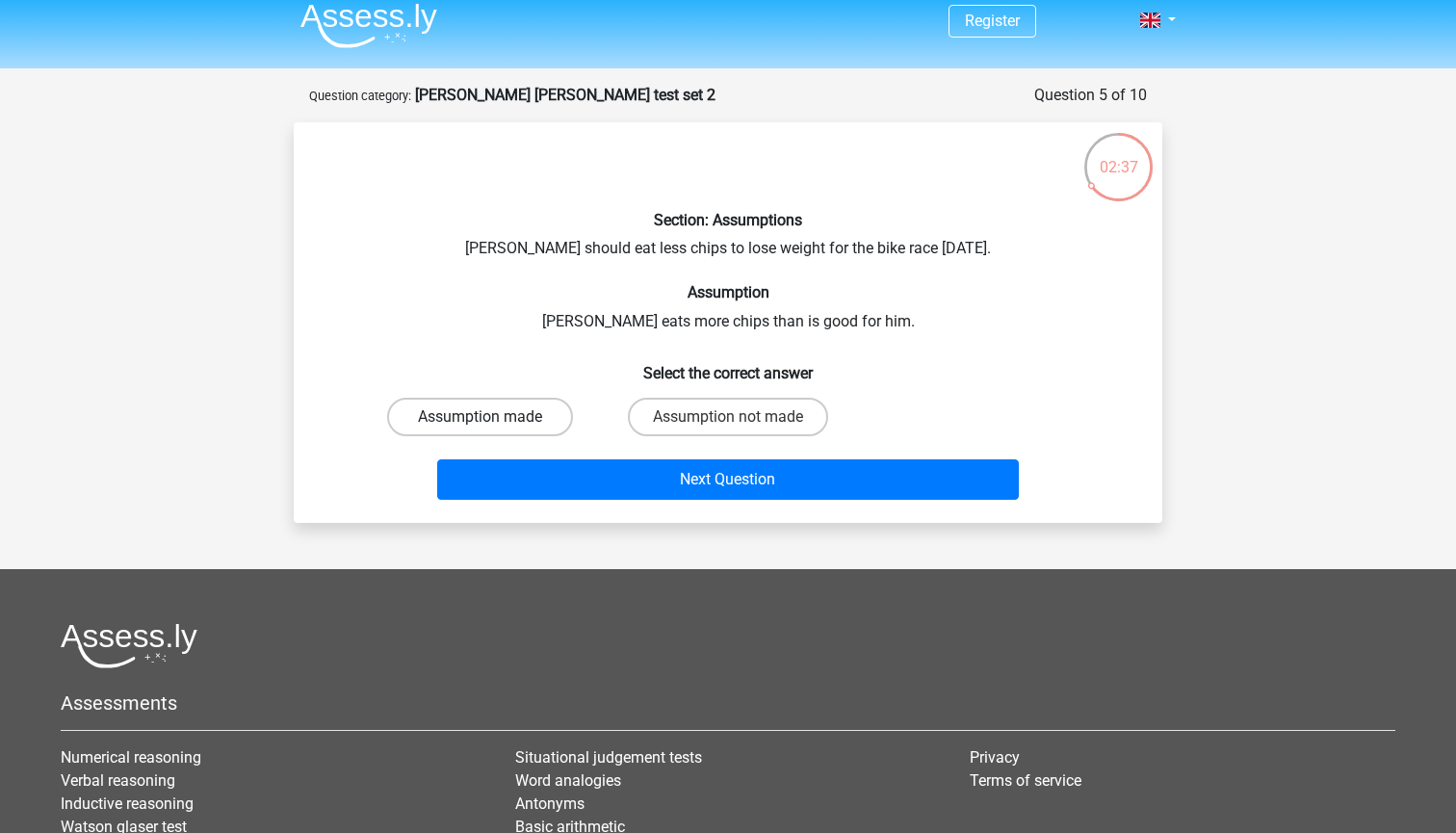
click at [510, 431] on label "Assumption made" at bounding box center [480, 416] width 186 height 38
click at [493, 430] on input "Assumption made" at bounding box center [487, 423] width 13 height 13
radio input "true"
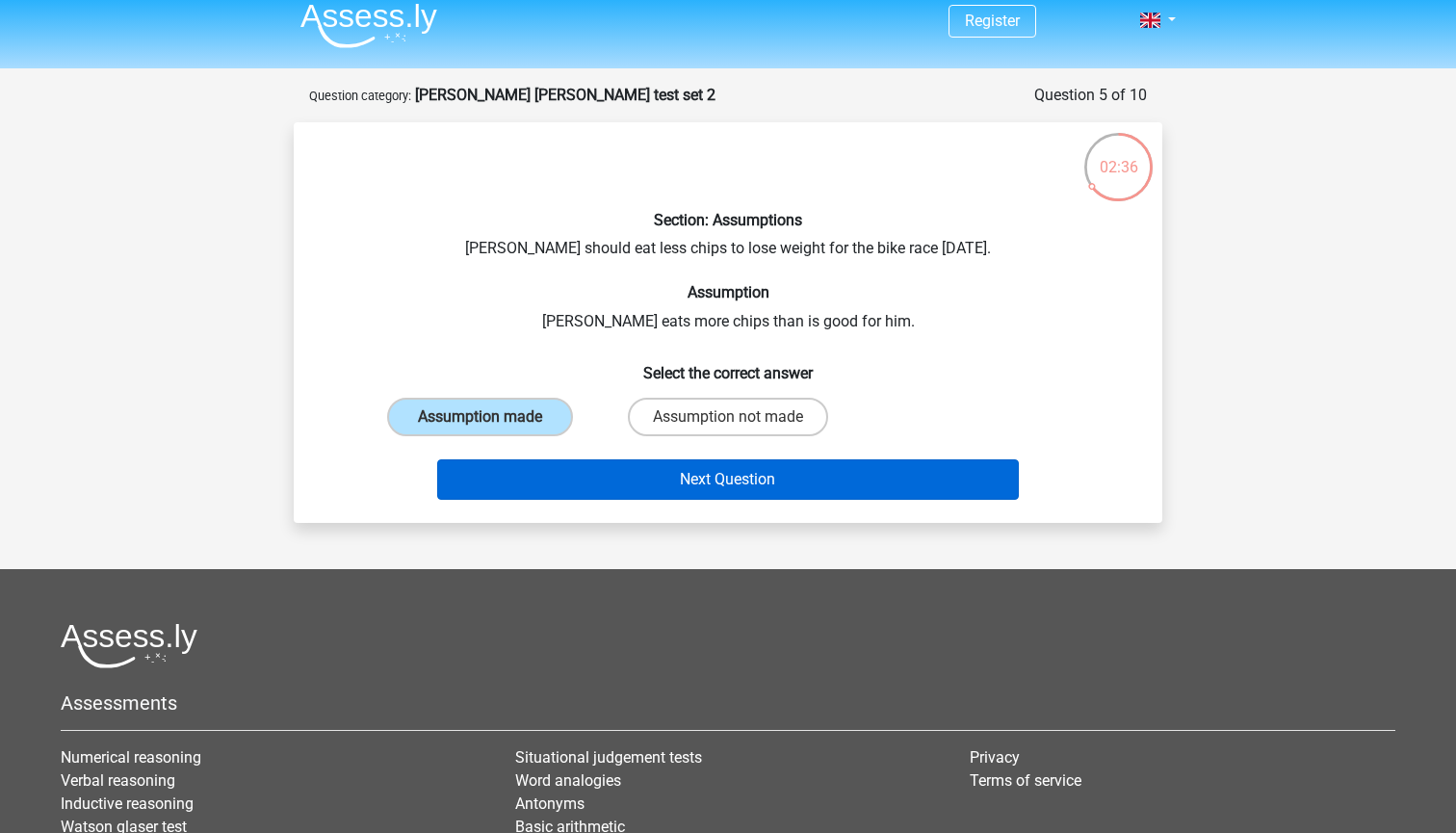
click at [555, 477] on button "Next Question" at bounding box center [728, 479] width 583 height 40
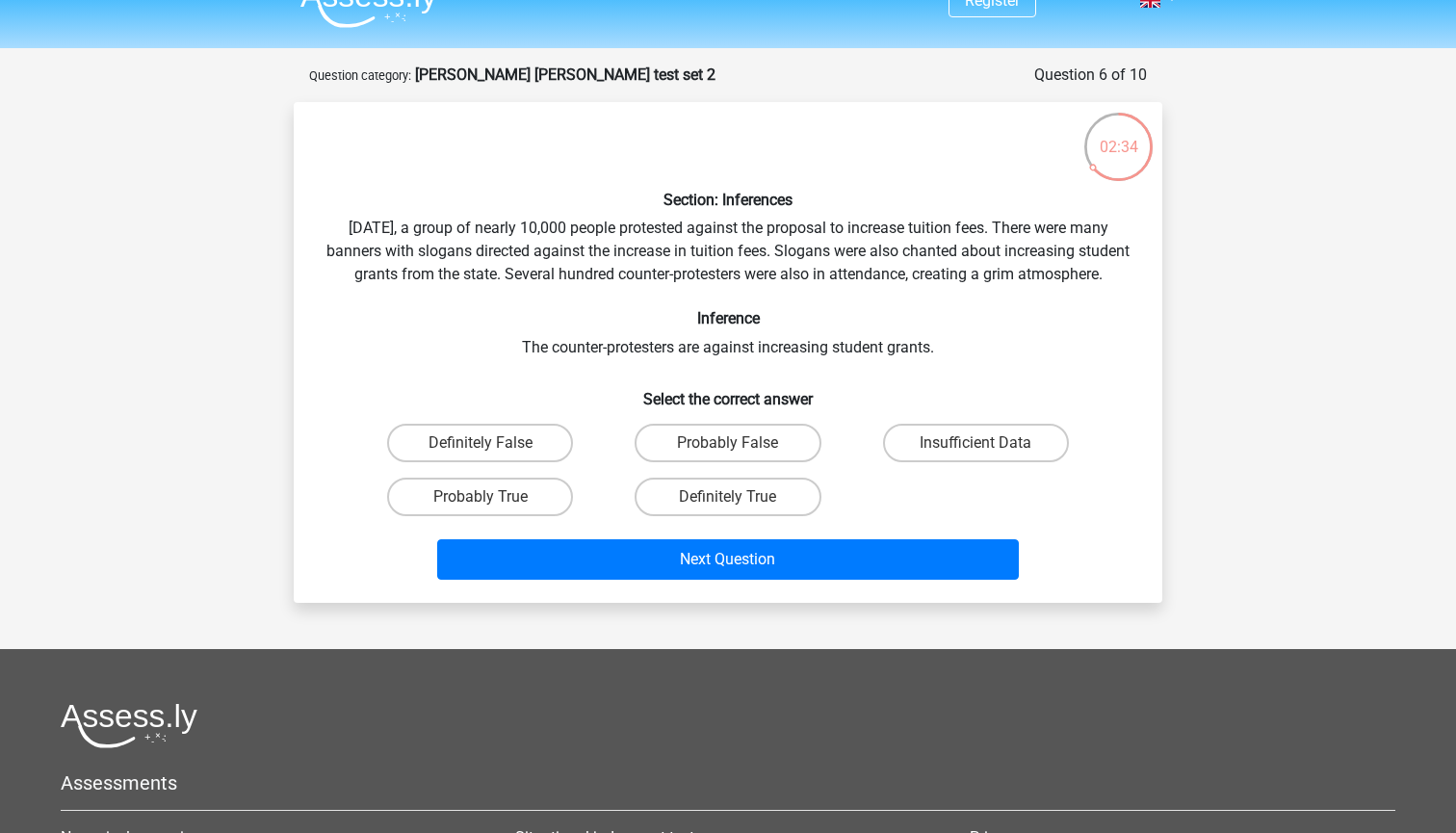
scroll to position [9, 0]
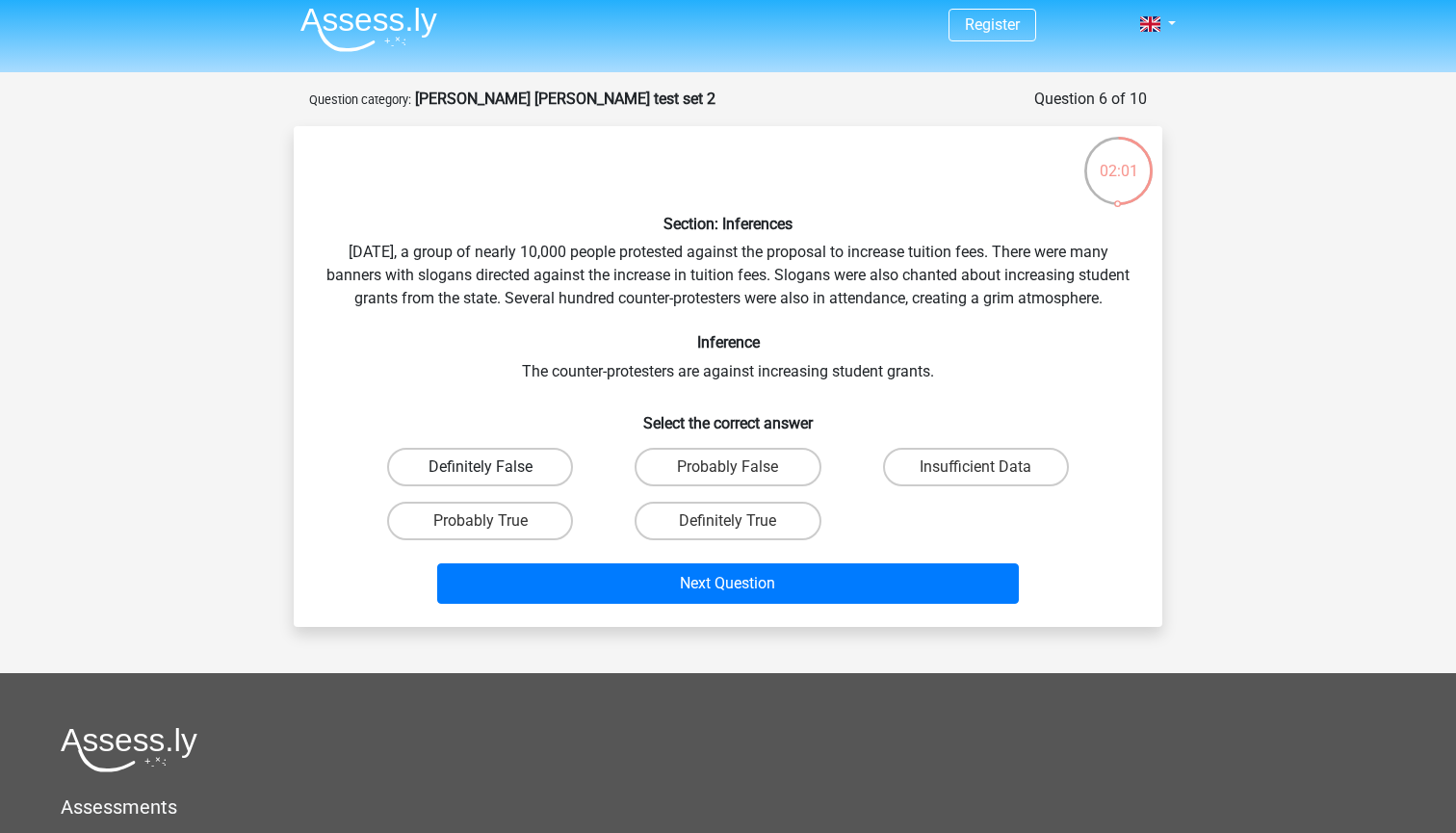
click at [460, 480] on label "Definitely False" at bounding box center [480, 466] width 186 height 38
click at [481, 480] on input "Definitely False" at bounding box center [487, 473] width 13 height 13
radio input "true"
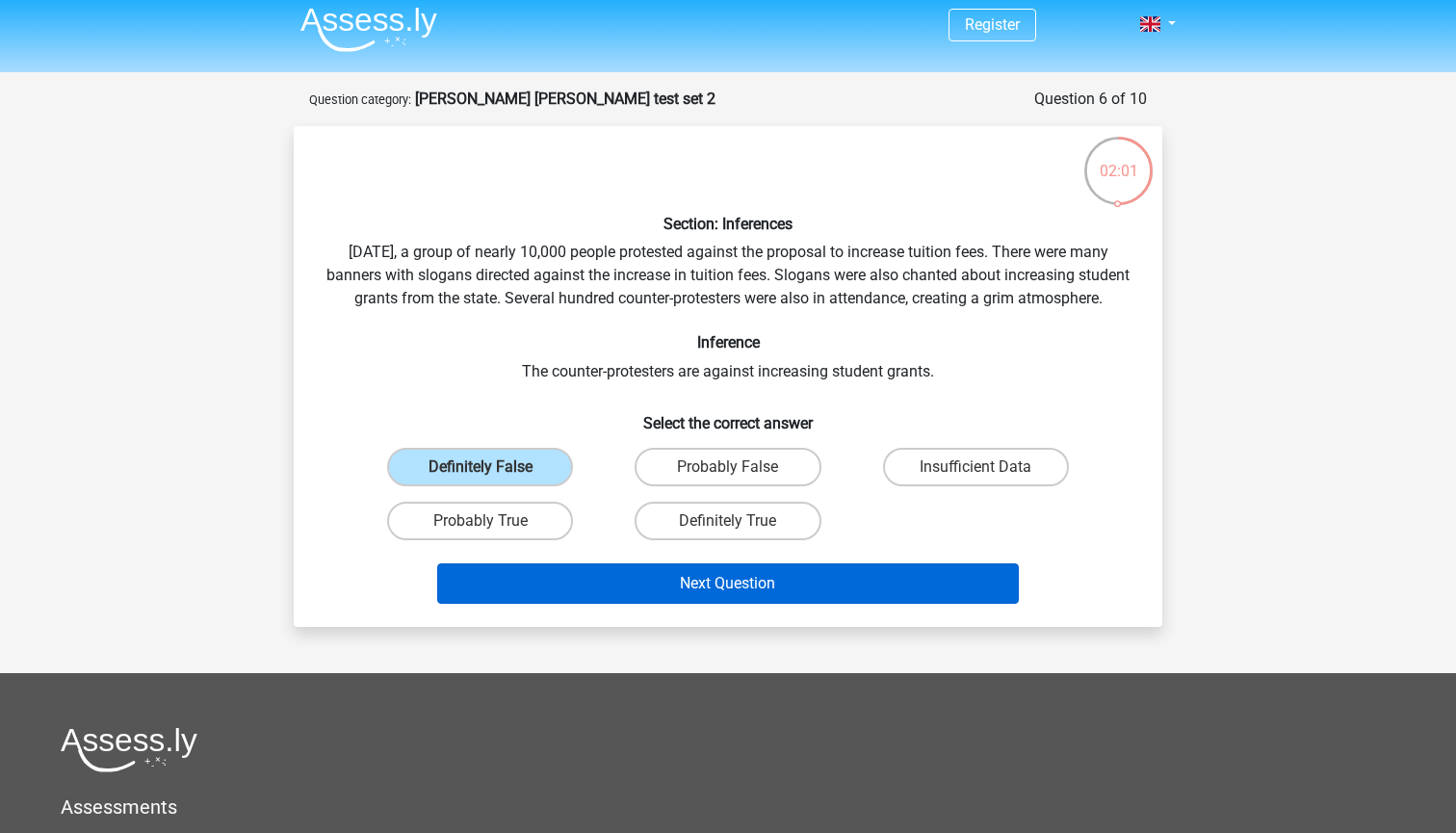
click at [544, 604] on button "Next Question" at bounding box center [728, 582] width 583 height 40
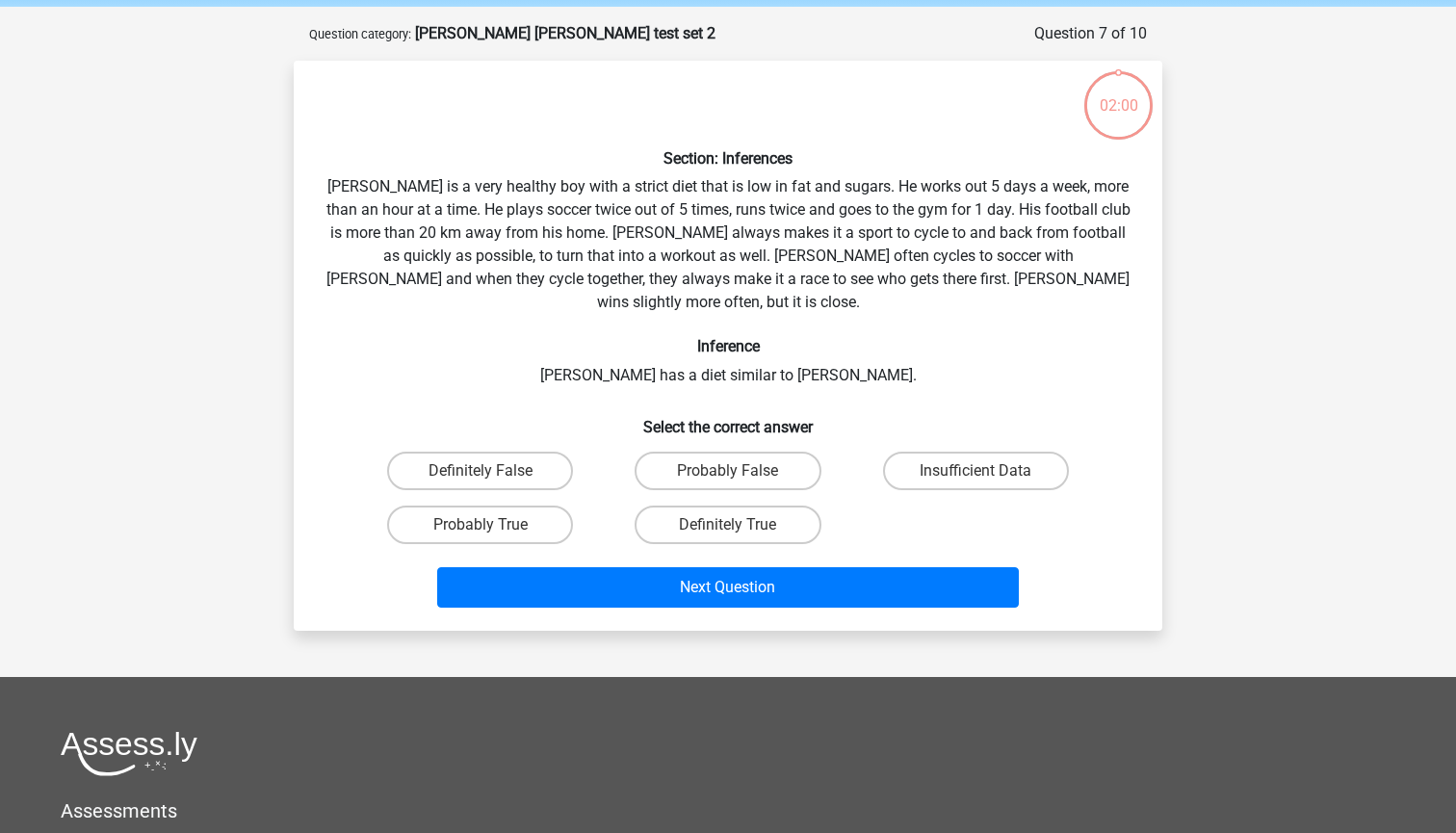
scroll to position [68, 0]
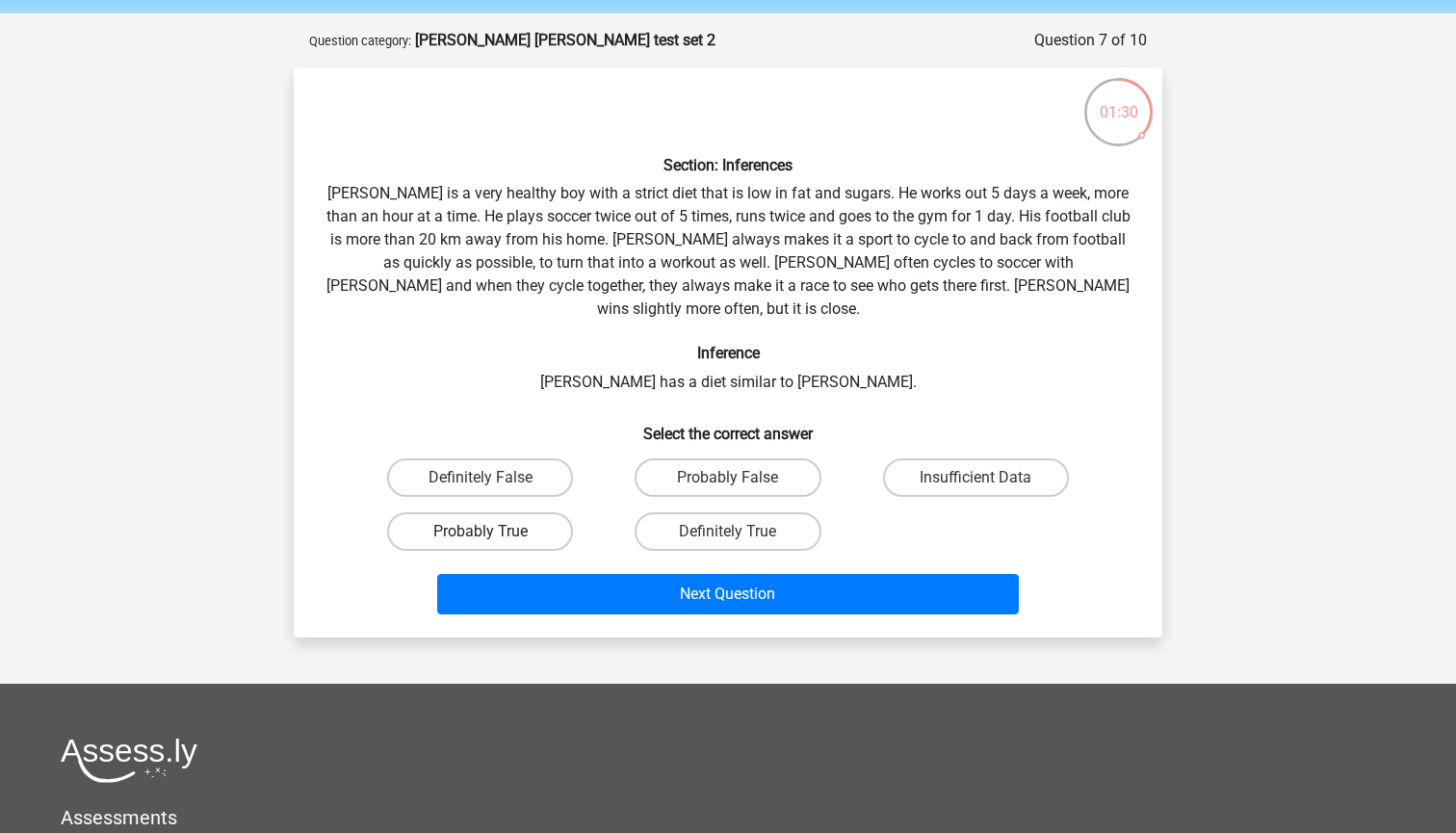
click at [514, 516] on label "Probably True" at bounding box center [480, 531] width 186 height 38
click at [493, 532] on input "Probably True" at bounding box center [487, 537] width 13 height 13
radio input "true"
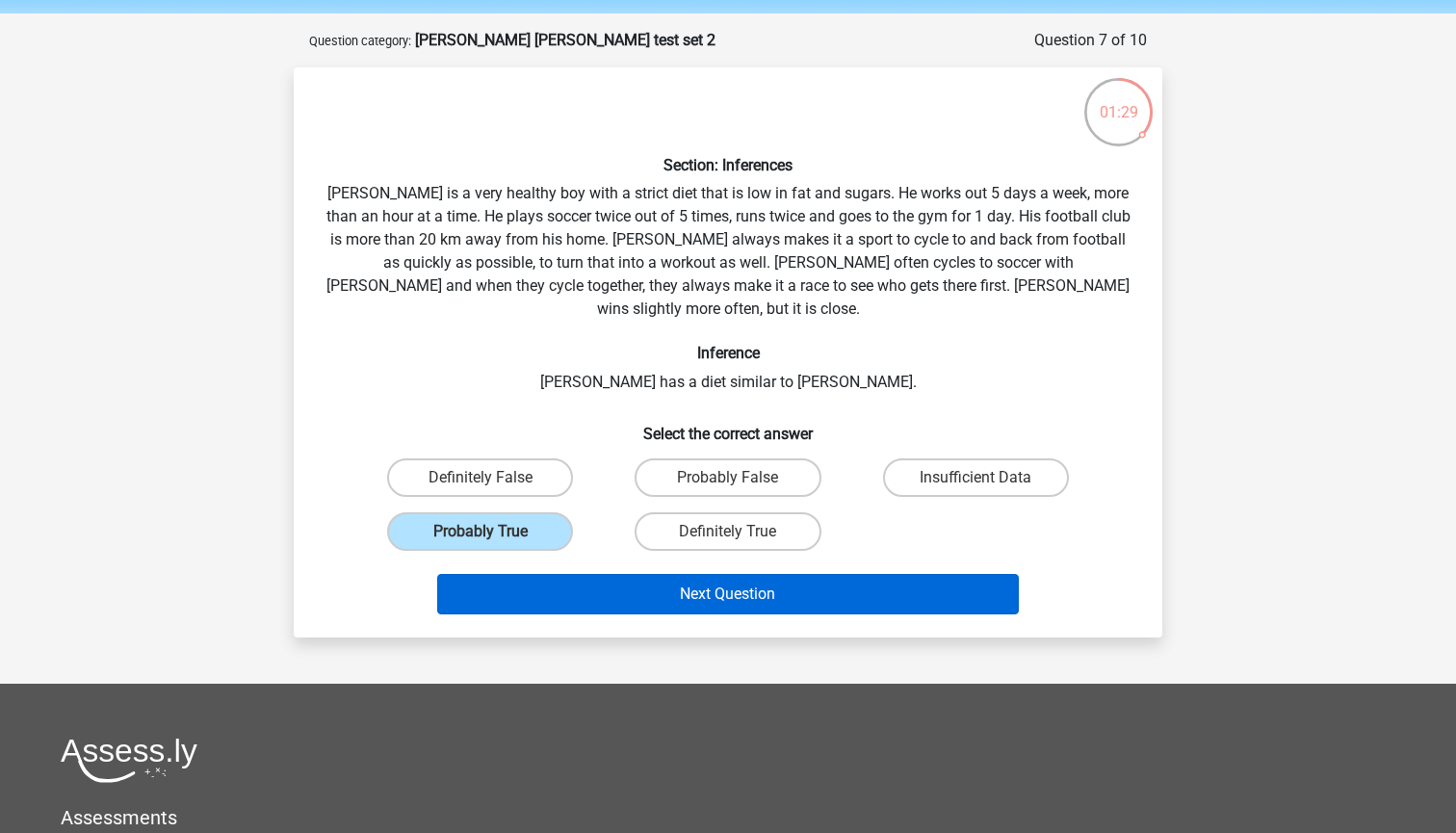
click at [533, 574] on button "Next Question" at bounding box center [728, 593] width 583 height 40
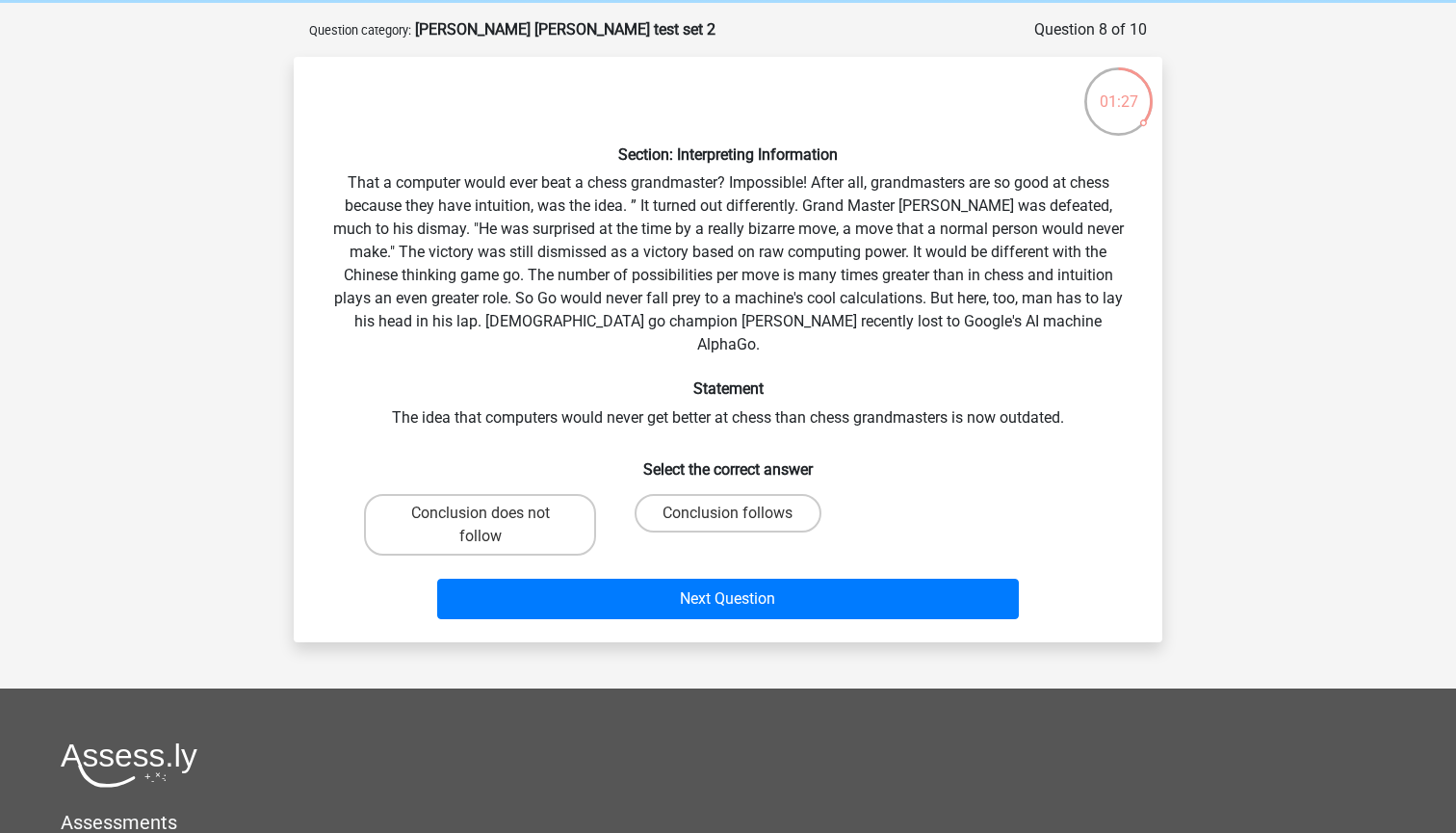
scroll to position [76, 0]
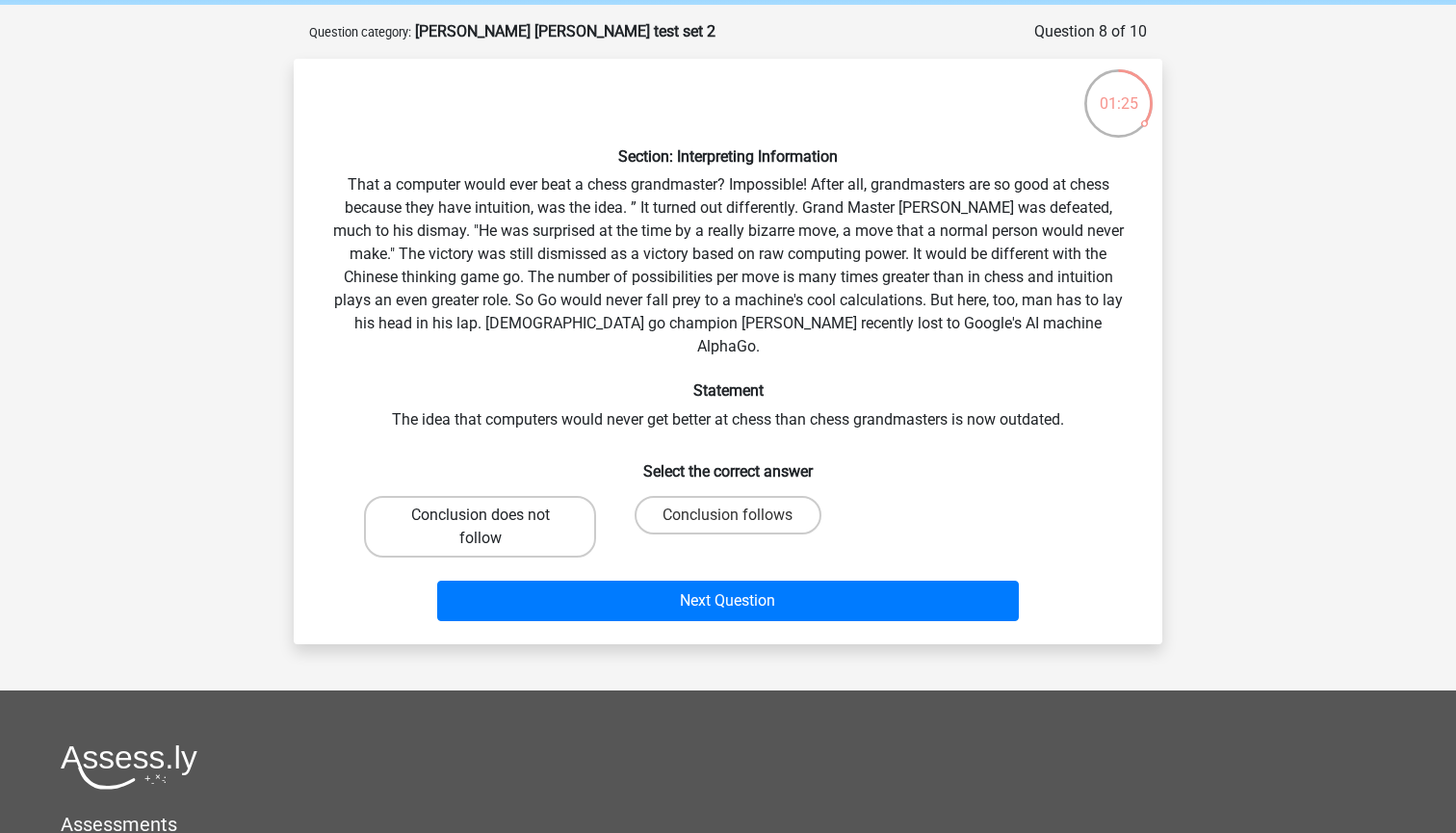
click at [542, 509] on label "Conclusion does not follow" at bounding box center [480, 527] width 232 height 62
click at [493, 515] on input "Conclusion does not follow" at bounding box center [487, 521] width 13 height 13
radio input "true"
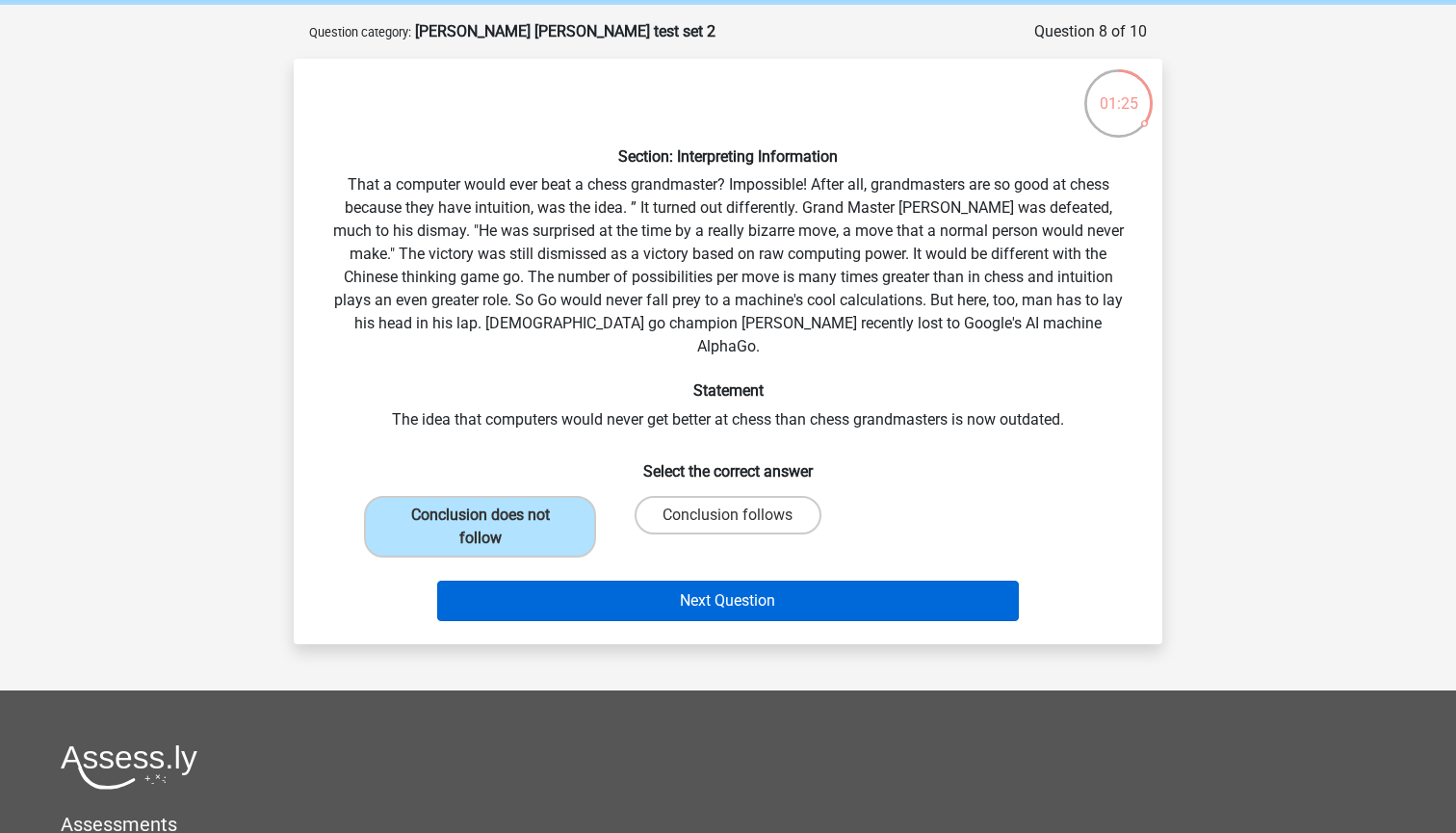
click at [573, 580] on button "Next Question" at bounding box center [728, 600] width 583 height 40
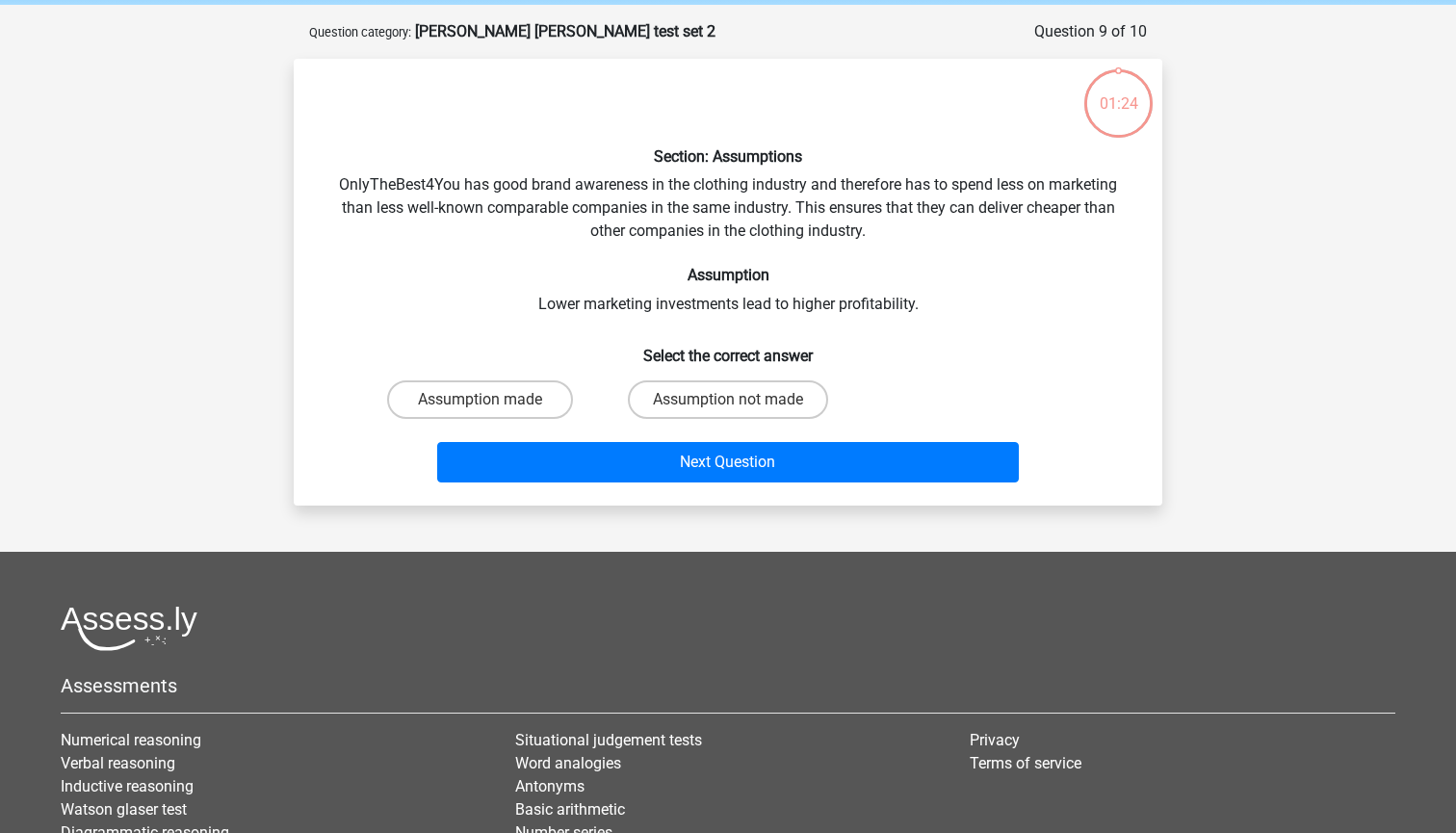
scroll to position [96, 0]
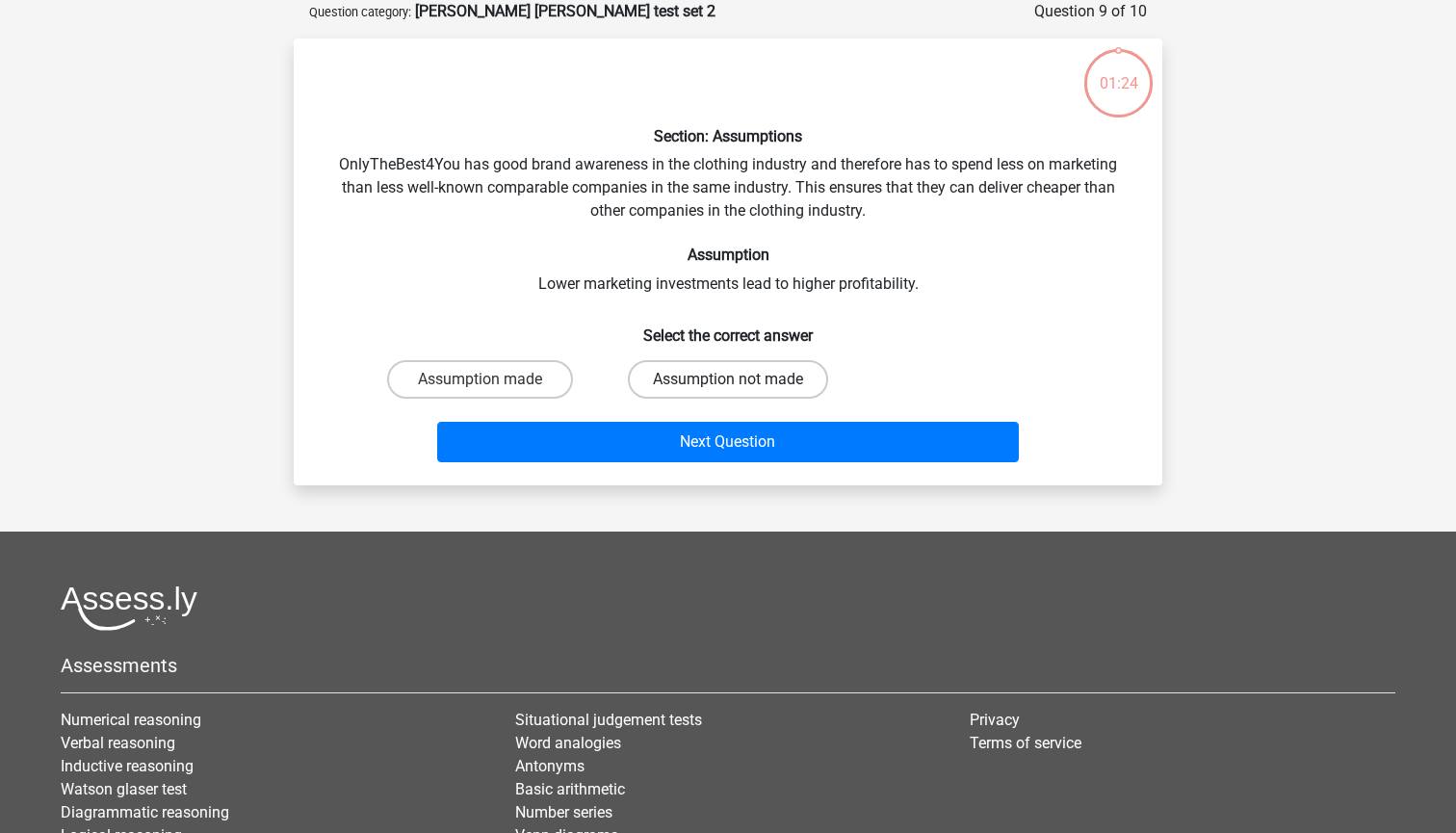
click at [698, 383] on label "Assumption not made" at bounding box center [728, 379] width 201 height 38
click at [728, 383] on input "Assumption not made" at bounding box center [734, 386] width 13 height 13
radio input "true"
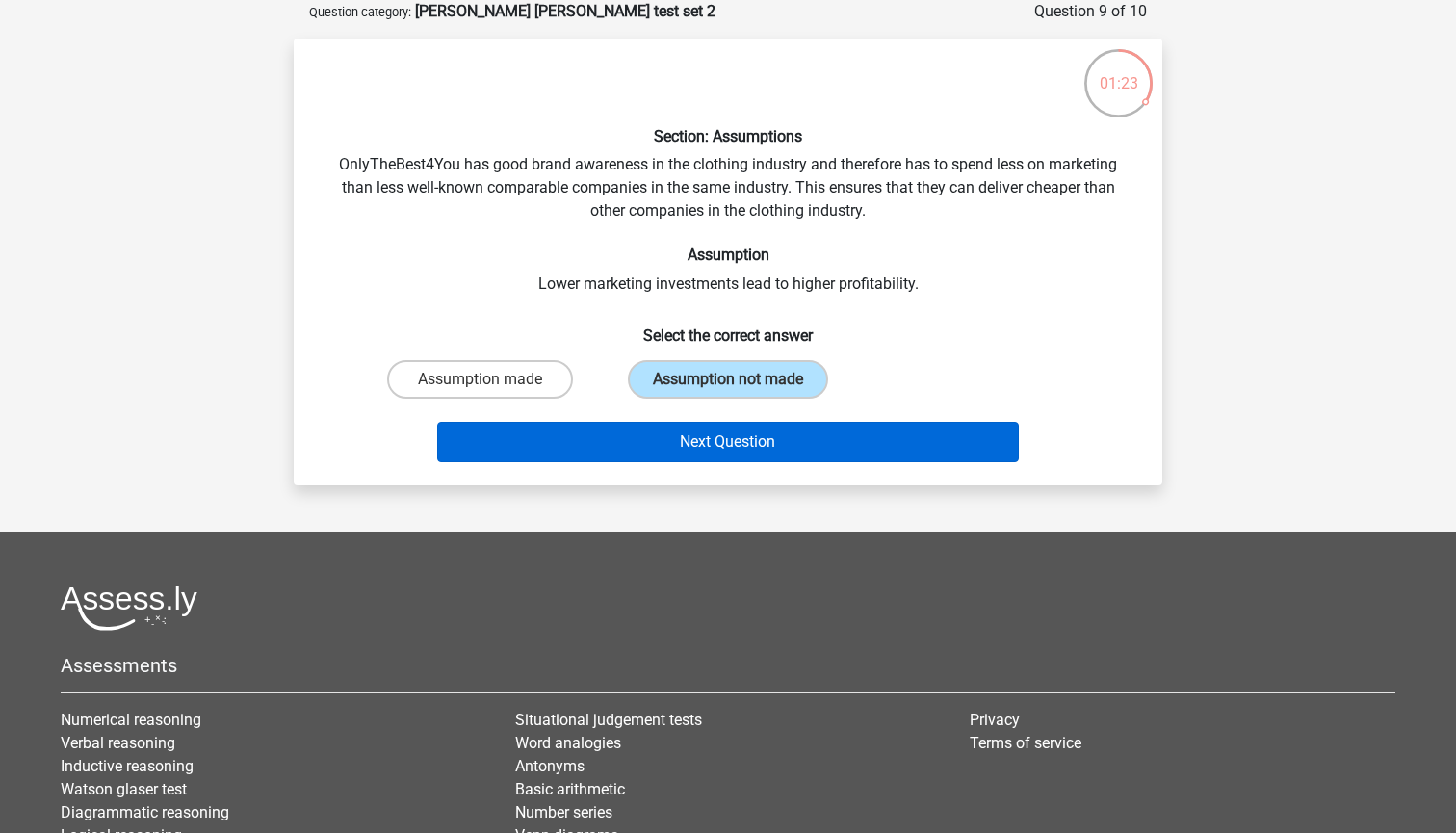
click at [661, 443] on button "Next Question" at bounding box center [728, 441] width 583 height 40
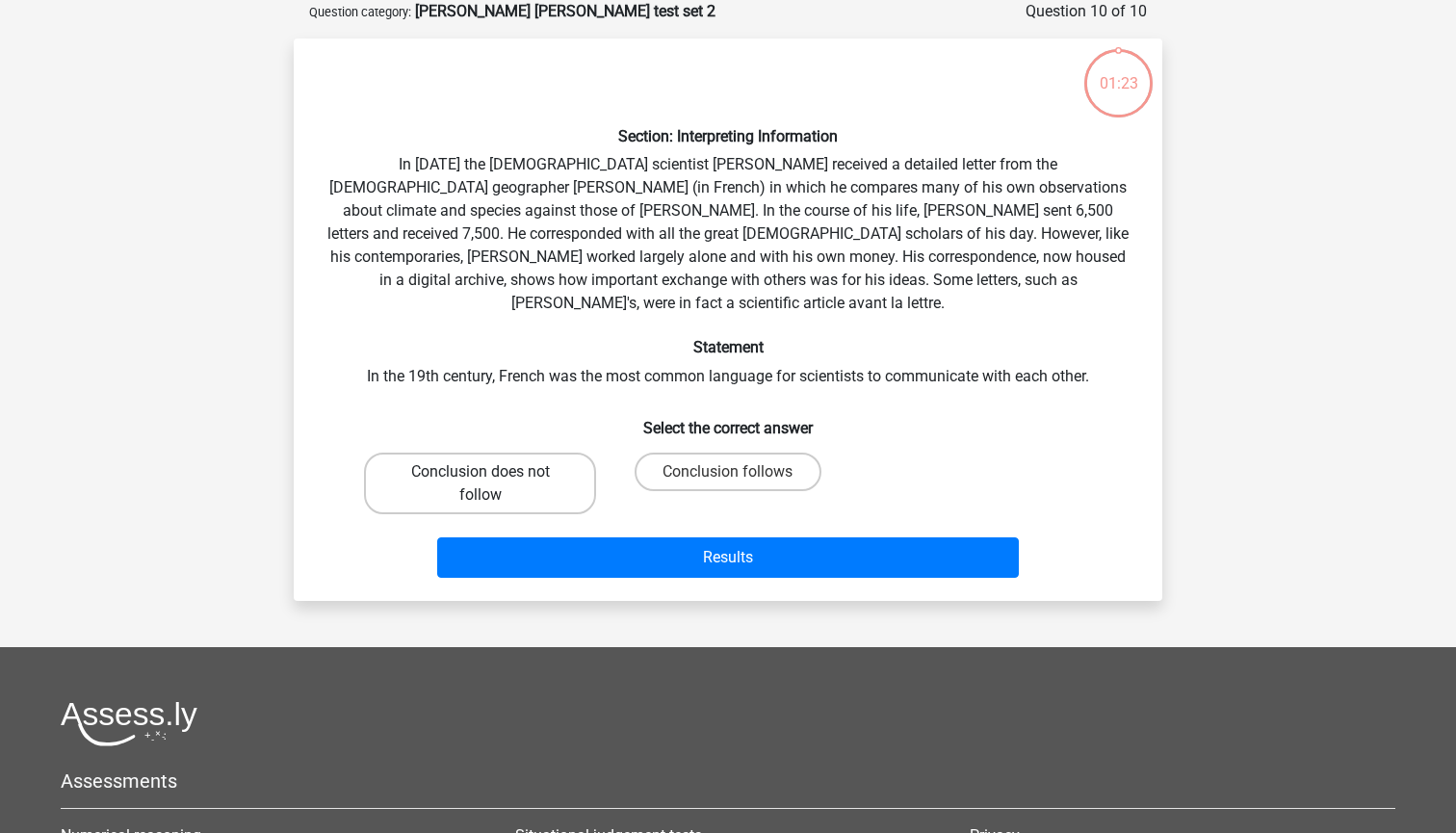
click at [577, 452] on label "Conclusion does not follow" at bounding box center [480, 483] width 232 height 62
click at [493, 472] on input "Conclusion does not follow" at bounding box center [487, 478] width 13 height 13
radio input "true"
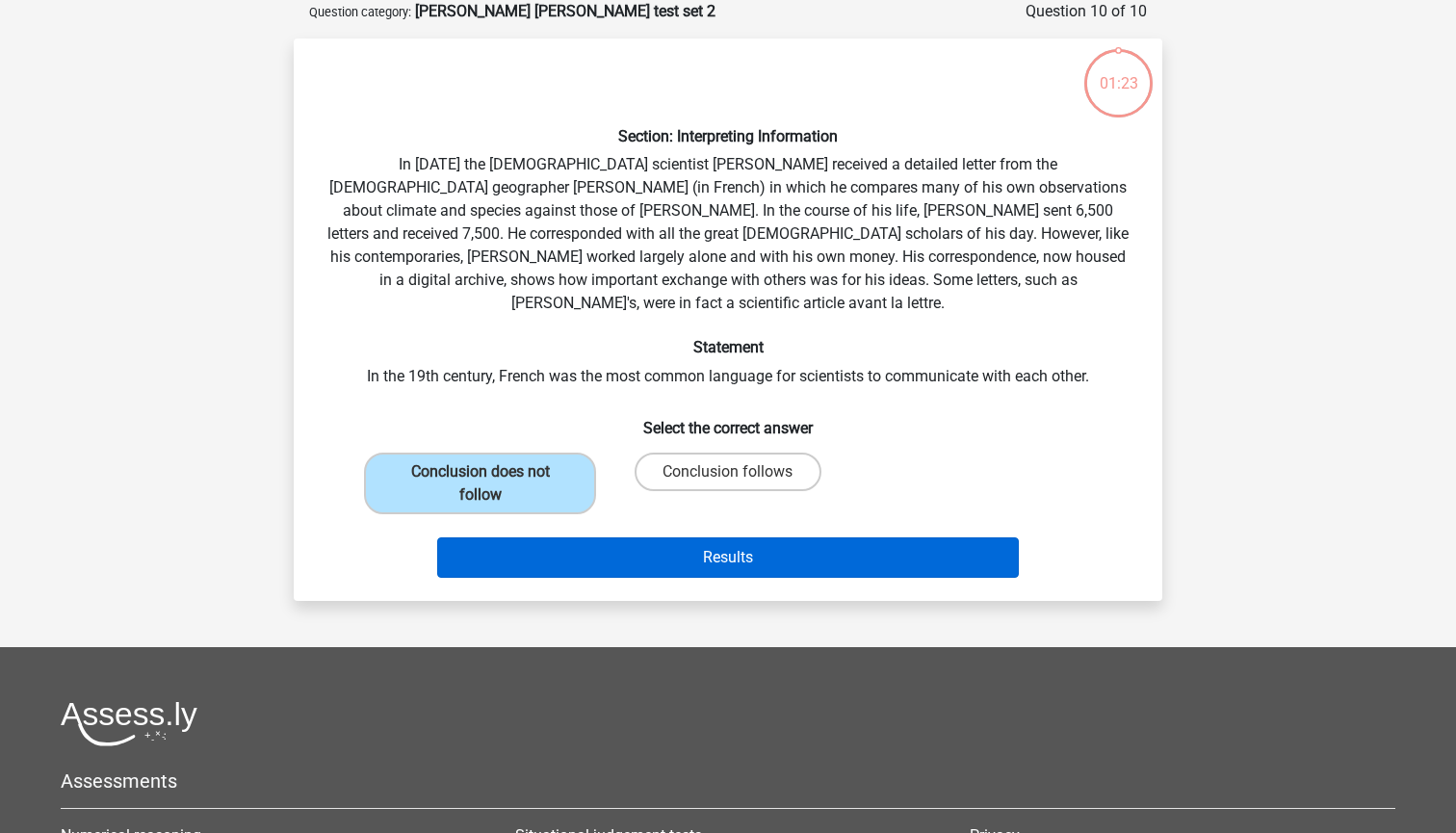
click at [605, 542] on button "Results" at bounding box center [728, 557] width 583 height 40
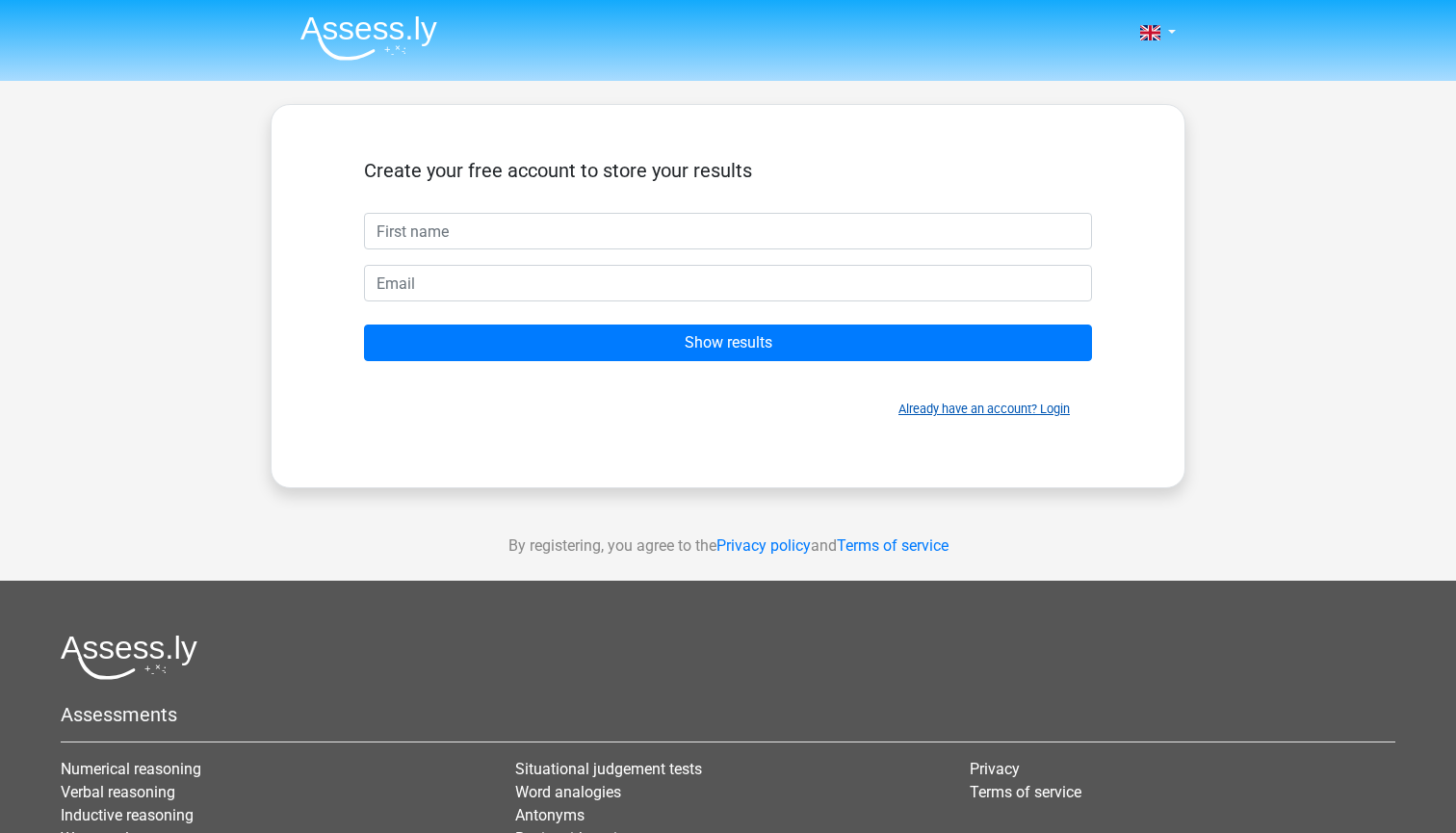
click at [1033, 402] on link "Already have an account? Login" at bounding box center [984, 408] width 171 height 15
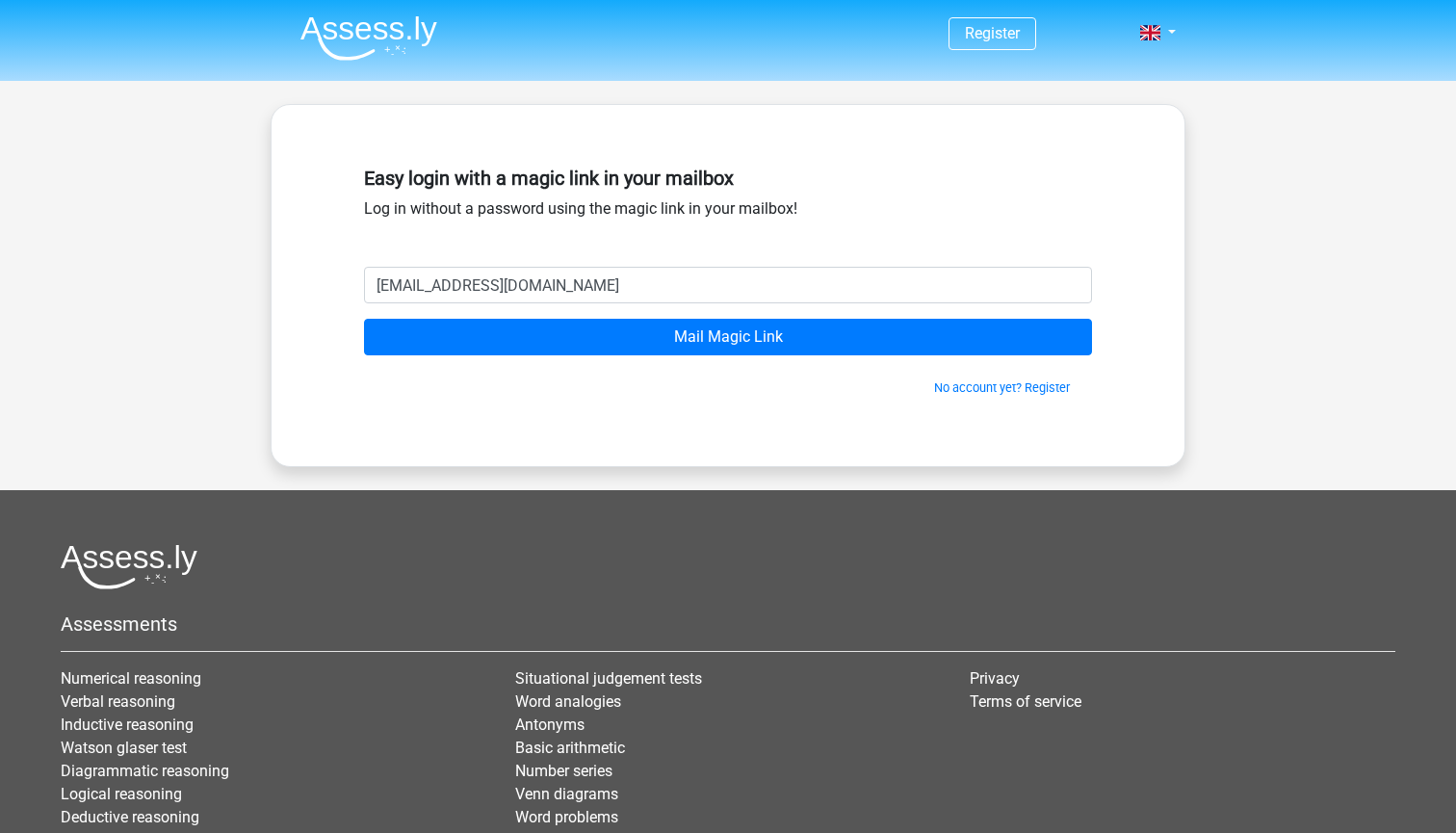
type input "[EMAIL_ADDRESS][DOMAIN_NAME]"
click at [728, 337] on input "Mail Magic Link" at bounding box center [728, 337] width 728 height 36
